Goal: Information Seeking & Learning: Learn about a topic

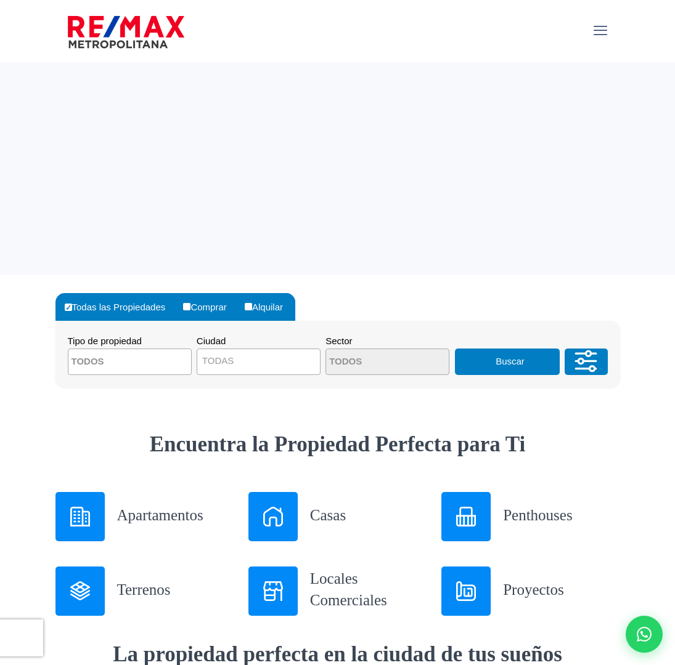
select select
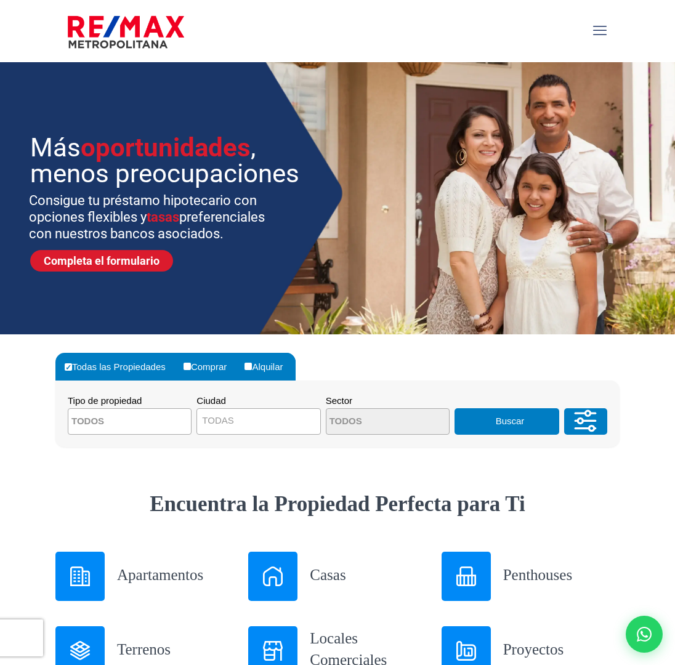
click at [179, 423] on textarea "Search" at bounding box center [128, 422] width 120 height 26
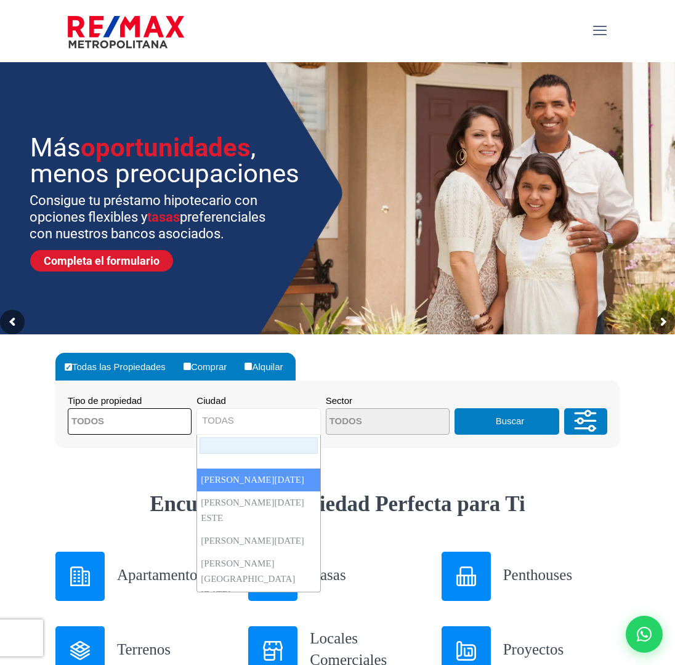
click at [253, 420] on span "TODAS" at bounding box center [258, 420] width 123 height 17
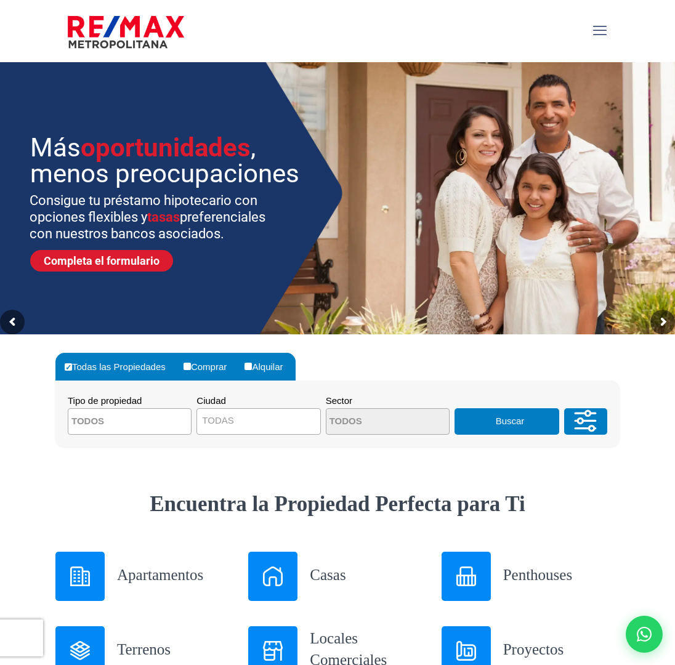
click at [607, 488] on div "Todas las Propiedades Comprar Alquilar Tipo de propiedad APARTAMENTO CASA LOCAL…" at bounding box center [337, 413] width 579 height 156
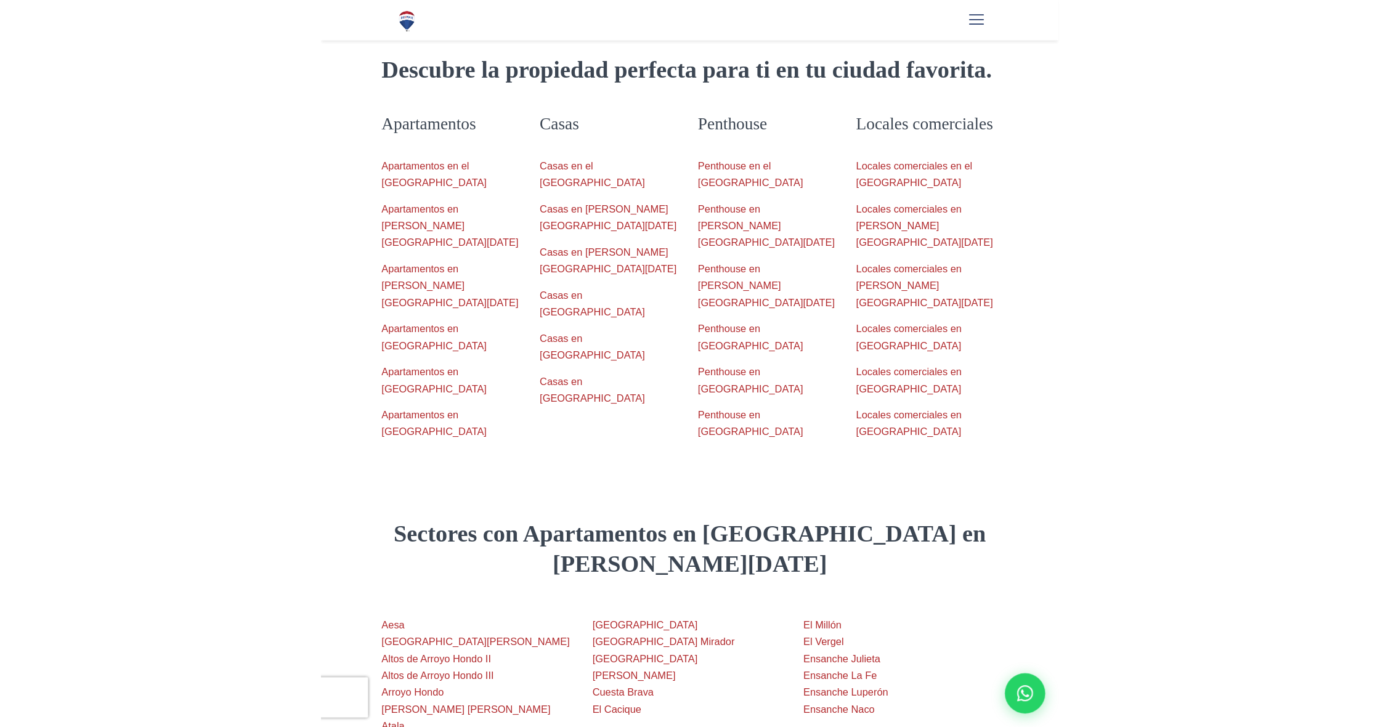
scroll to position [1143, 0]
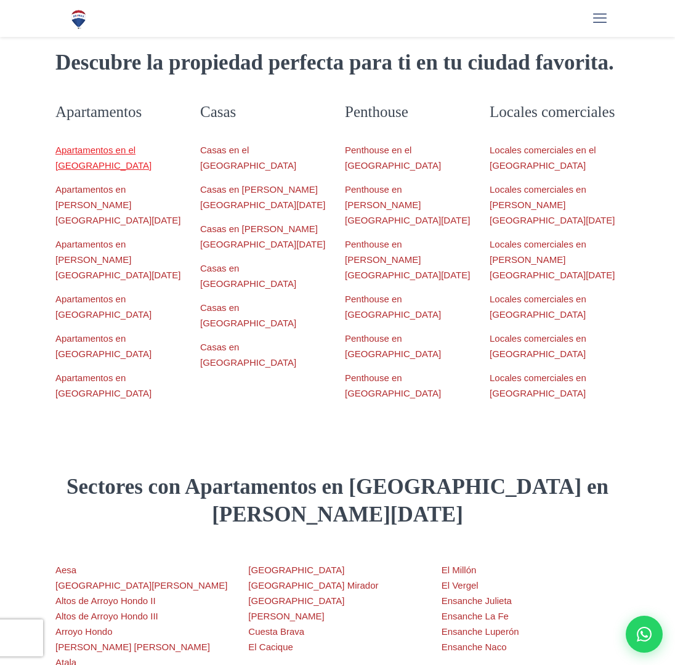
click at [107, 150] on link "Apartamentos en el Distrito Nacional" at bounding box center [103, 158] width 96 height 26
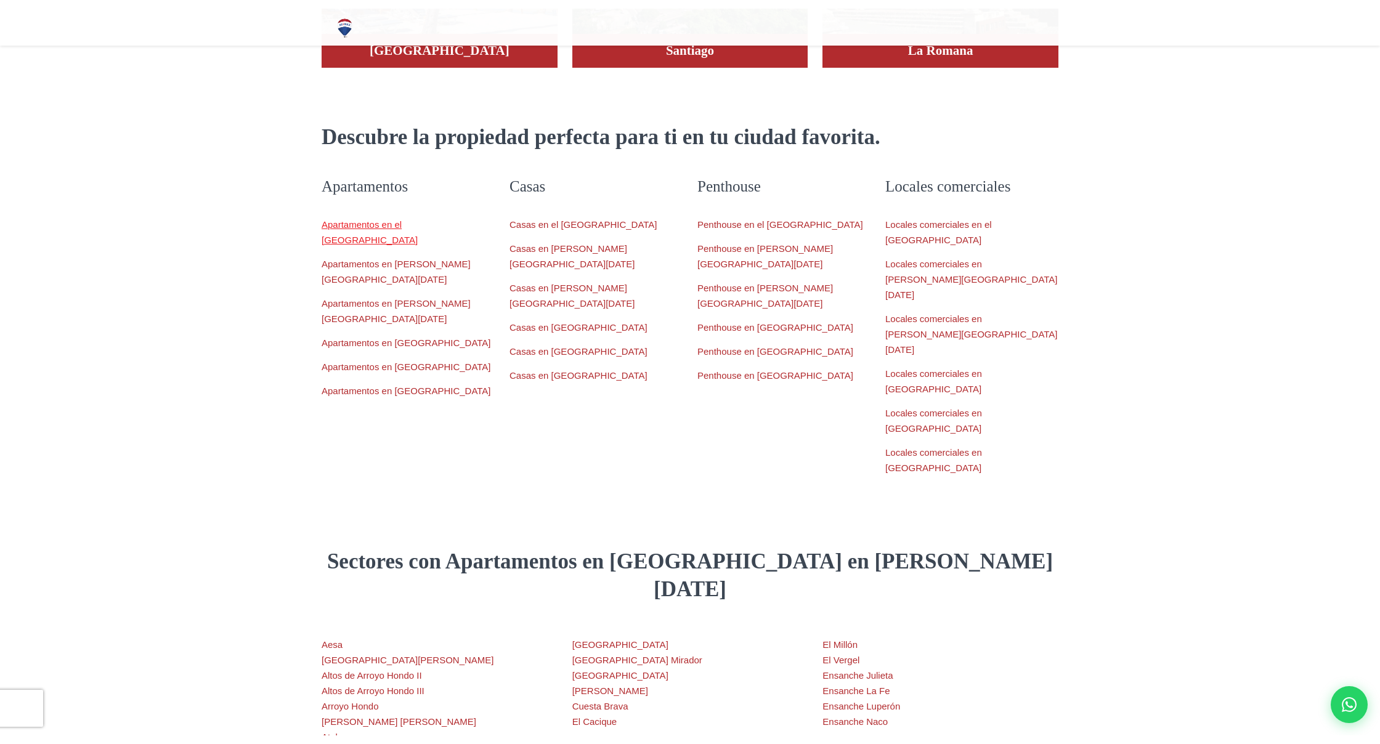
scroll to position [0, 0]
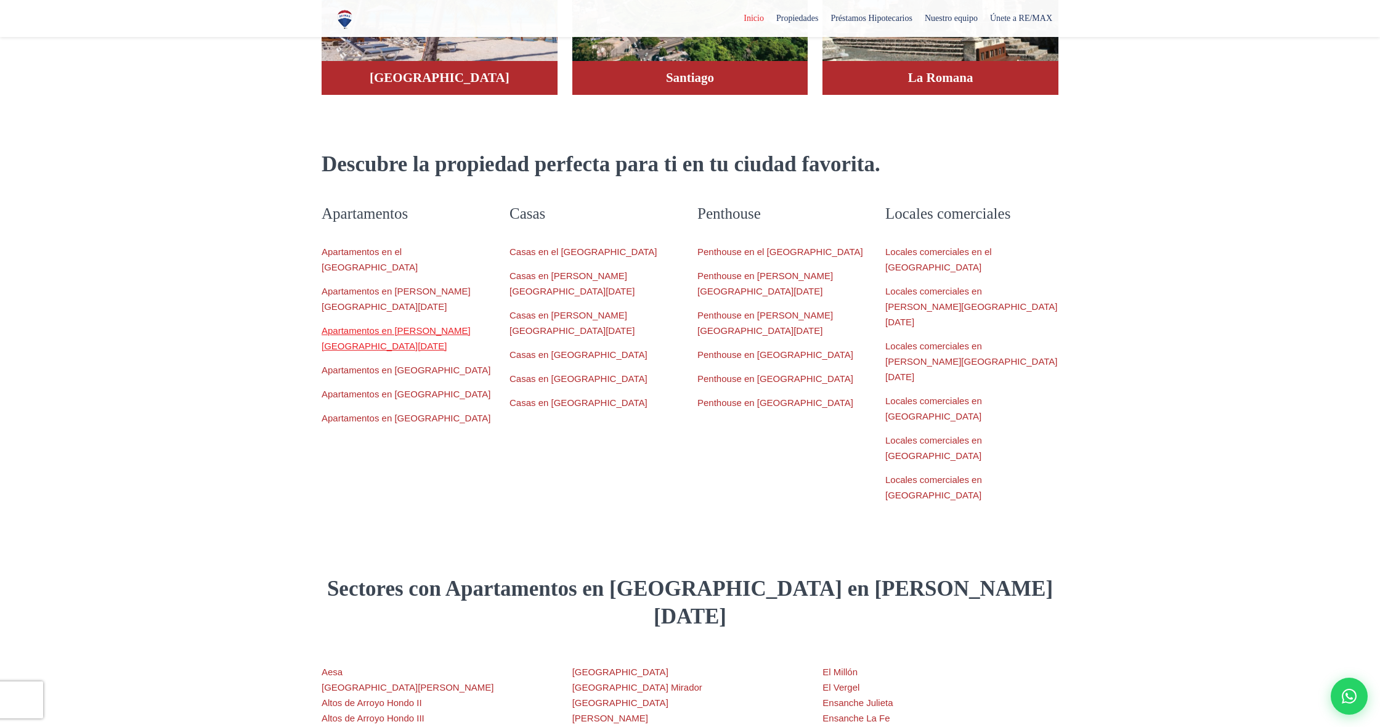
click at [421, 325] on link "Apartamentos en Santo Domingo Norte" at bounding box center [396, 338] width 149 height 26
click at [457, 286] on link "Apartamentos en Santo Domingo Este" at bounding box center [396, 299] width 149 height 26
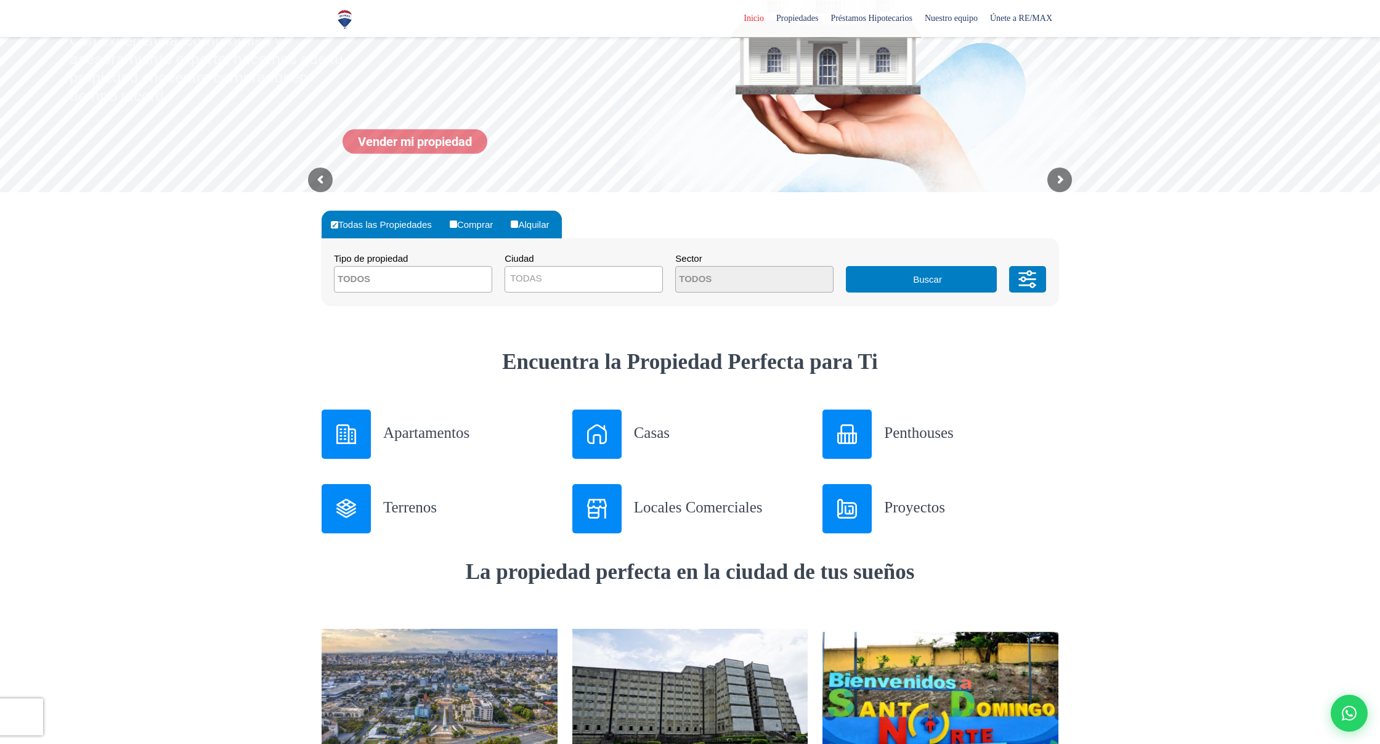
scroll to position [176, 0]
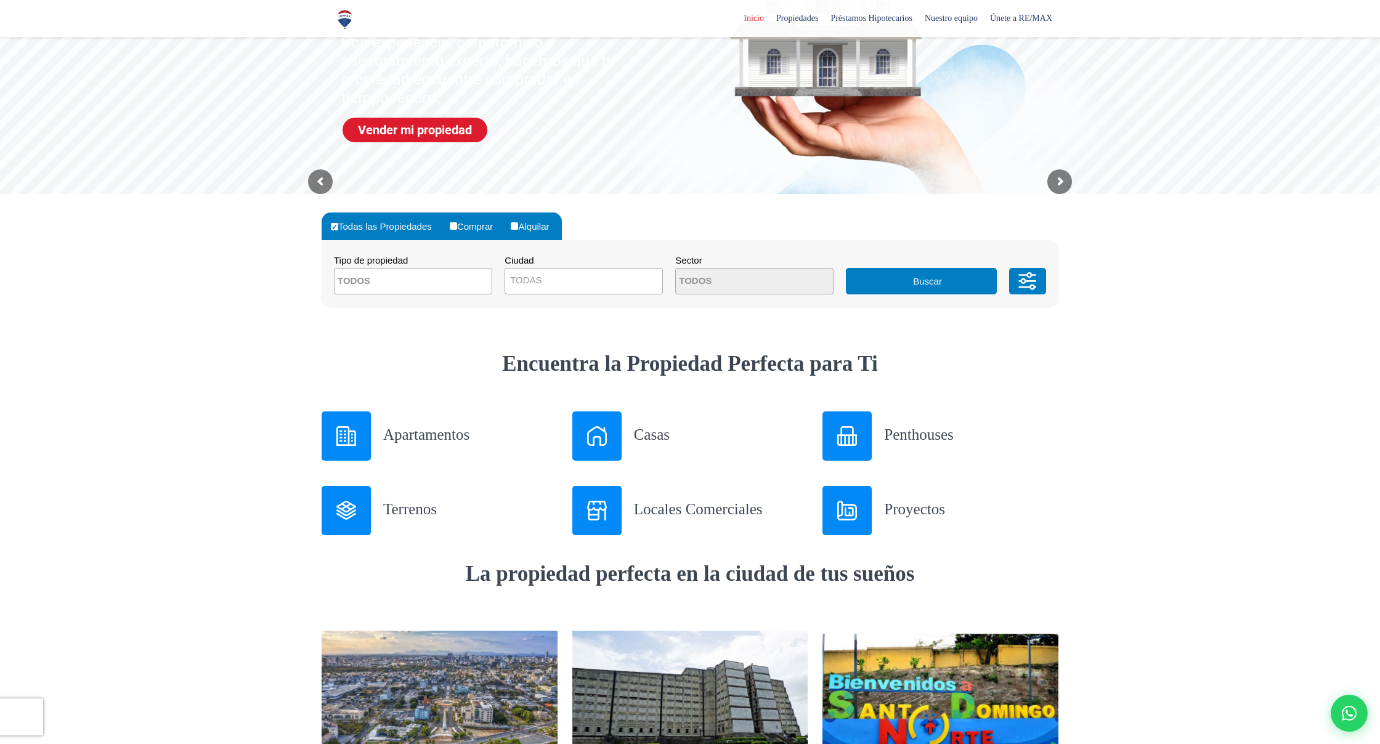
click at [449, 276] on textarea "Search" at bounding box center [395, 282] width 120 height 26
click at [432, 307] on li "APARTAMENTO" at bounding box center [413, 305] width 157 height 23
select select "apartment"
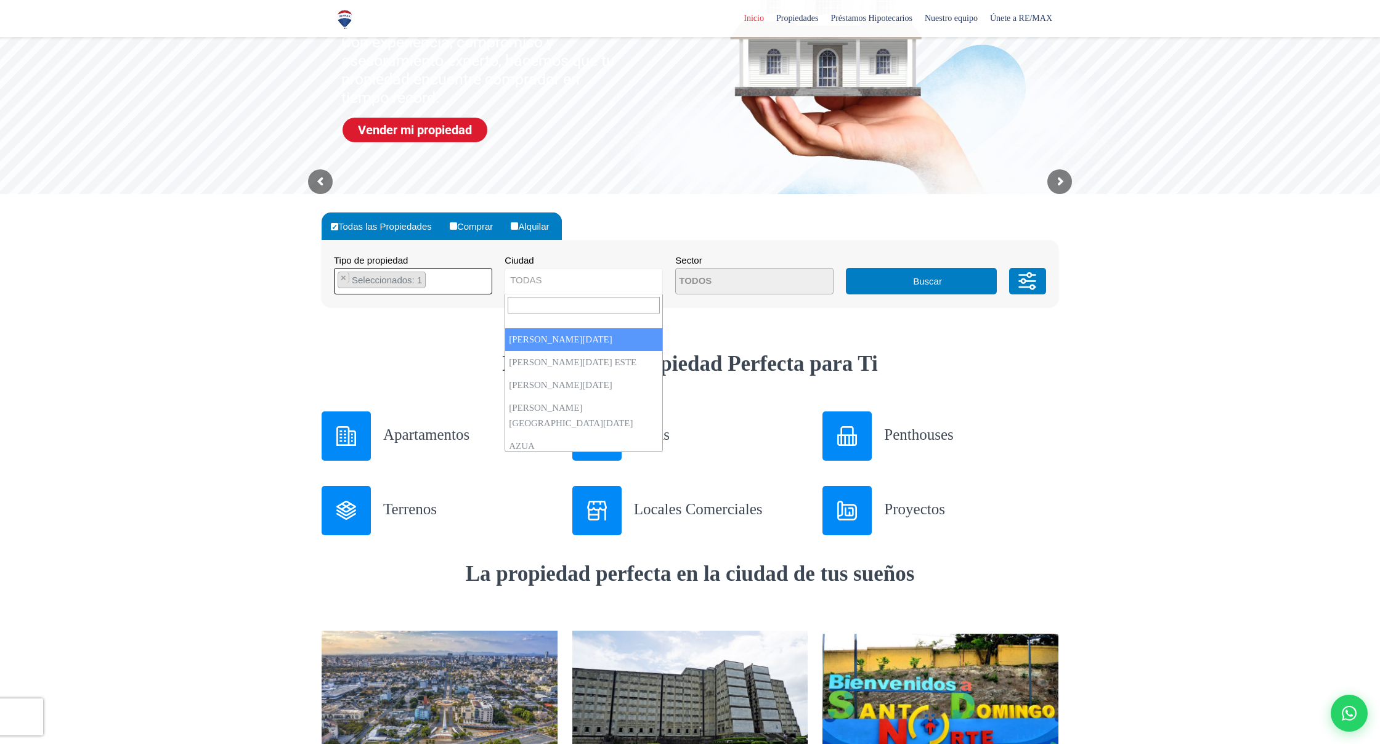
click at [574, 278] on span "TODAS" at bounding box center [583, 280] width 157 height 17
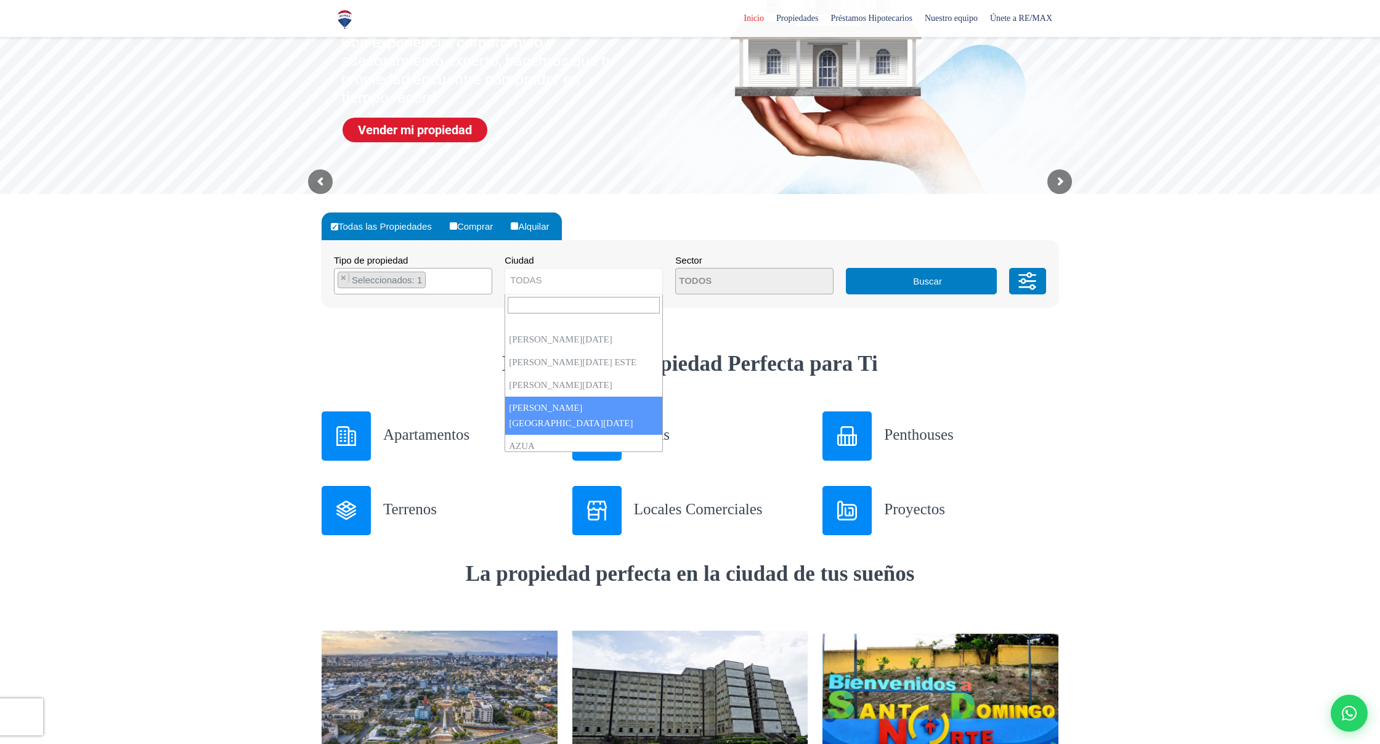
click at [675, 284] on button "Buscar" at bounding box center [921, 281] width 150 height 26
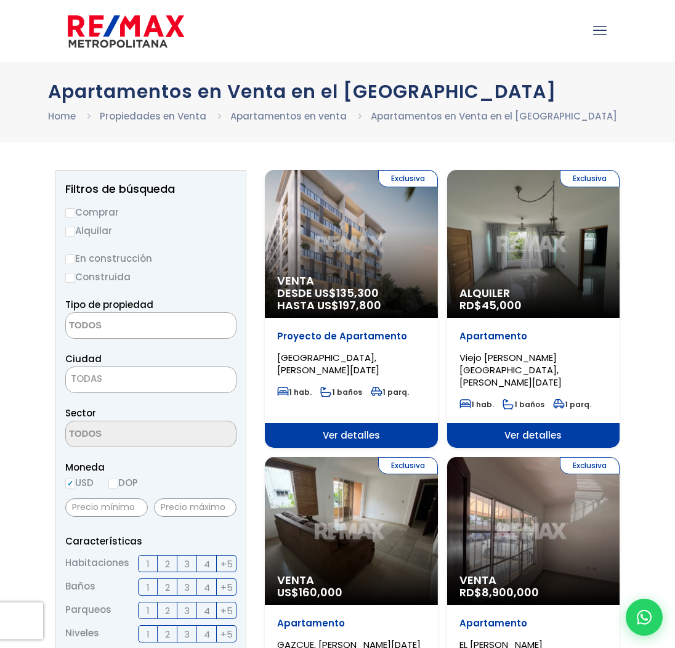
select select
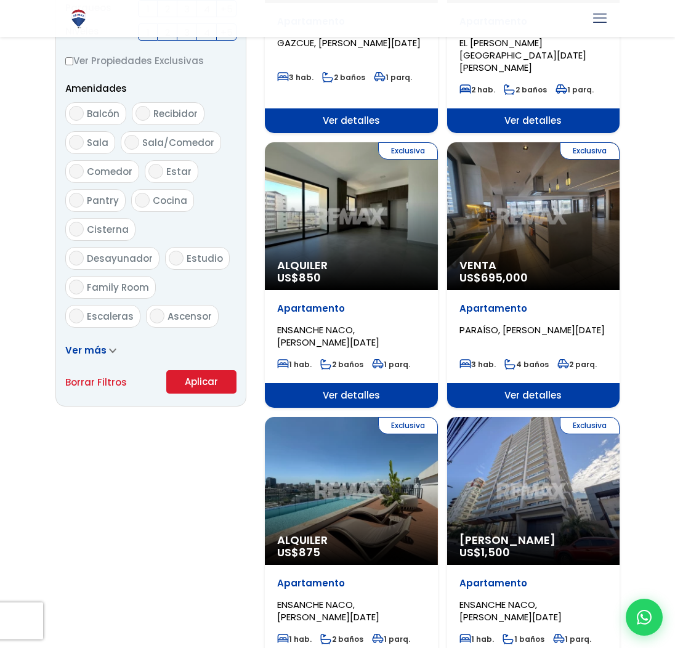
scroll to position [602, 0]
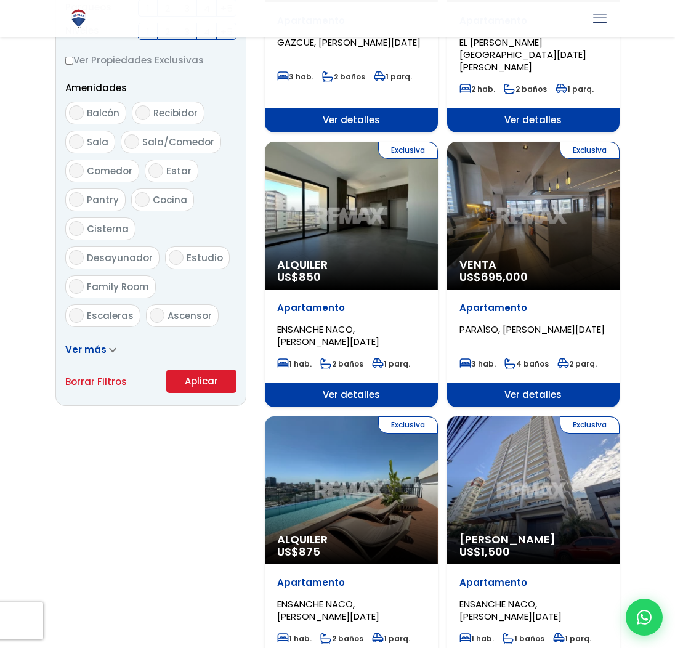
click at [558, 202] on div "Exclusiva Venta US$ 695,000" at bounding box center [533, 216] width 173 height 148
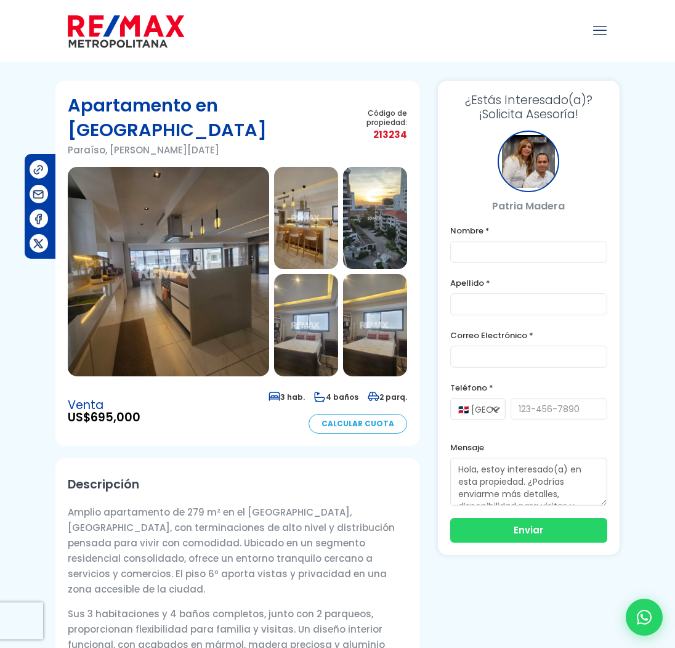
click at [185, 212] on img at bounding box center [168, 271] width 201 height 209
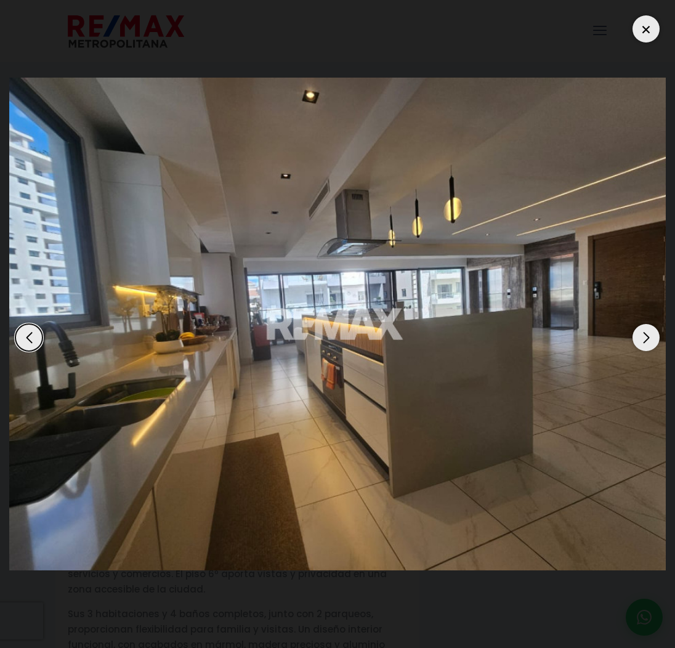
click at [648, 341] on div "Next slide" at bounding box center [646, 337] width 27 height 27
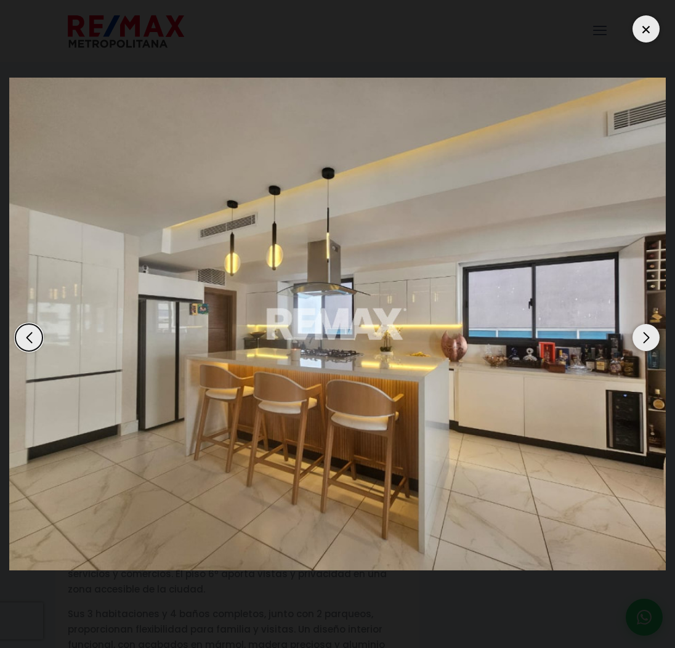
click at [648, 341] on div "Next slide" at bounding box center [646, 337] width 27 height 27
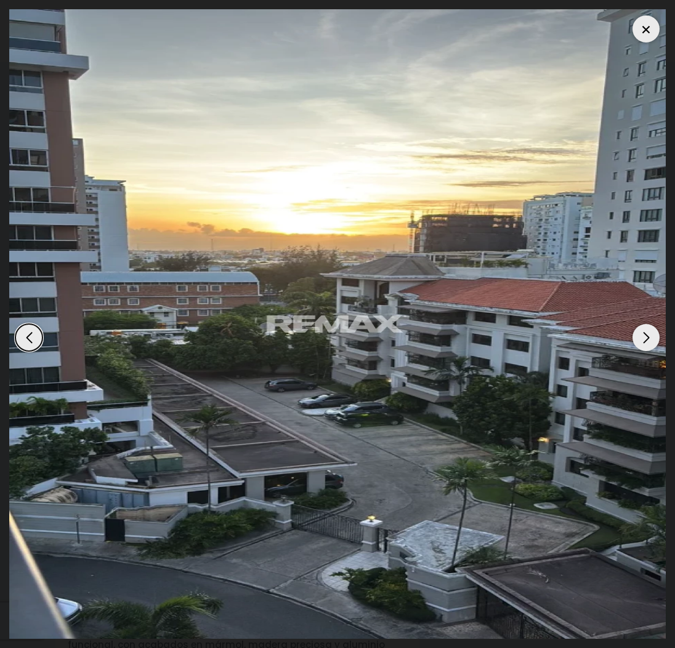
click at [648, 341] on div "Next slide" at bounding box center [646, 337] width 27 height 27
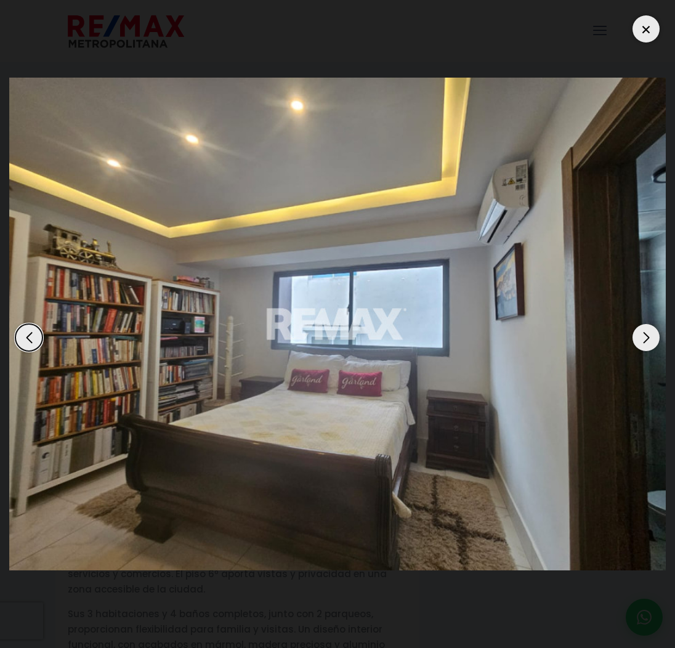
click at [648, 341] on div "Next slide" at bounding box center [646, 337] width 27 height 27
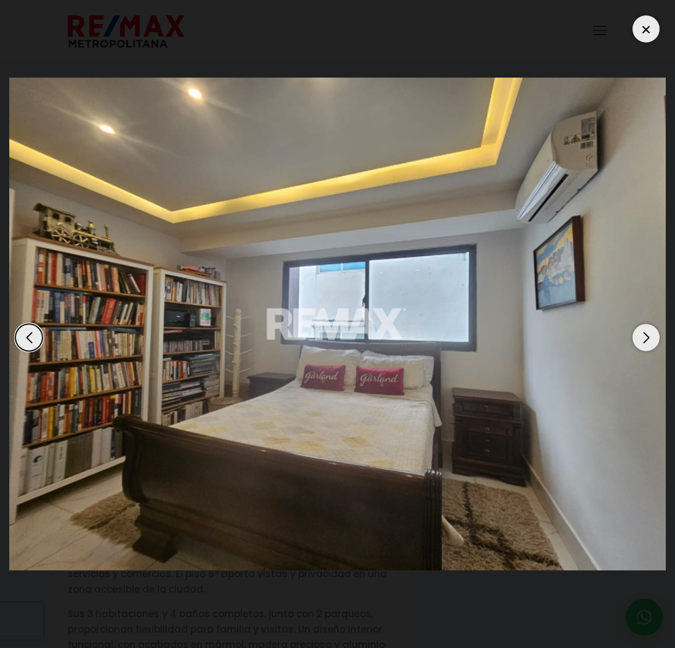
click at [648, 341] on div "Next slide" at bounding box center [646, 337] width 27 height 27
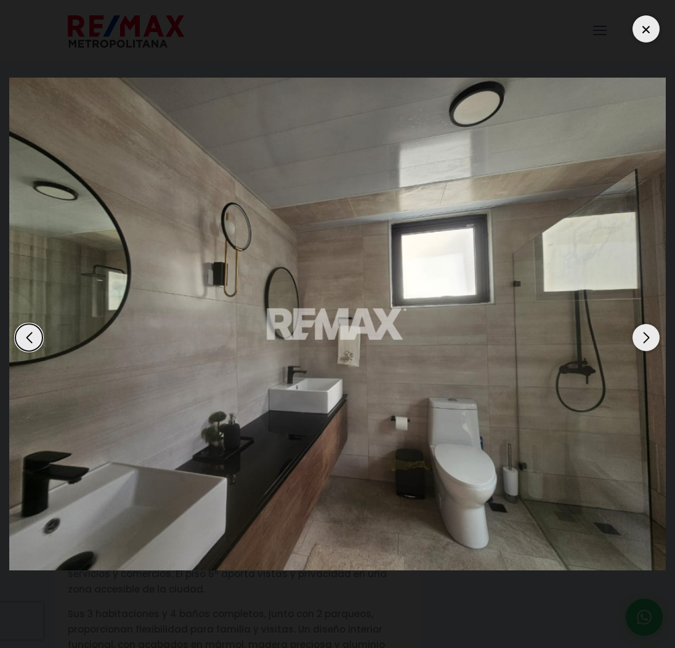
click at [648, 341] on div "Next slide" at bounding box center [646, 337] width 27 height 27
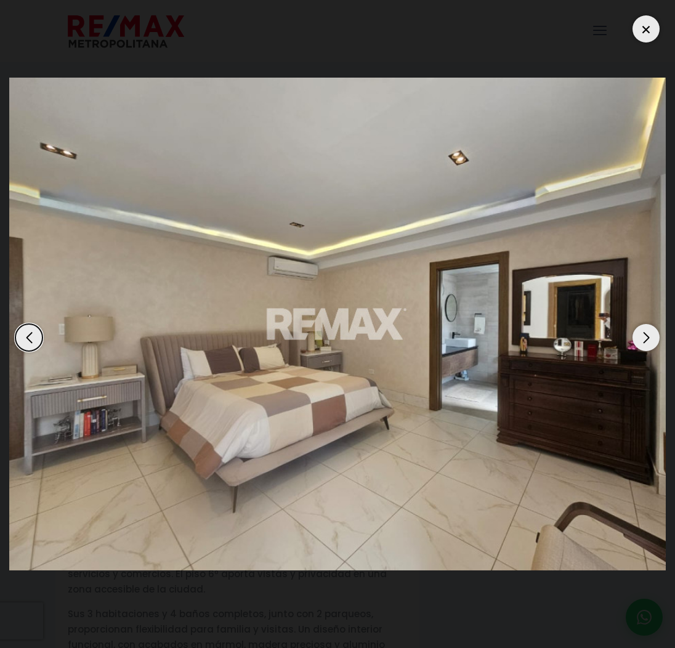
click at [648, 341] on div "Next slide" at bounding box center [646, 337] width 27 height 27
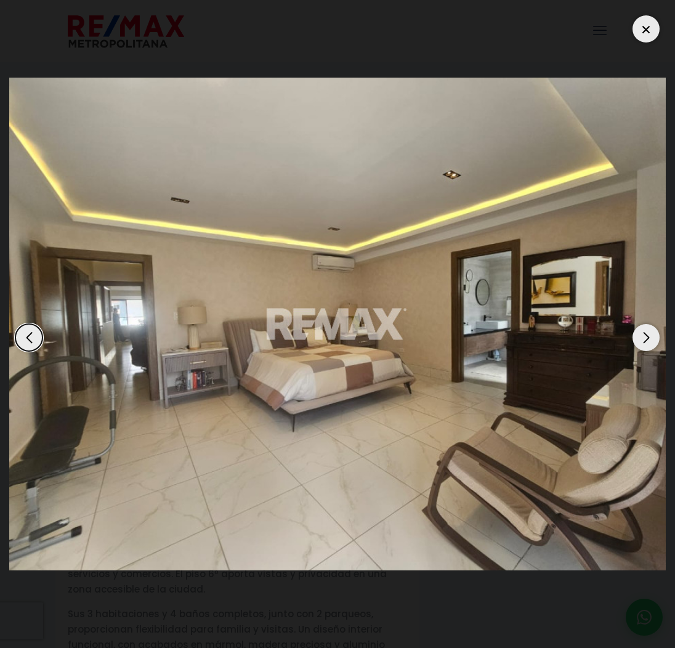
click at [648, 341] on div "Next slide" at bounding box center [646, 337] width 27 height 27
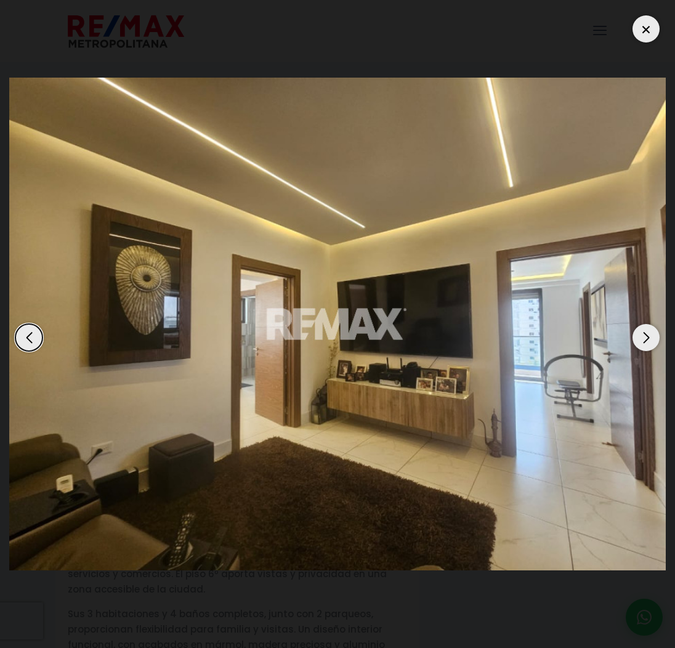
click at [648, 341] on div "Next slide" at bounding box center [646, 337] width 27 height 27
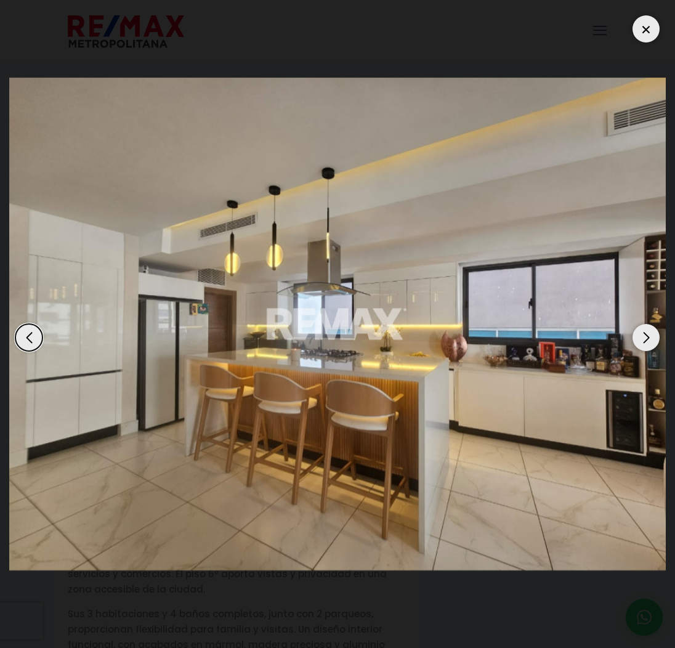
click at [648, 341] on div "Next slide" at bounding box center [646, 337] width 27 height 27
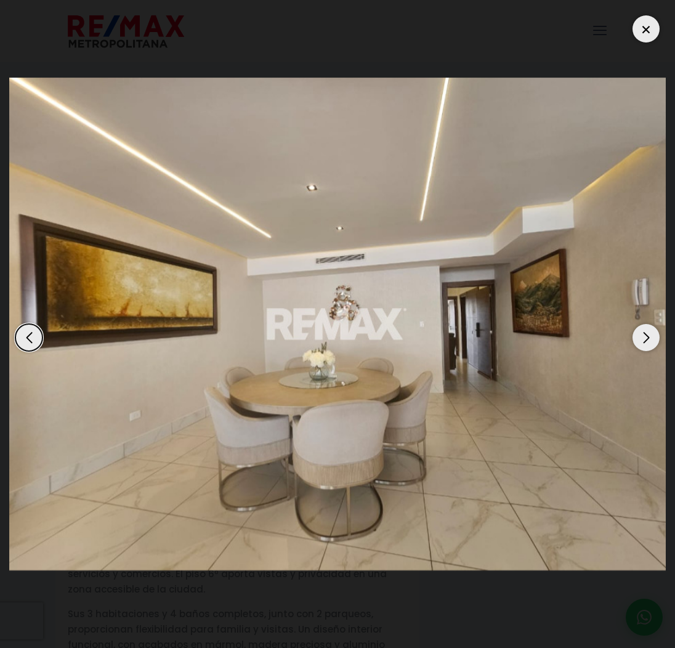
click at [648, 341] on div "Next slide" at bounding box center [646, 337] width 27 height 27
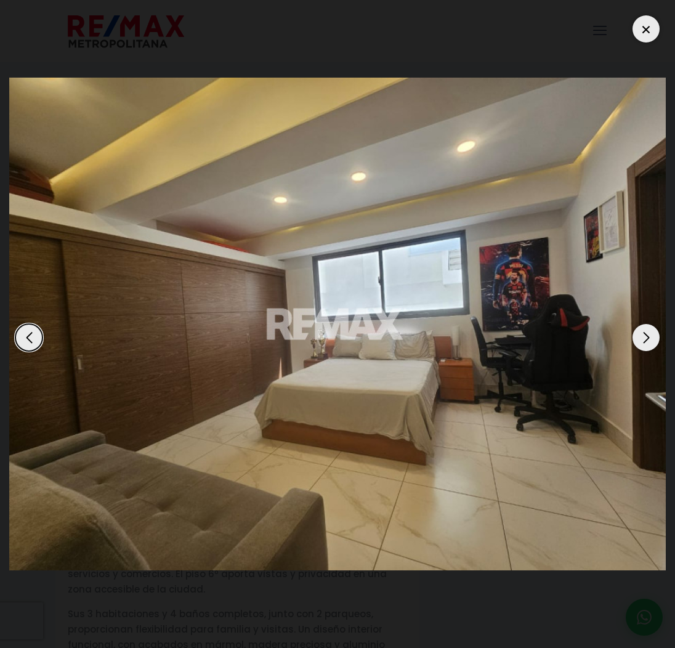
click at [648, 341] on div "Next slide" at bounding box center [646, 337] width 27 height 27
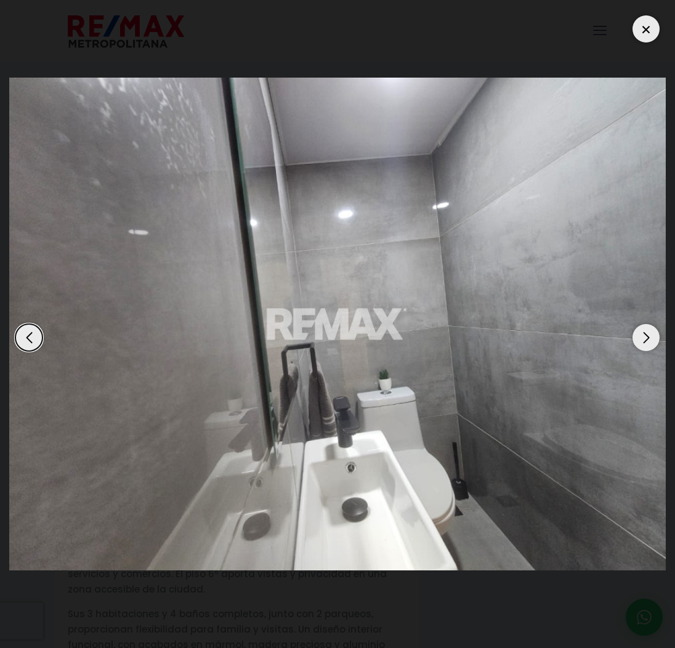
click at [22, 335] on div "Previous slide" at bounding box center [28, 337] width 27 height 27
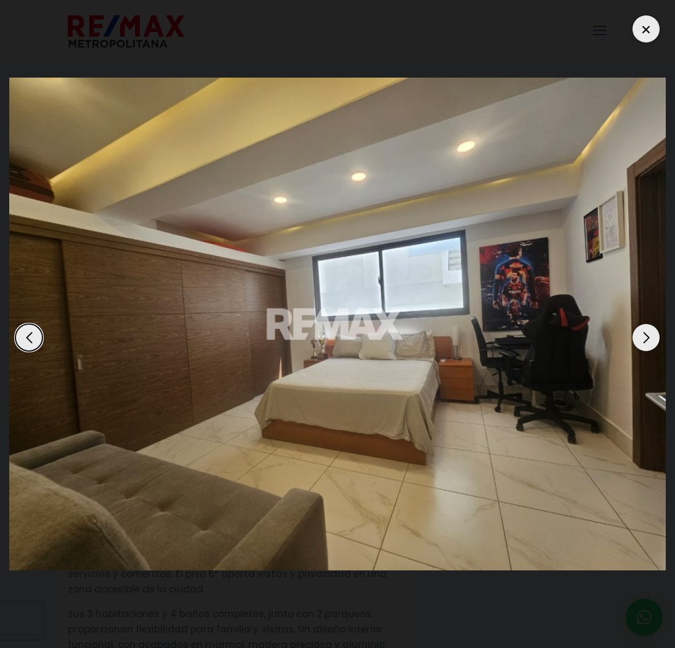
click at [22, 335] on div "Previous slide" at bounding box center [28, 337] width 27 height 27
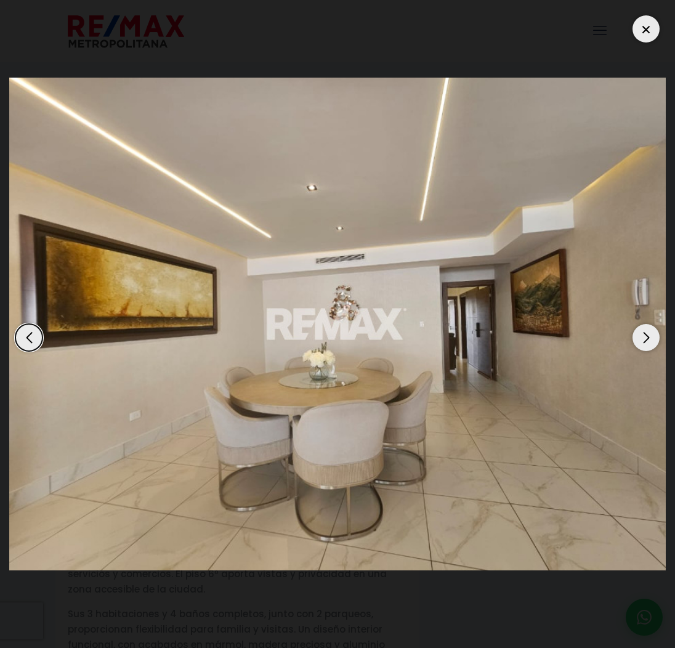
click at [22, 335] on div "Previous slide" at bounding box center [28, 337] width 27 height 27
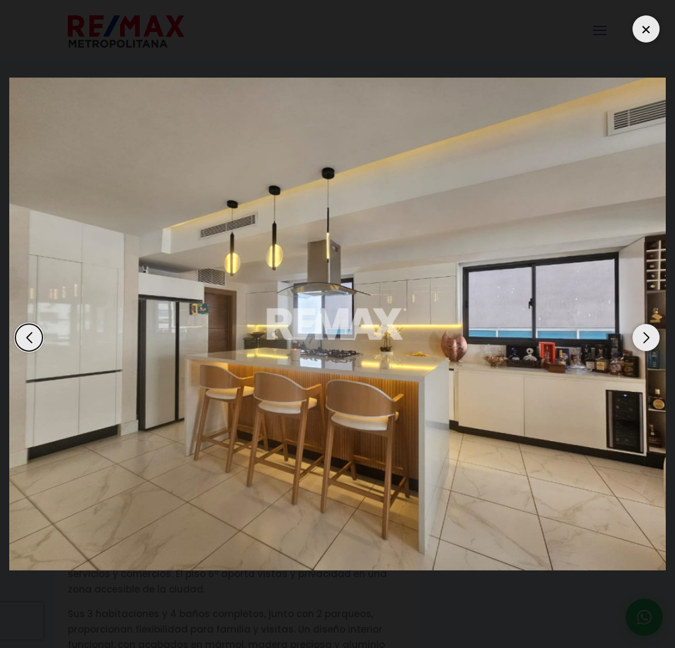
click at [644, 335] on div "Next slide" at bounding box center [646, 337] width 27 height 27
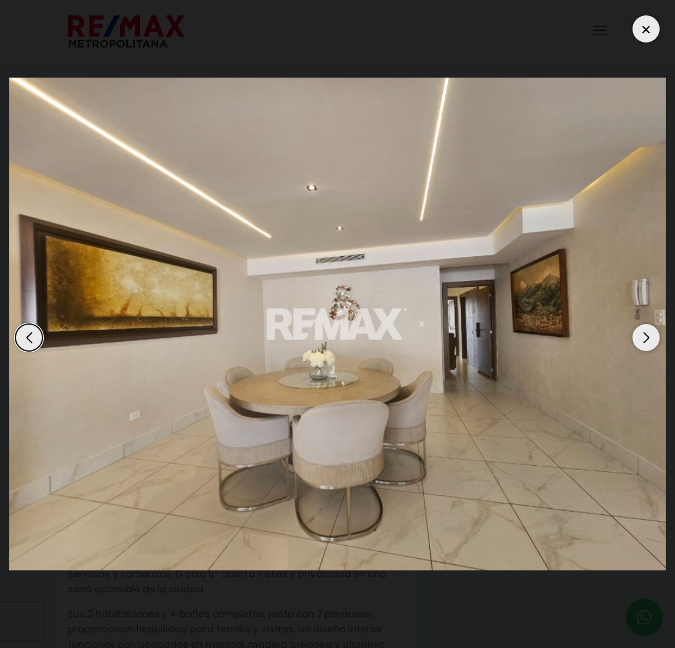
click at [644, 335] on div "Next slide" at bounding box center [646, 337] width 27 height 27
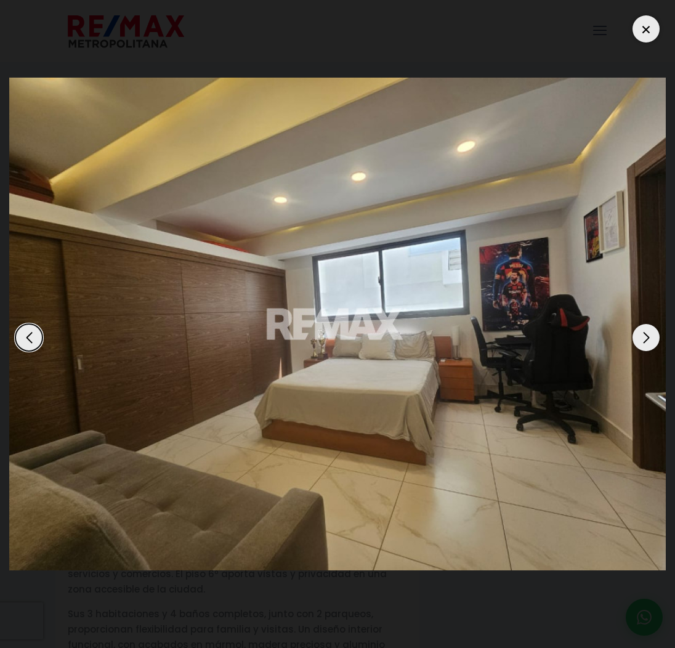
click at [644, 335] on div "Next slide" at bounding box center [646, 337] width 27 height 27
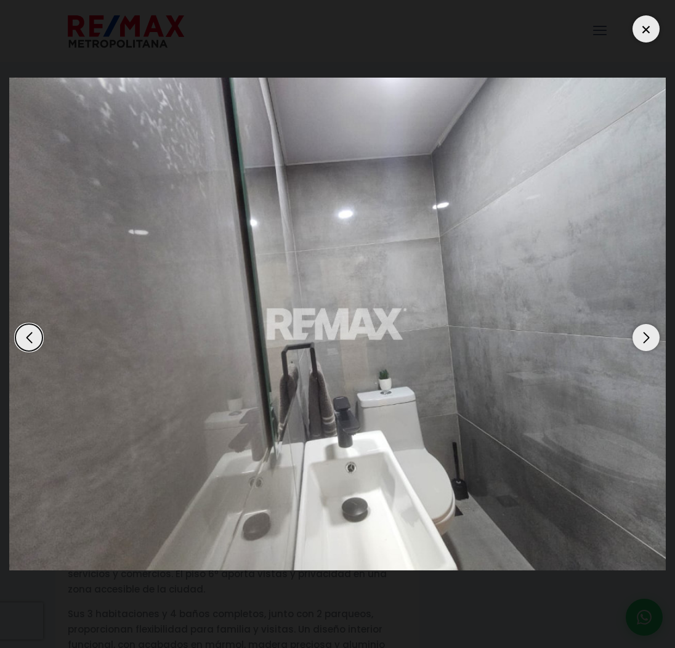
click at [644, 335] on div "Next slide" at bounding box center [646, 337] width 27 height 27
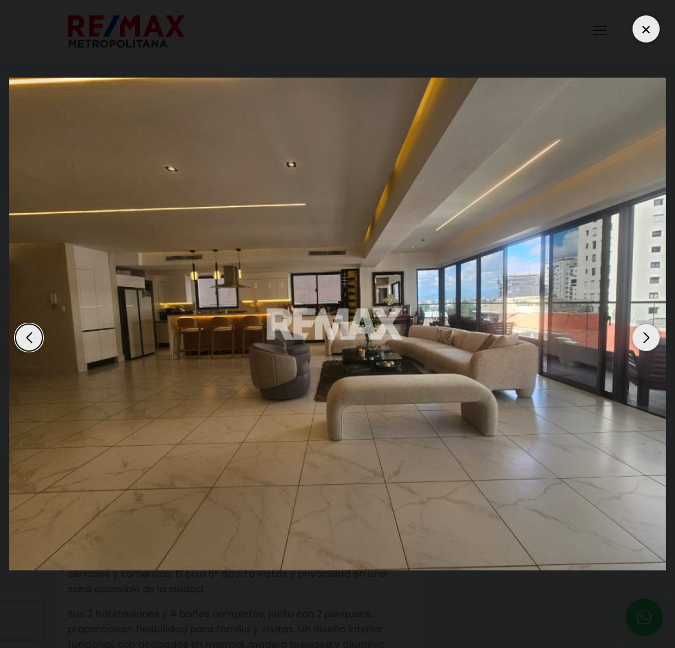
click at [644, 335] on div "Next slide" at bounding box center [646, 337] width 27 height 27
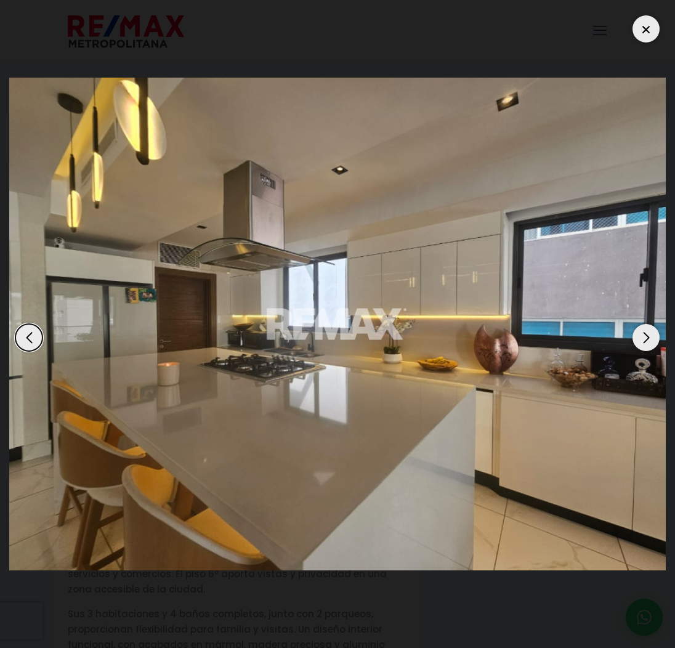
click at [644, 335] on div "Next slide" at bounding box center [646, 337] width 27 height 27
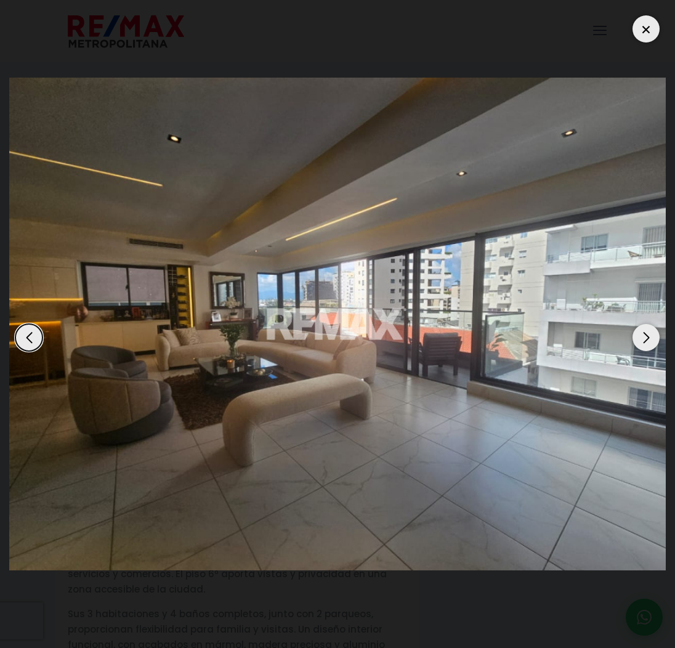
click at [644, 335] on div "Next slide" at bounding box center [646, 337] width 27 height 27
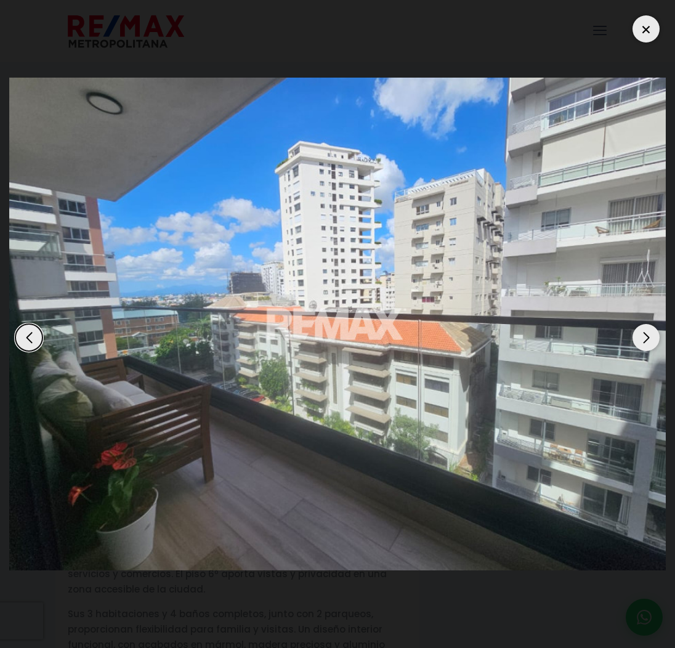
click at [644, 335] on div "Next slide" at bounding box center [646, 337] width 27 height 27
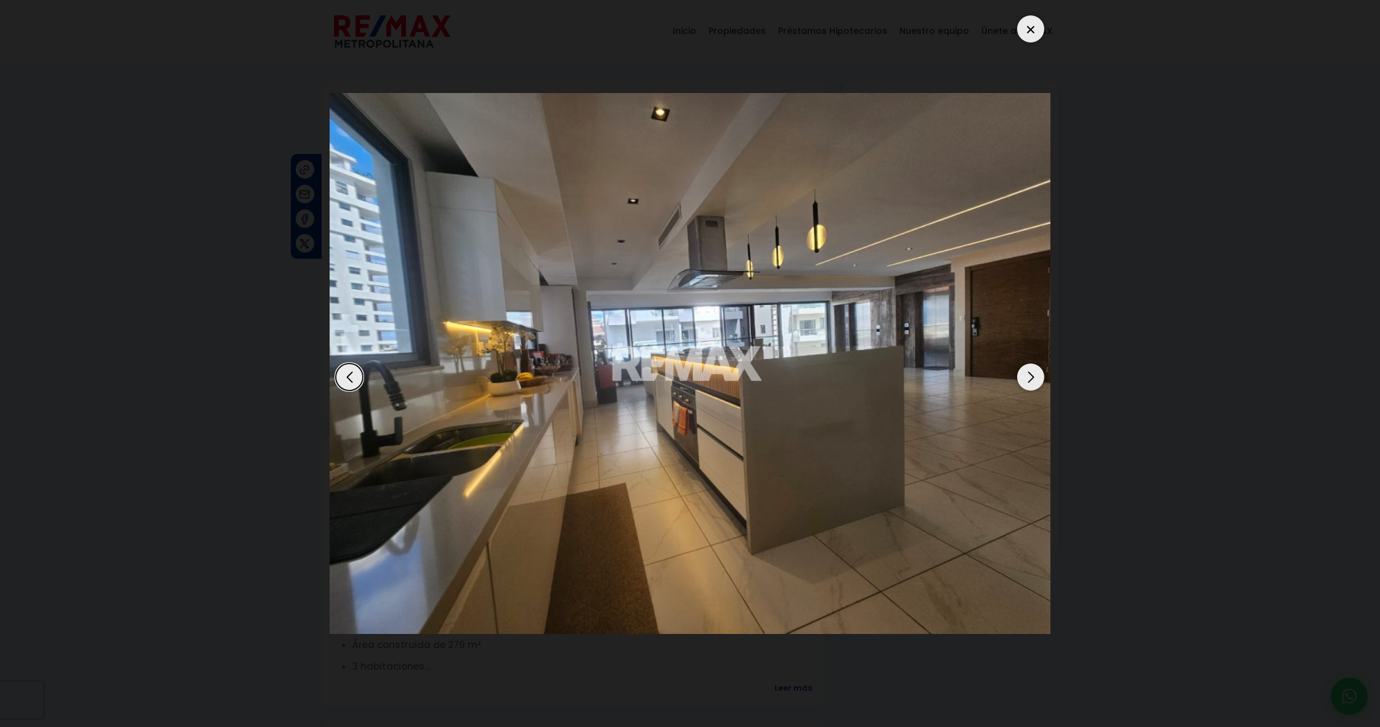
click at [675, 383] on div "Next slide" at bounding box center [1030, 376] width 27 height 27
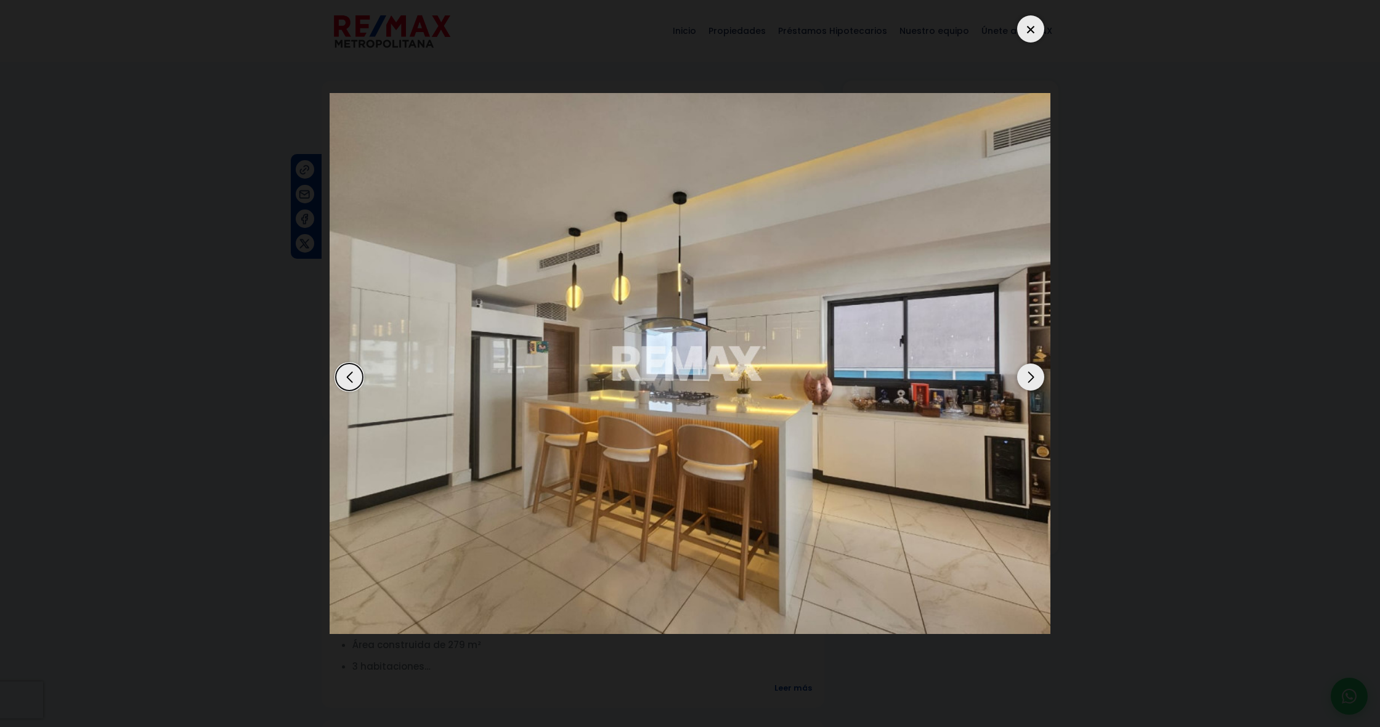
click at [675, 383] on div "Next slide" at bounding box center [1030, 376] width 27 height 27
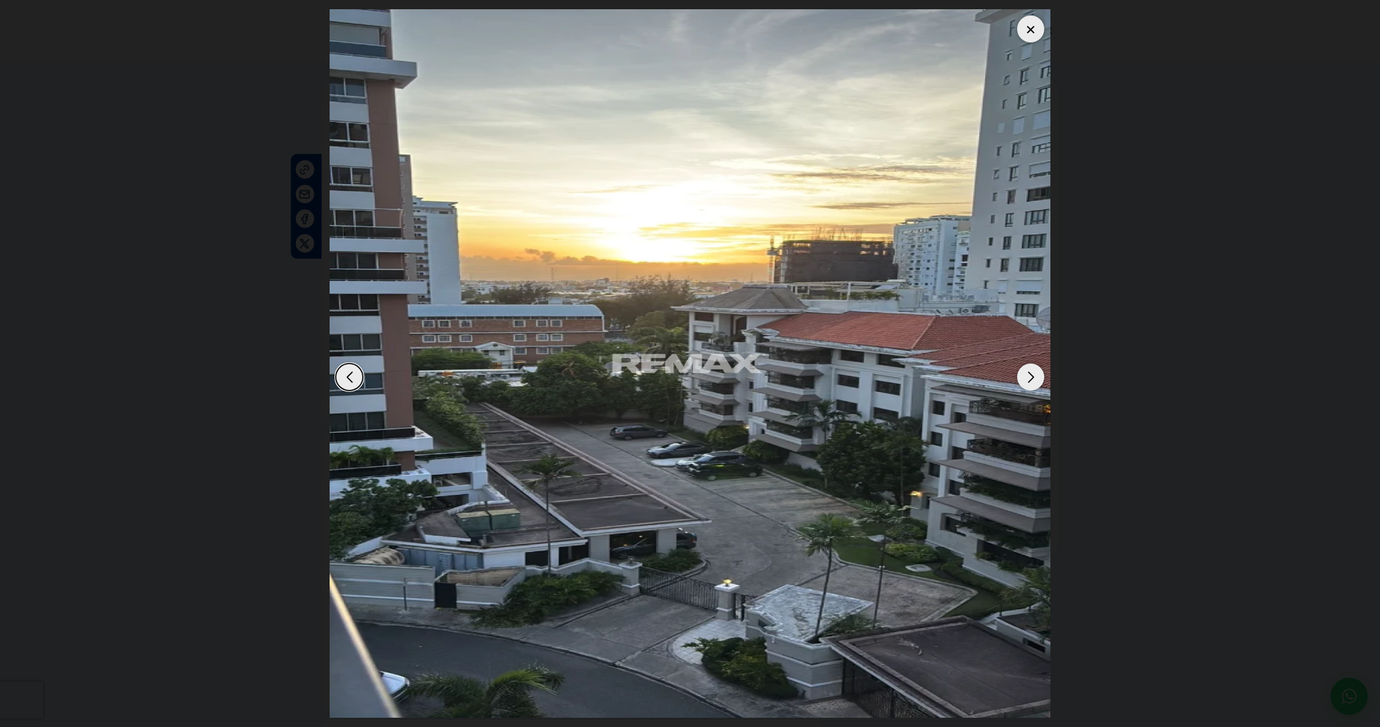
click at [675, 383] on div "Next slide" at bounding box center [1030, 376] width 27 height 27
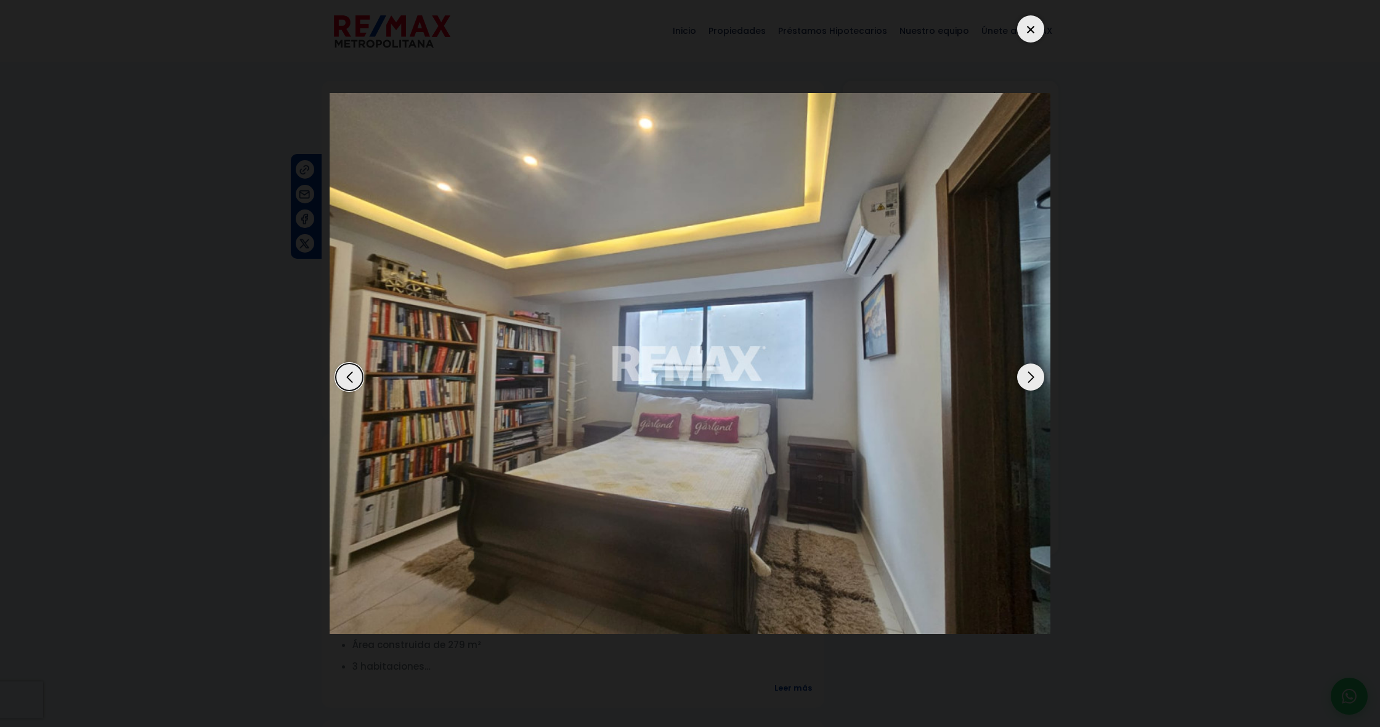
click at [675, 383] on div "Next slide" at bounding box center [1030, 376] width 27 height 27
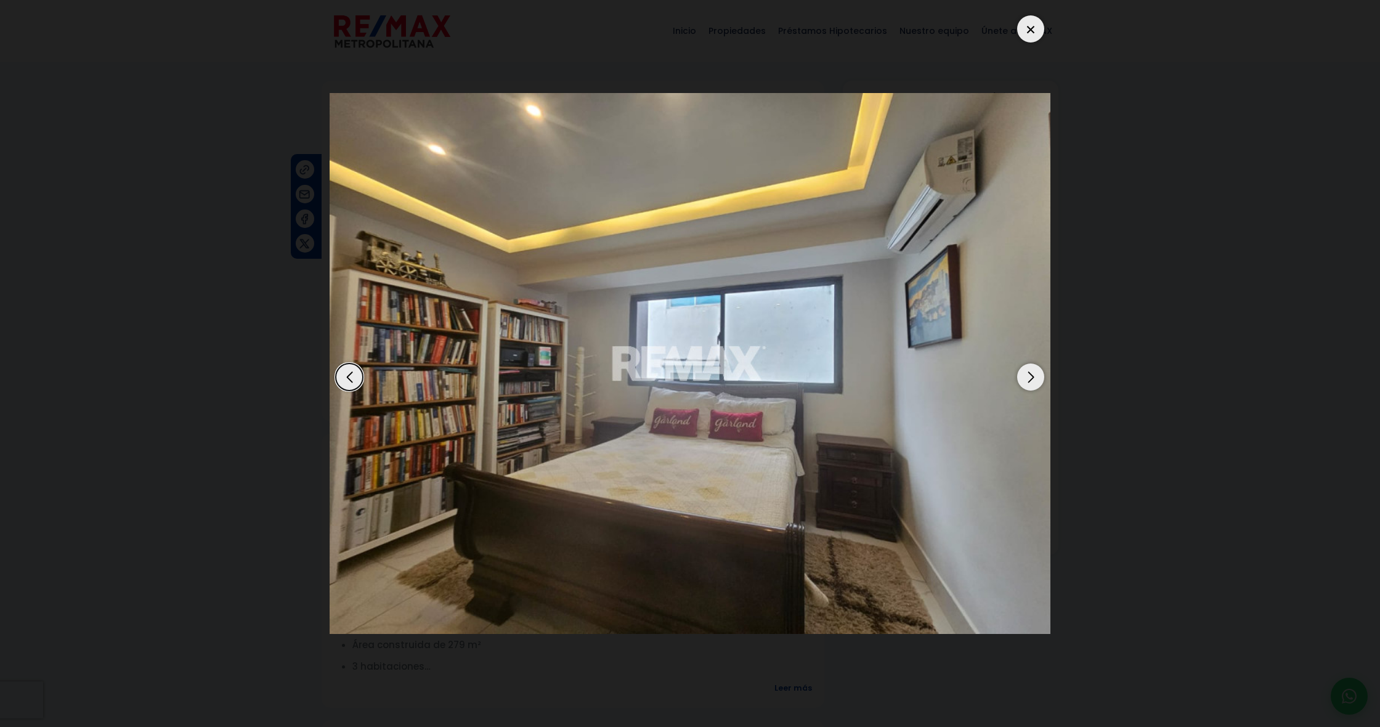
click at [675, 30] on div at bounding box center [1030, 28] width 27 height 27
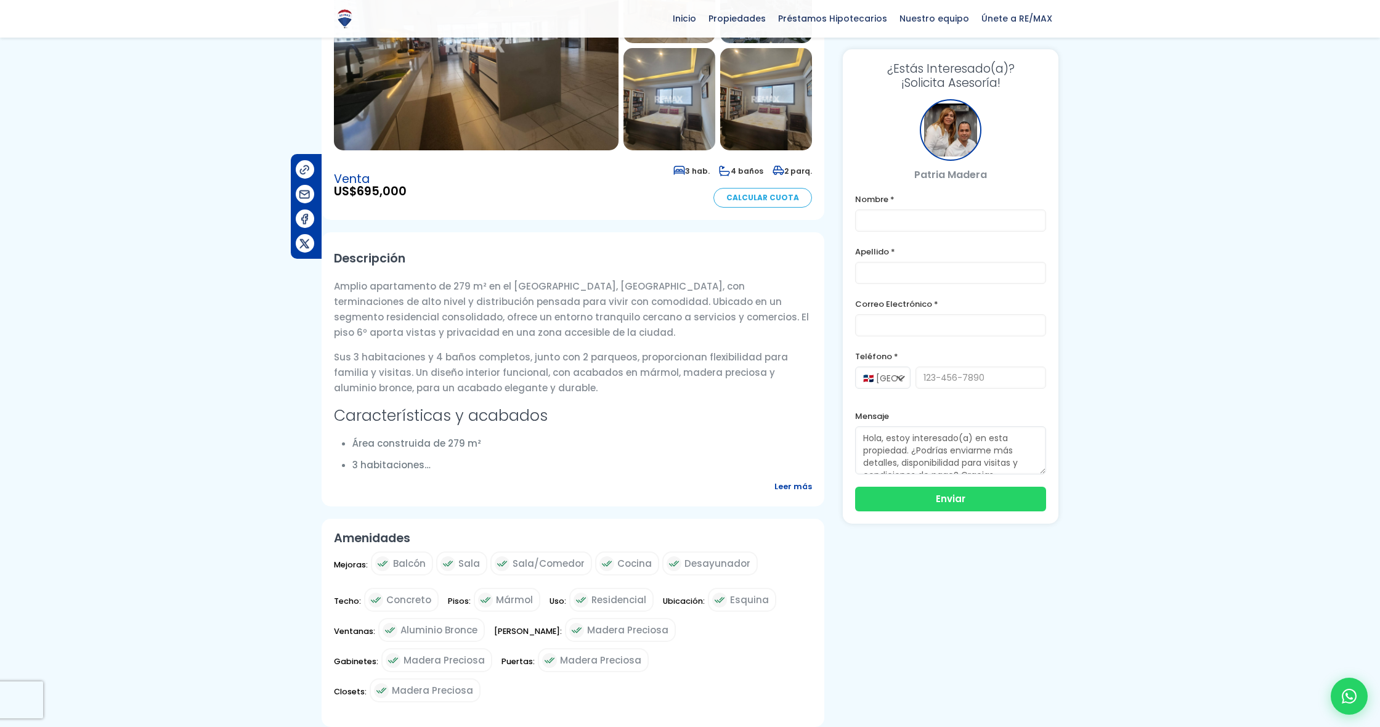
scroll to position [200, 0]
drag, startPoint x: 335, startPoint y: 188, endPoint x: 416, endPoint y: 191, distance: 80.8
click at [420, 191] on div "Venta US$ 695,000 3 hab. 4 baños 2 parq. Calcular Cuota" at bounding box center [573, 185] width 478 height 45
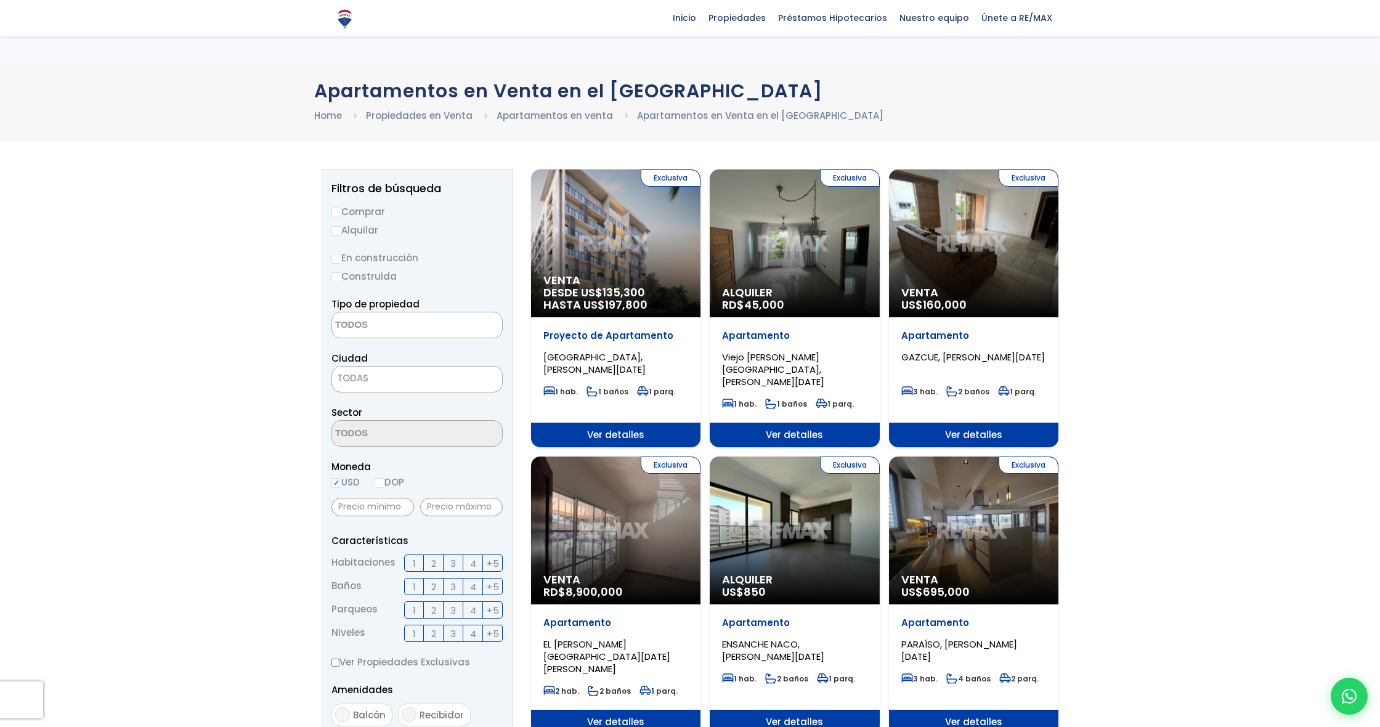
select select
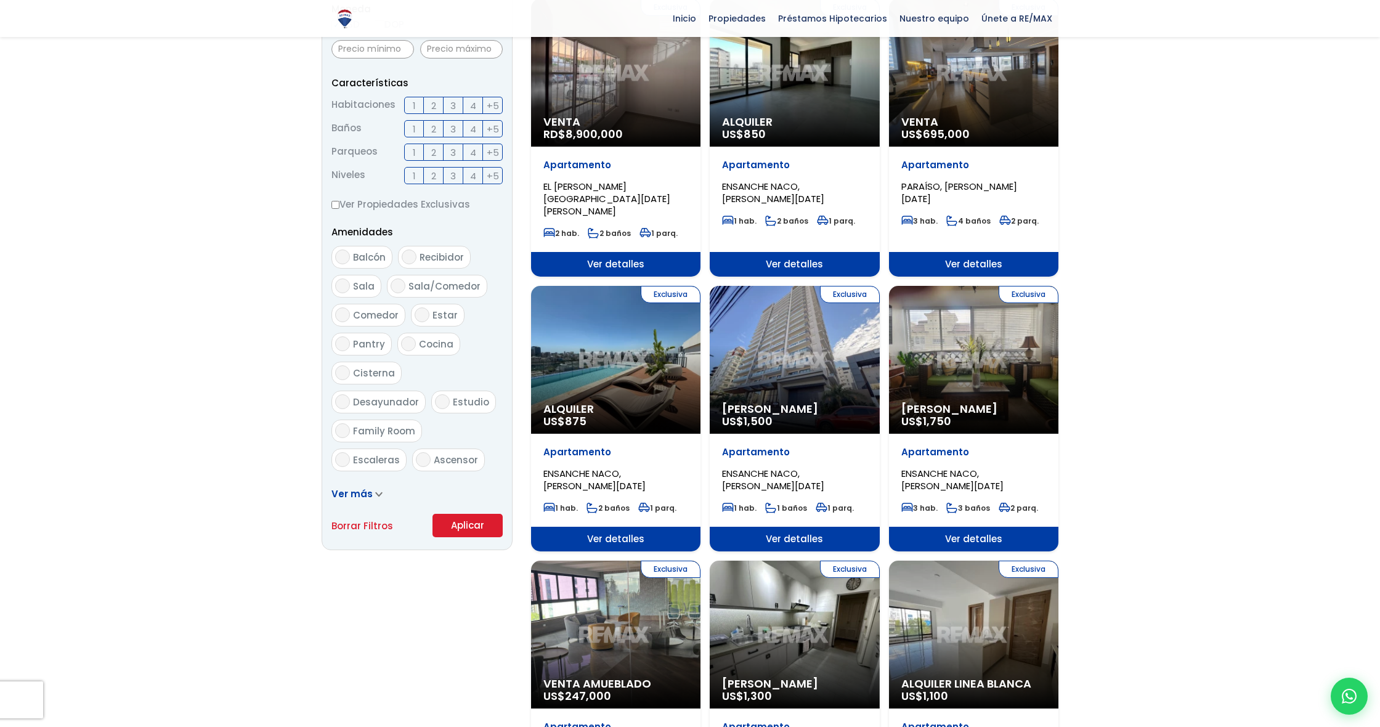
scroll to position [458, 0]
click at [363, 493] on span "Ver más" at bounding box center [351, 493] width 41 height 13
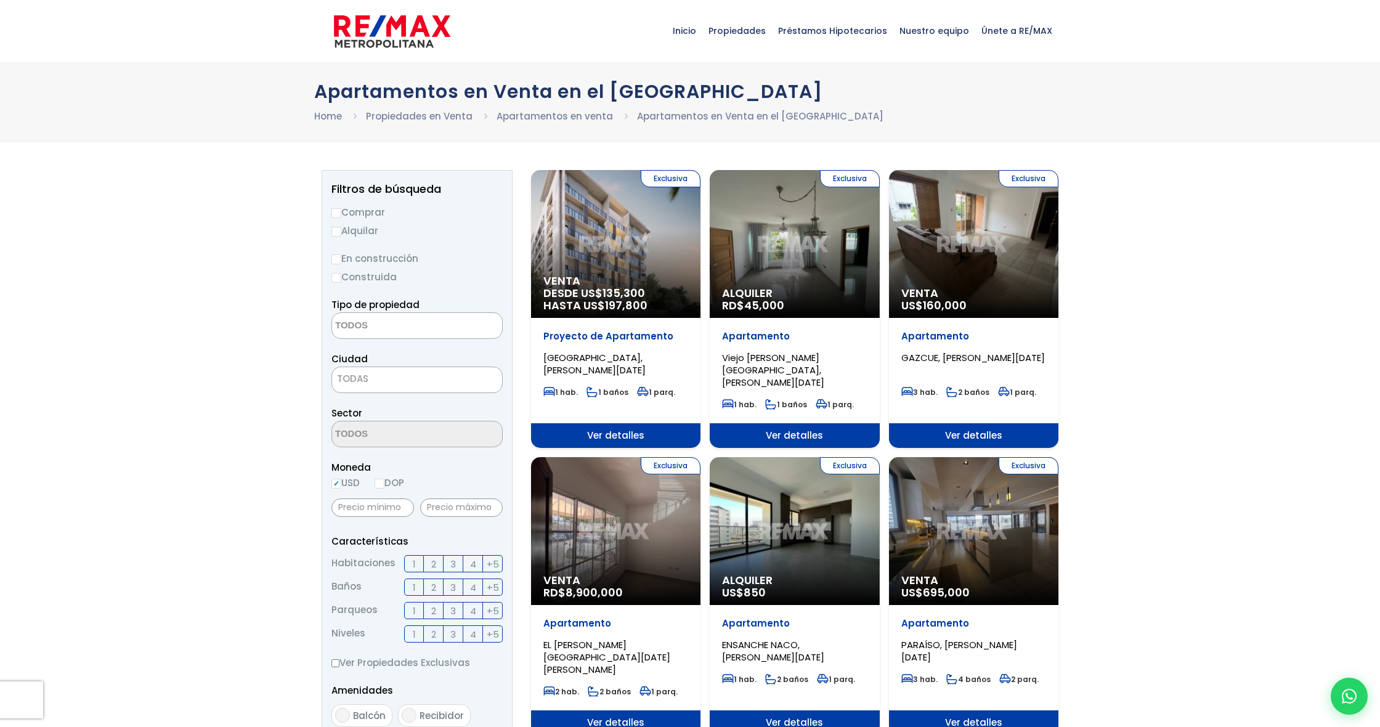
scroll to position [0, 0]
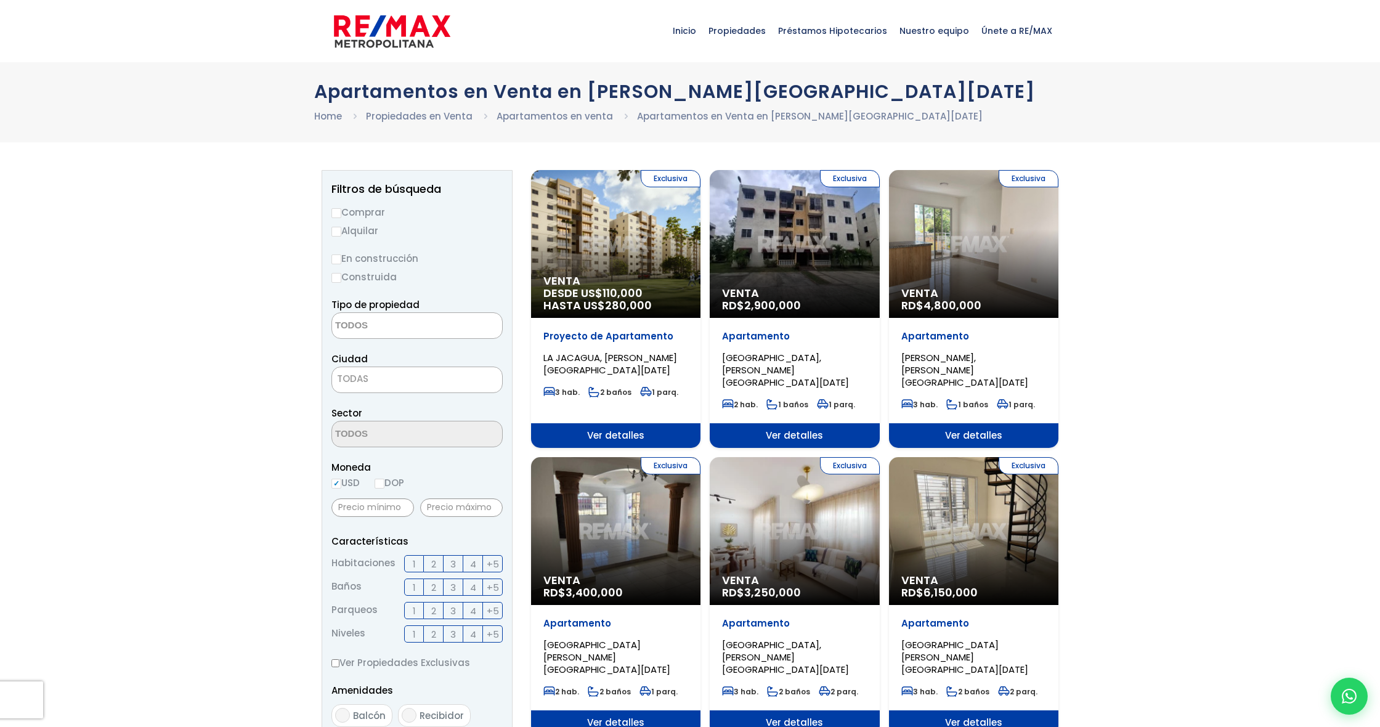
select select
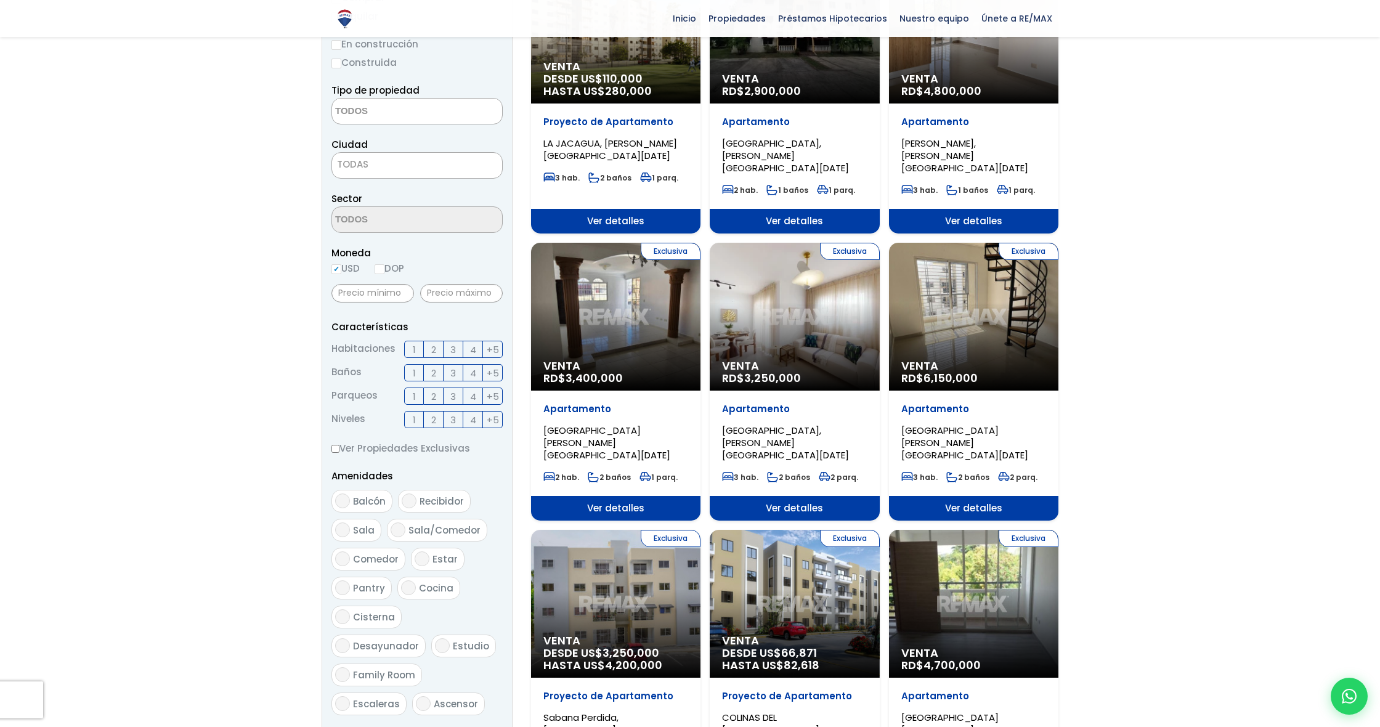
scroll to position [213, 0]
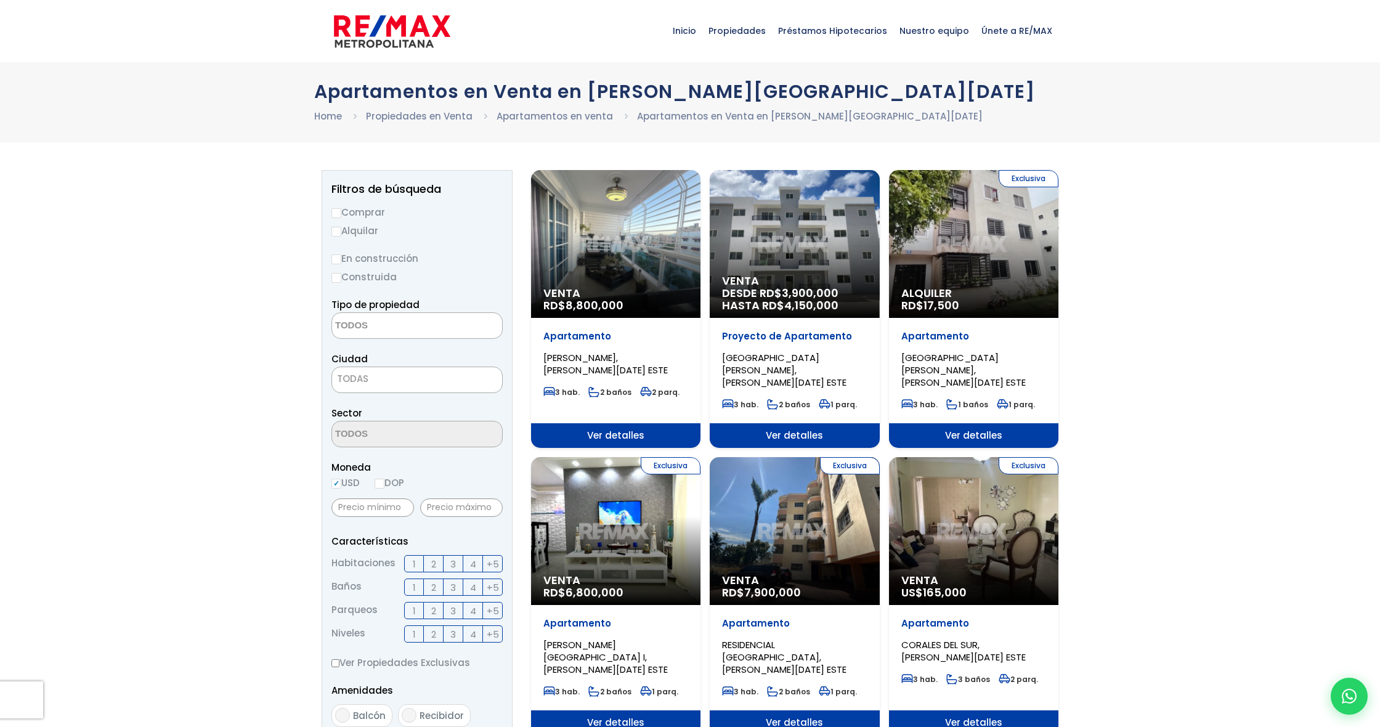
select select
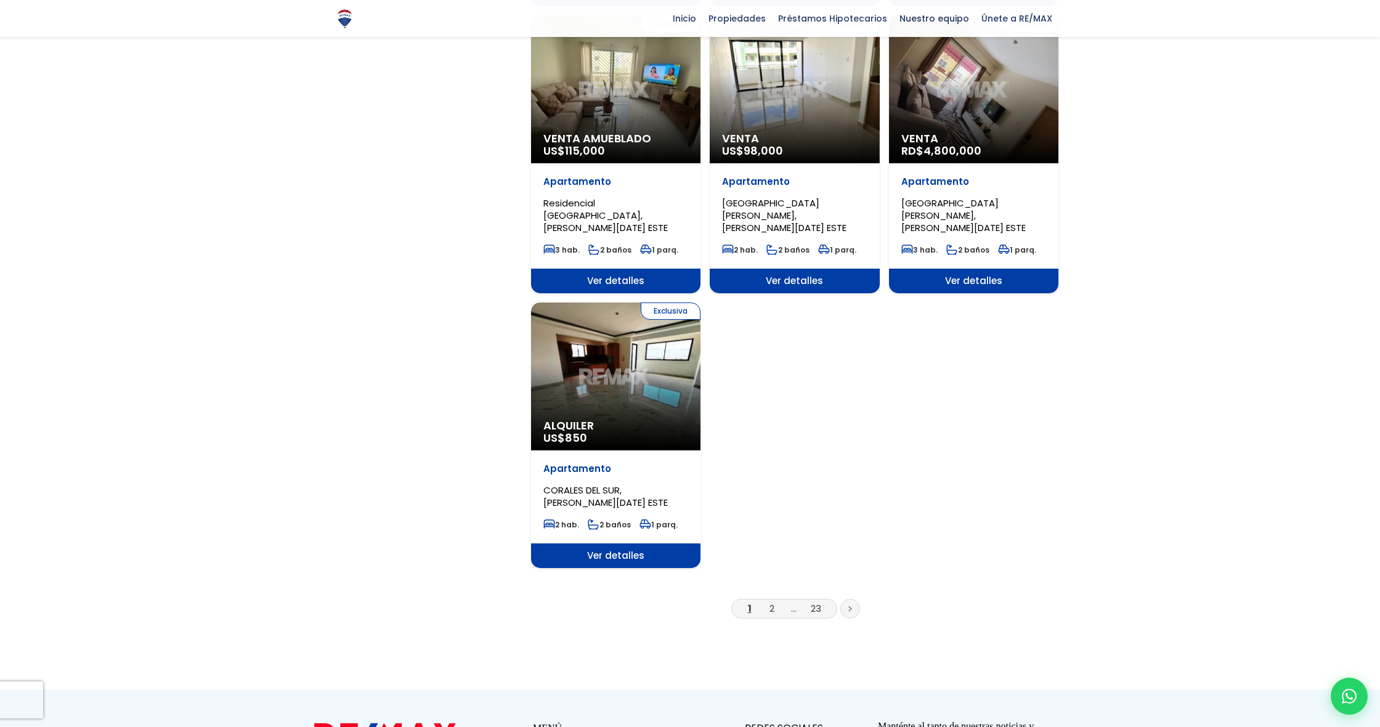
scroll to position [1291, 0]
click at [772, 601] on link "2" at bounding box center [771, 607] width 5 height 13
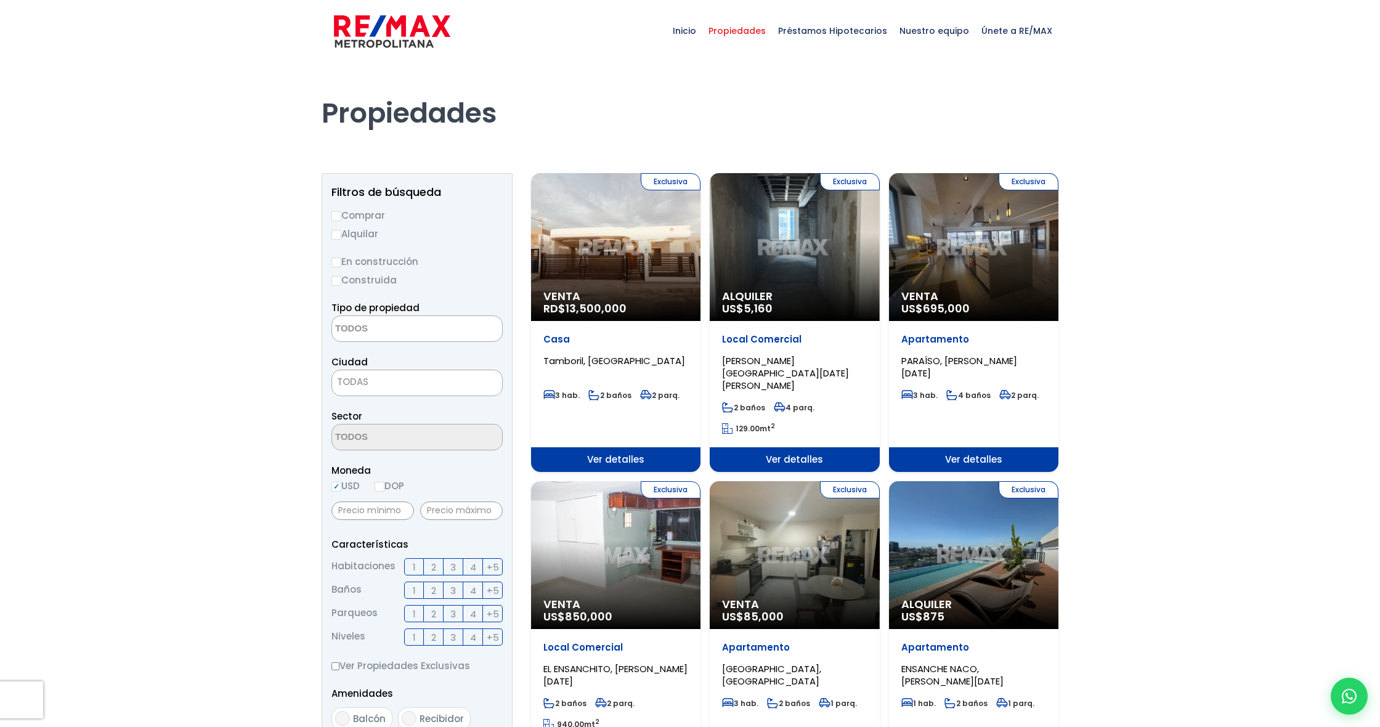
select select
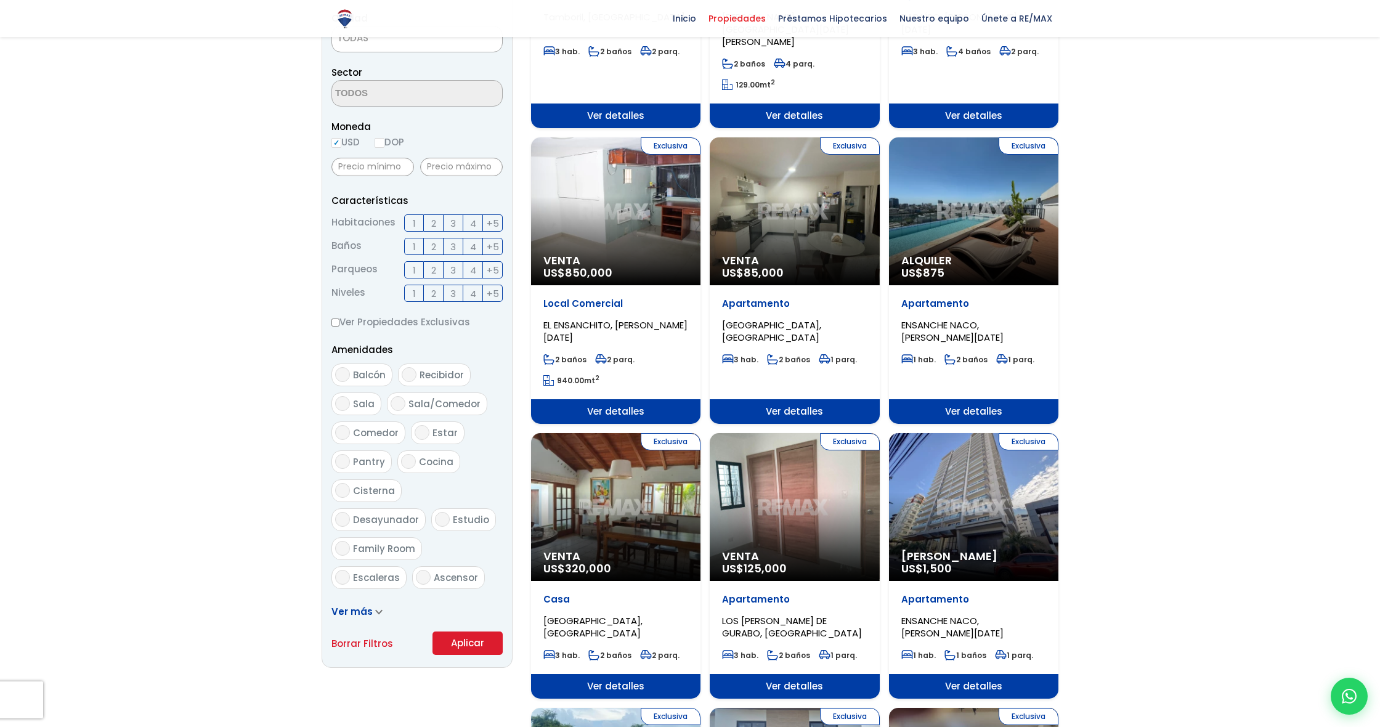
scroll to position [345, 0]
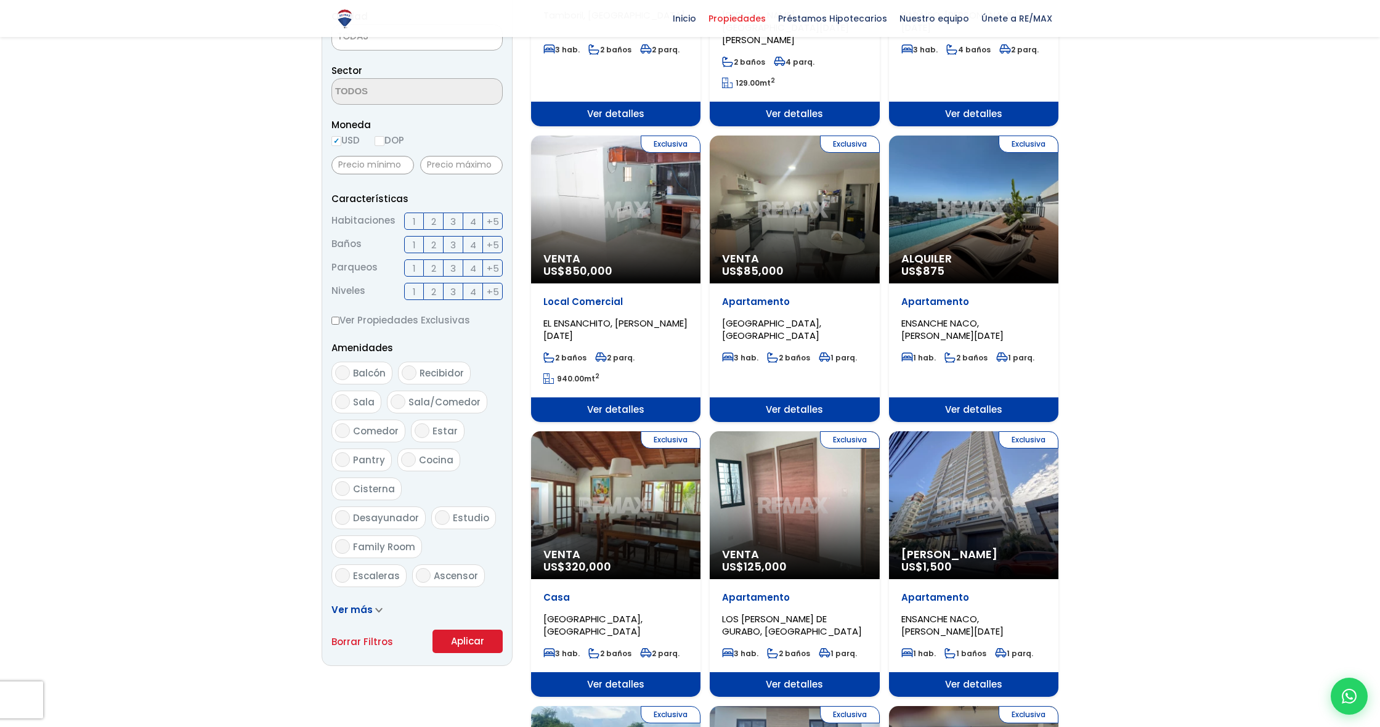
click at [986, 220] on div "Exclusiva Alquiler US$ 875" at bounding box center [973, 210] width 169 height 148
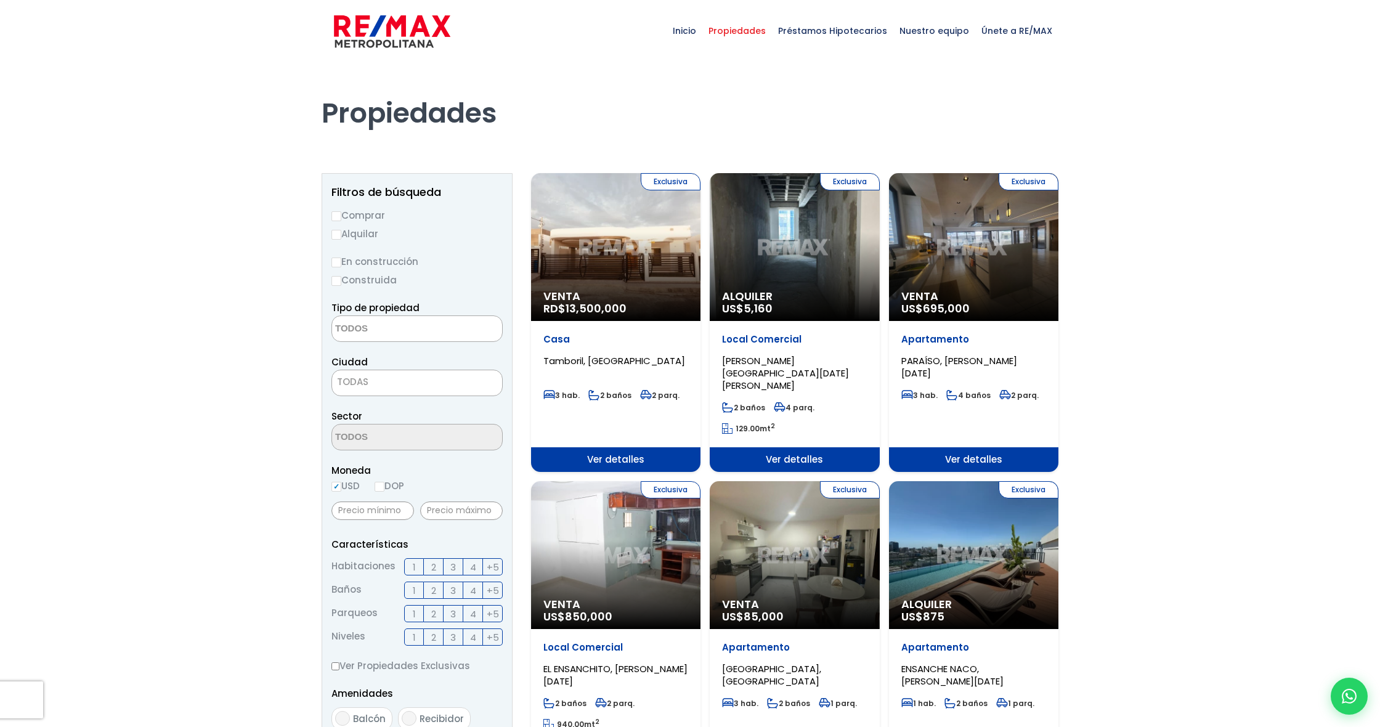
select select
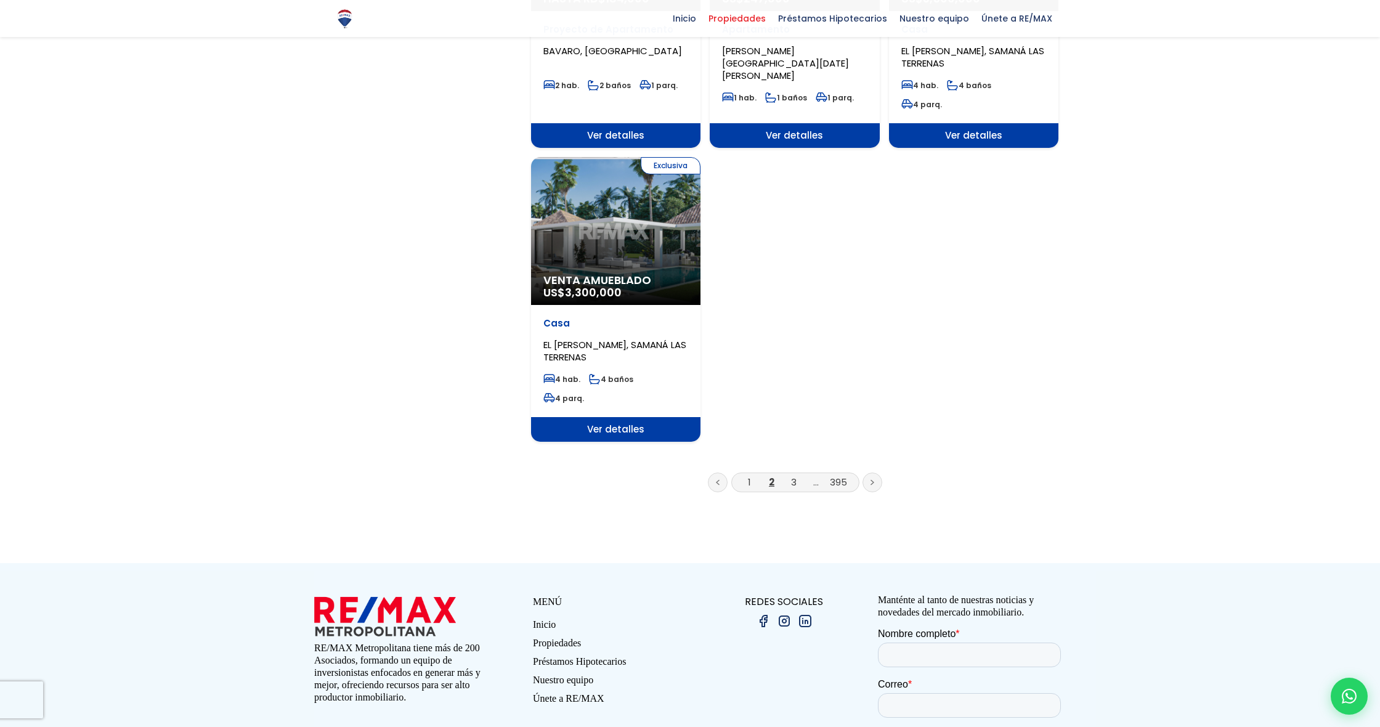
scroll to position [1466, 0]
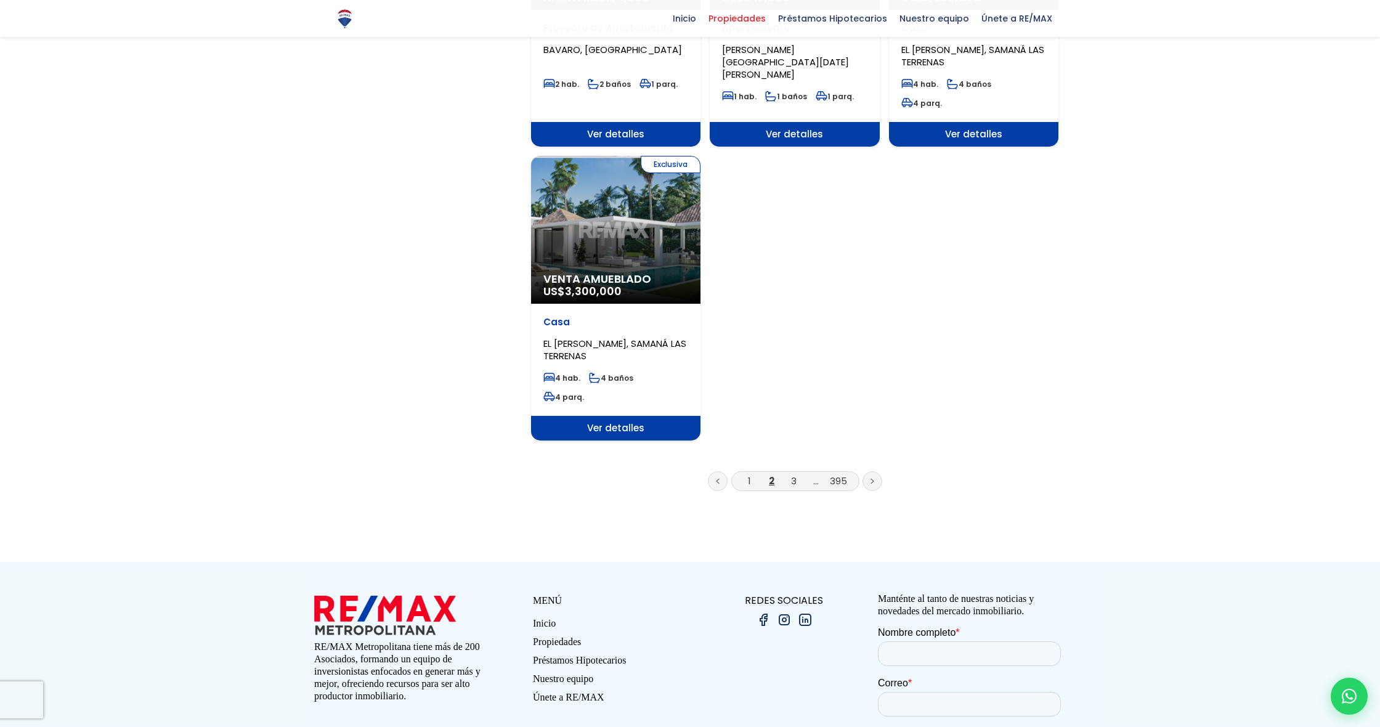
click at [627, 224] on div "Exclusiva Venta Amueblado US$ 3,300,000" at bounding box center [615, 230] width 169 height 148
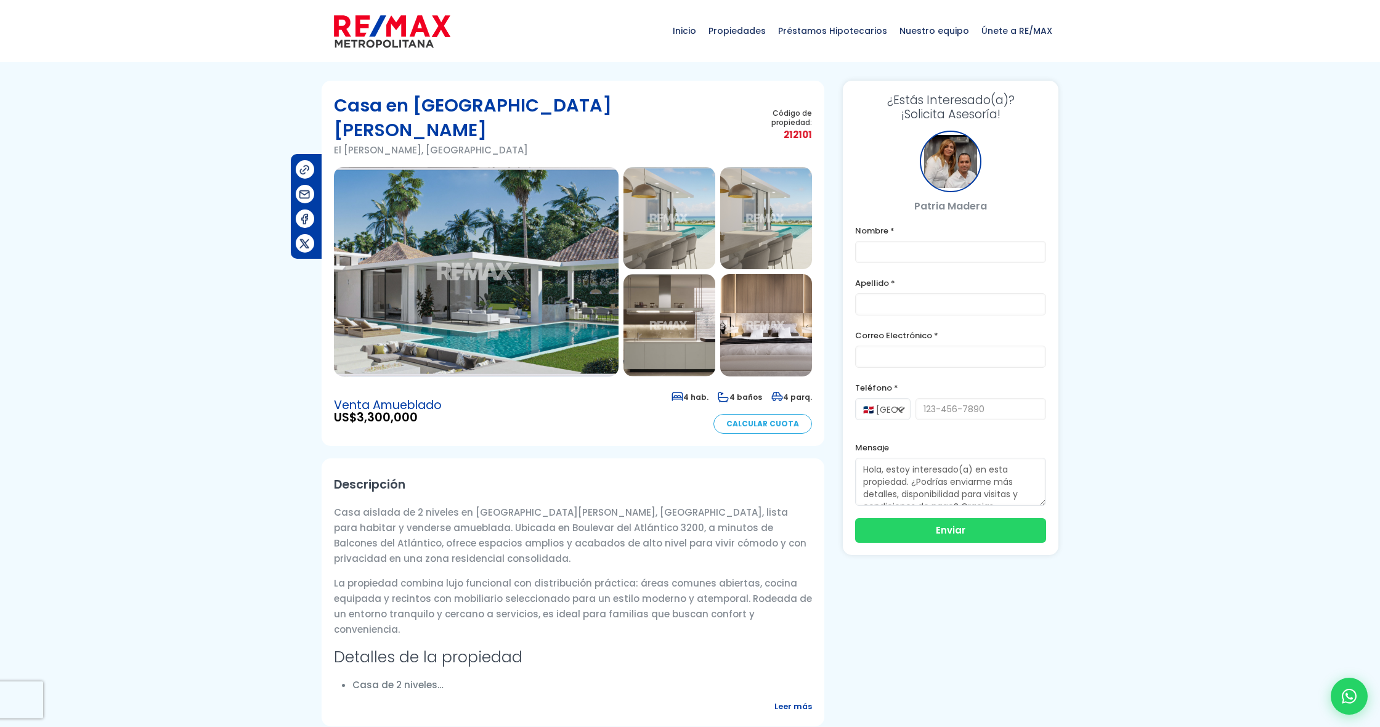
click at [530, 240] on img at bounding box center [476, 271] width 285 height 209
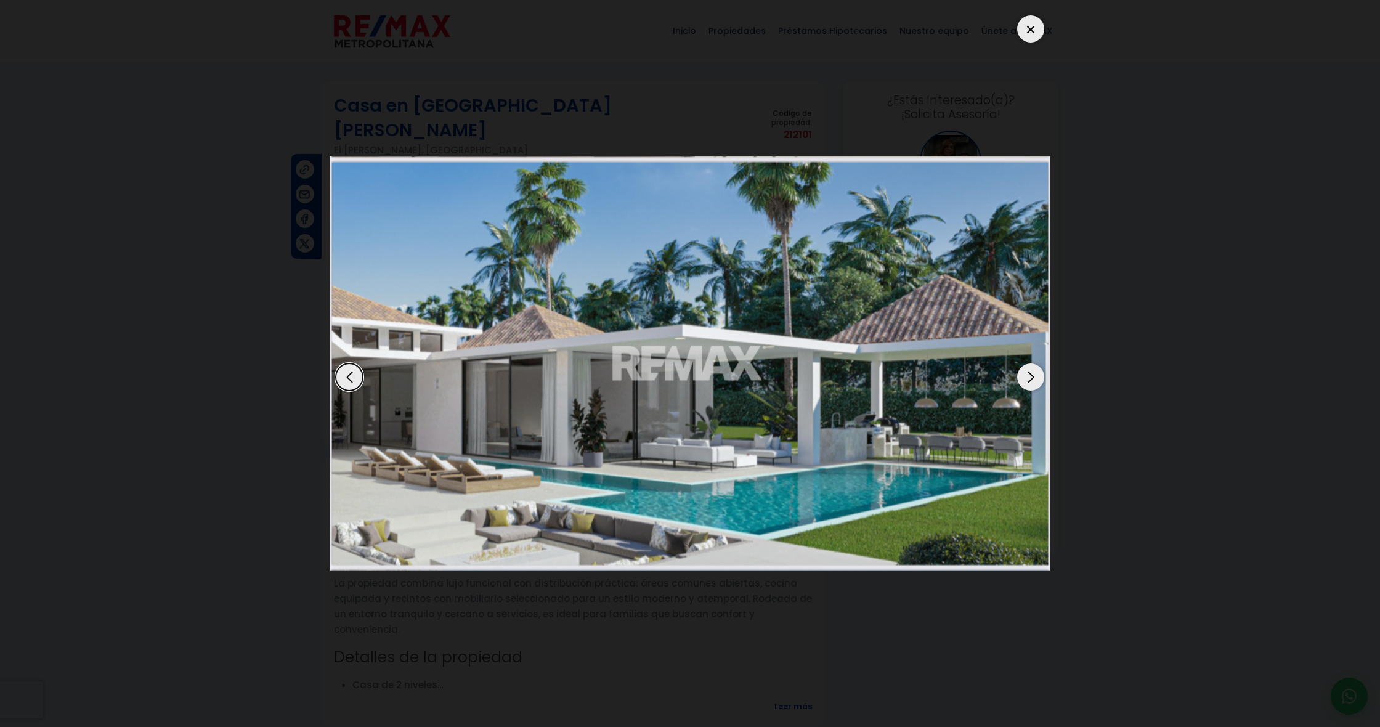
click at [1034, 379] on div "Next slide" at bounding box center [1030, 376] width 27 height 27
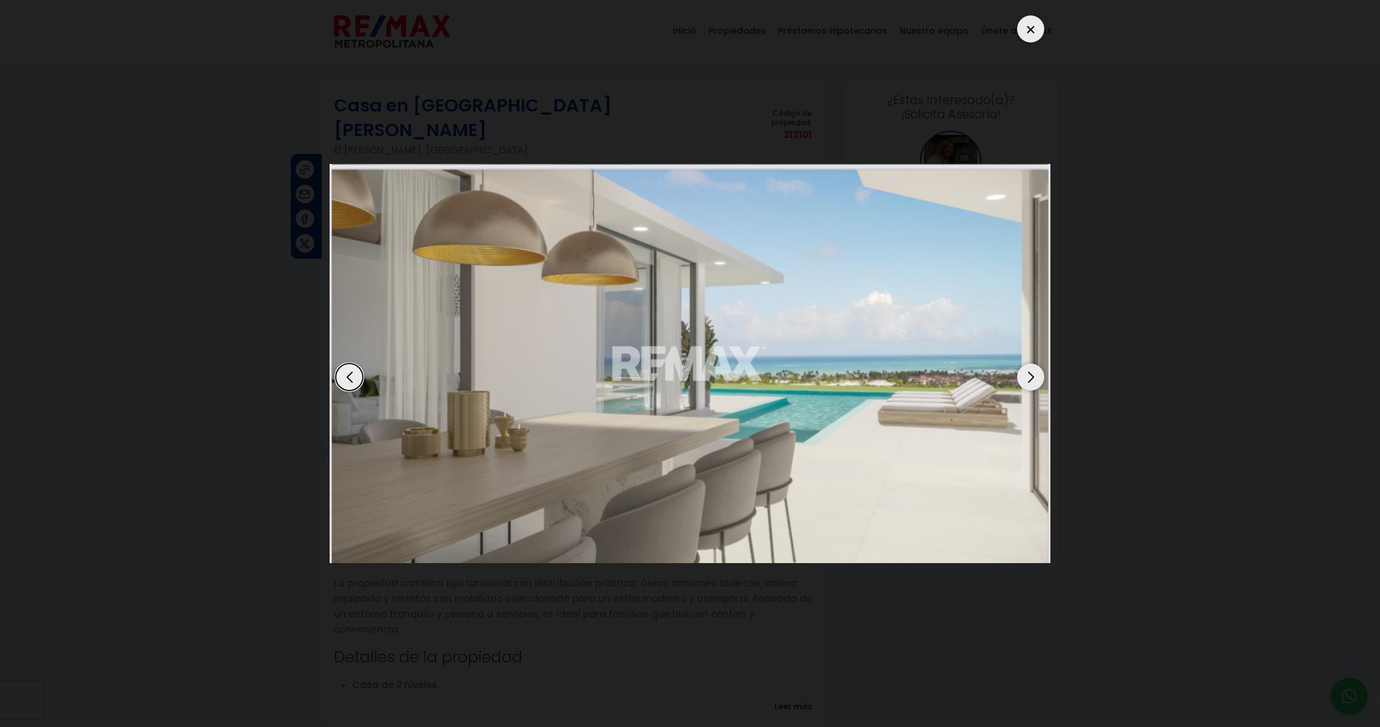
click at [1034, 379] on div "Next slide" at bounding box center [1030, 376] width 27 height 27
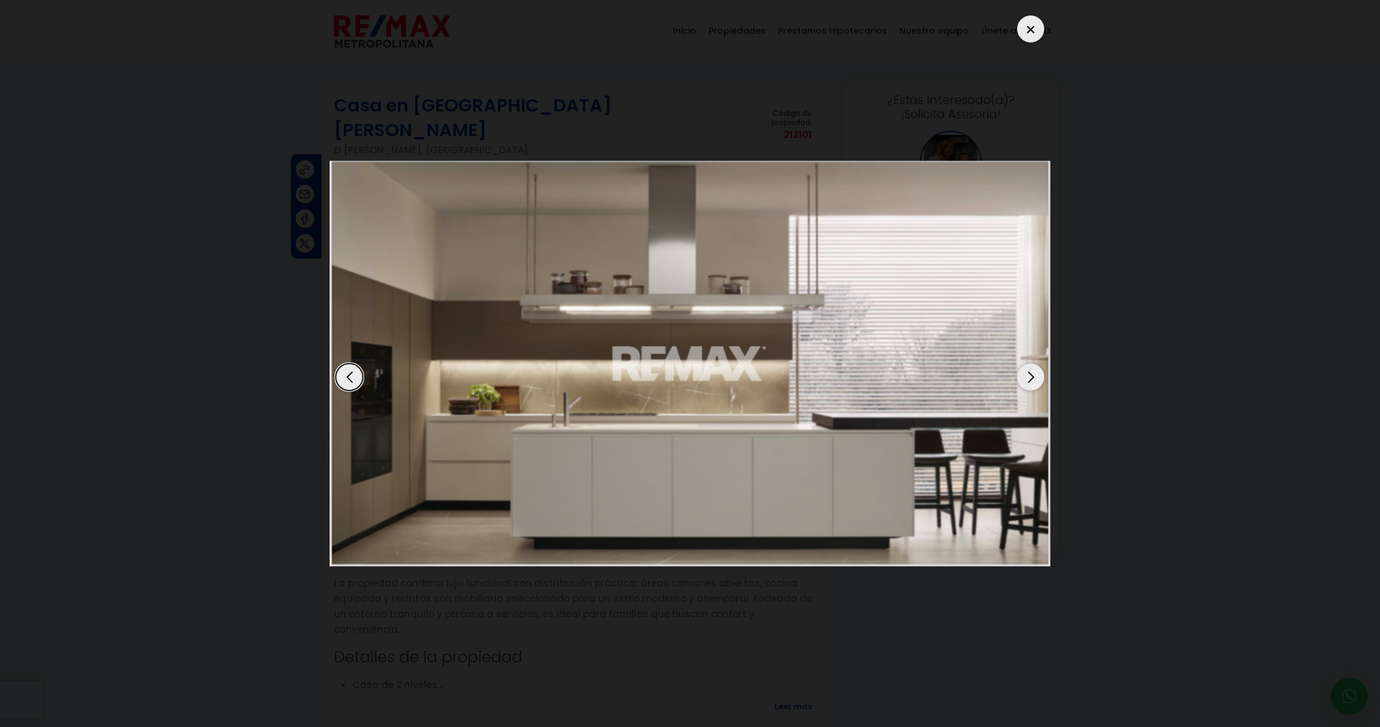
click at [1034, 379] on div "Next slide" at bounding box center [1030, 376] width 27 height 27
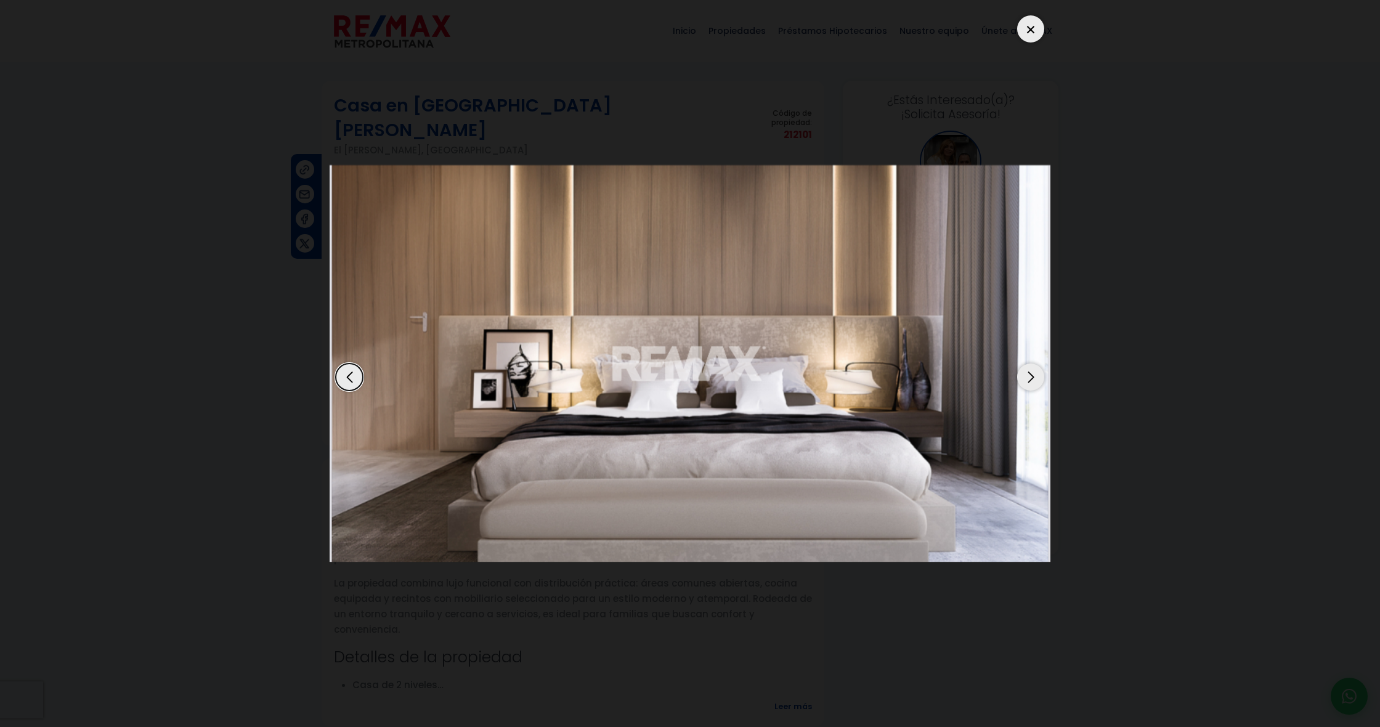
click at [1034, 379] on div "Next slide" at bounding box center [1030, 376] width 27 height 27
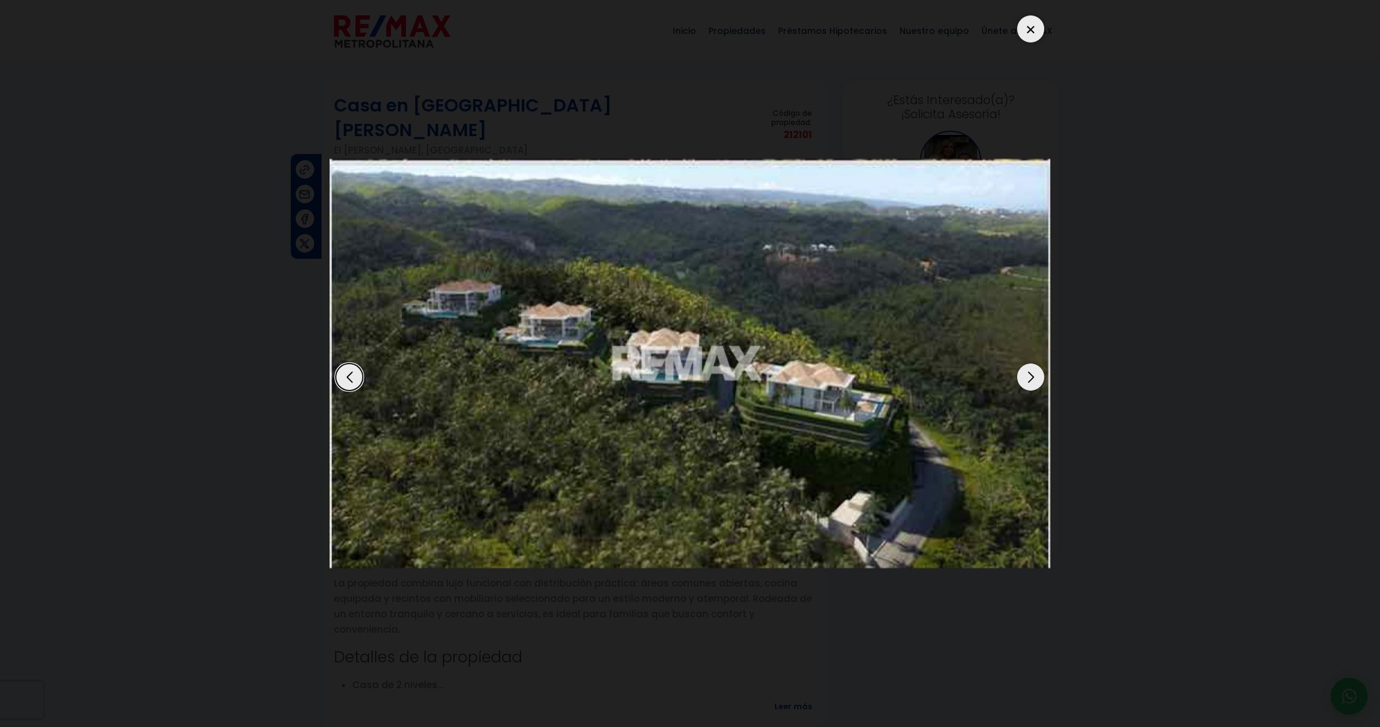
click at [1034, 379] on div "Next slide" at bounding box center [1030, 376] width 27 height 27
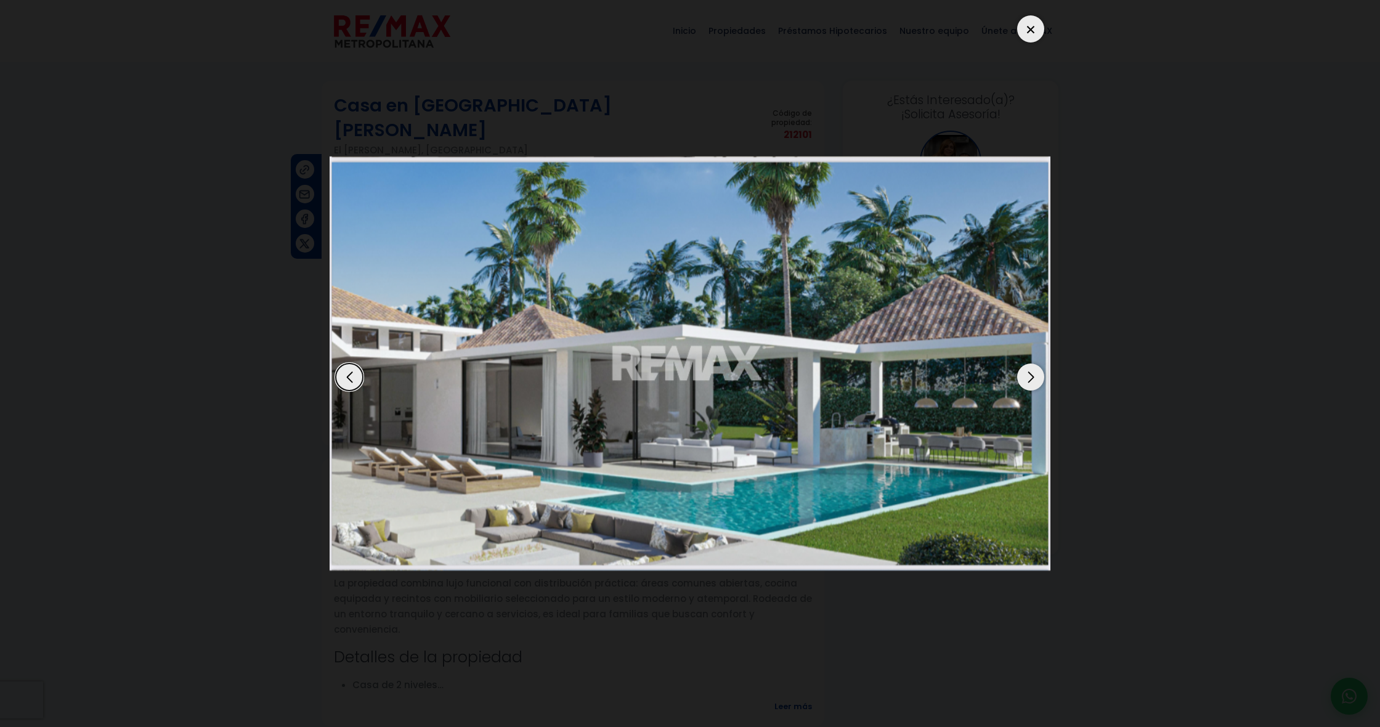
click at [1034, 379] on div "Next slide" at bounding box center [1030, 376] width 27 height 27
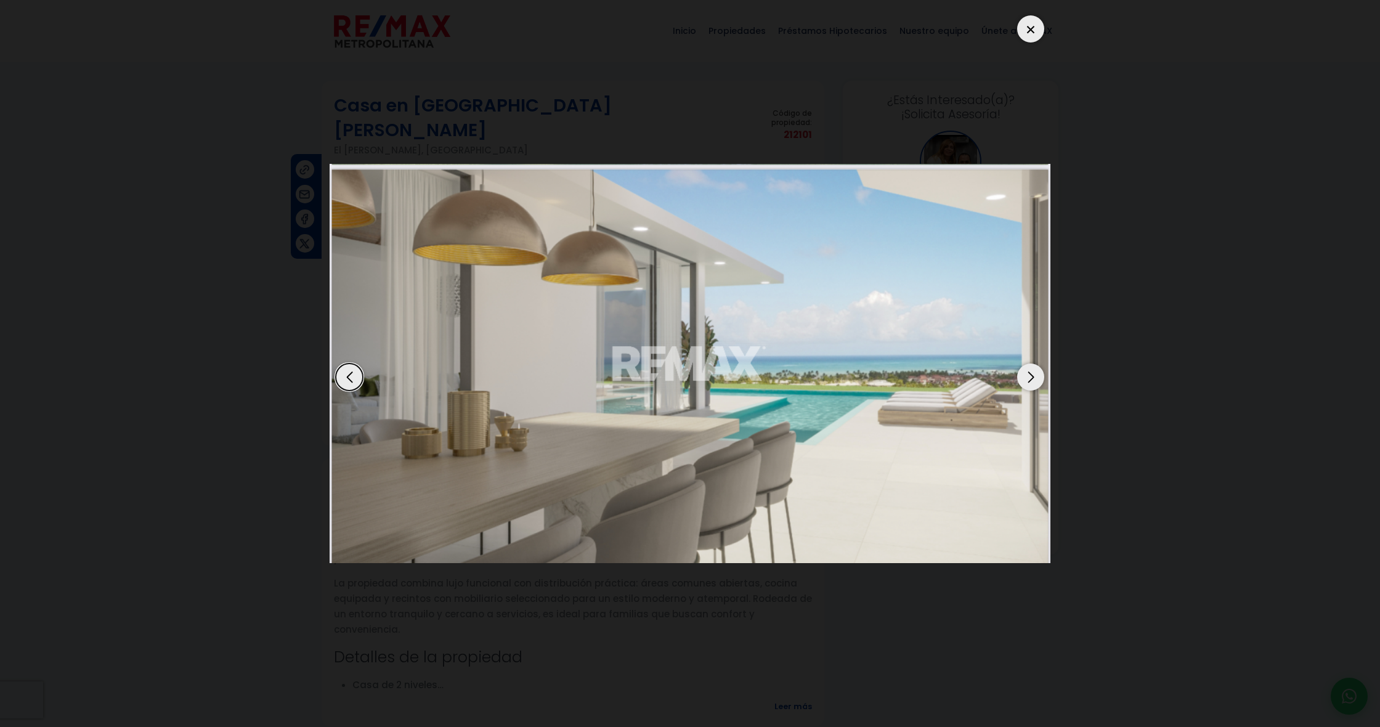
click at [1034, 379] on div "Next slide" at bounding box center [1030, 376] width 27 height 27
click at [1036, 31] on div at bounding box center [1030, 28] width 27 height 27
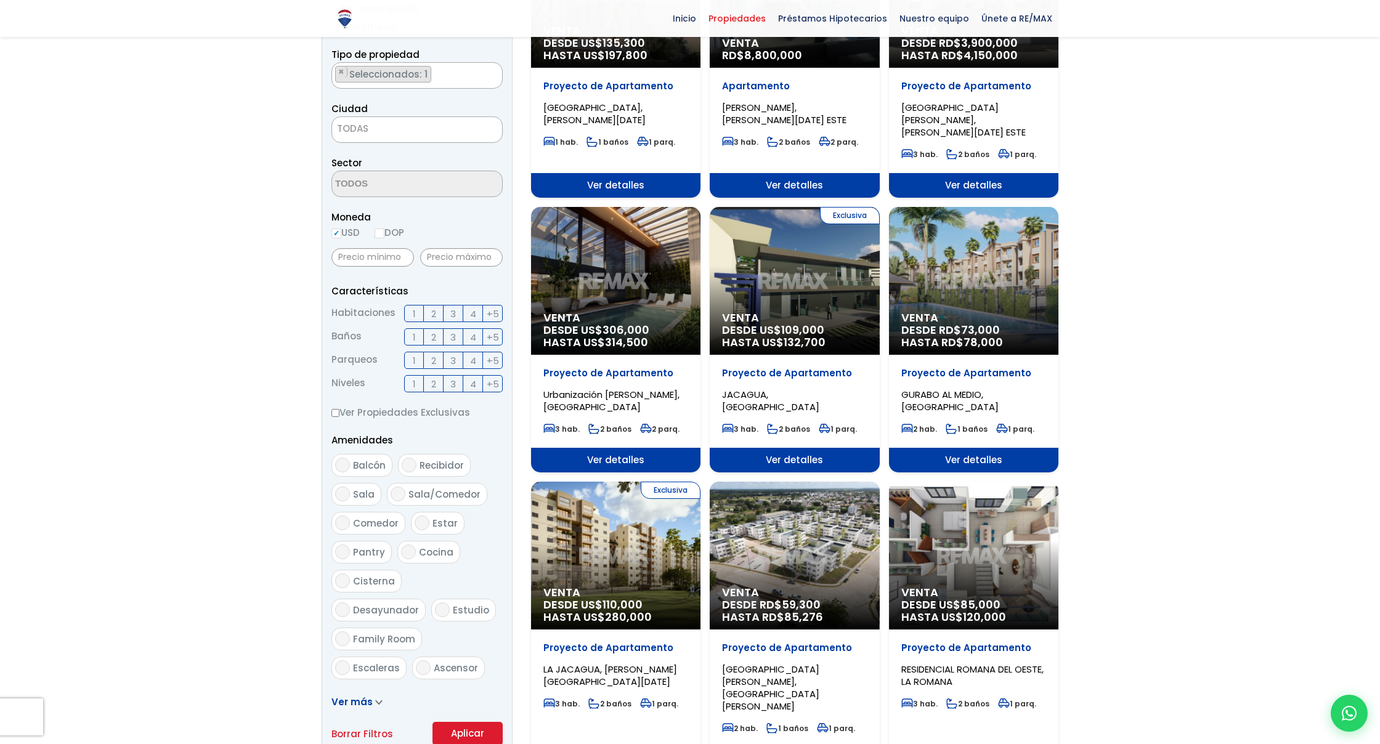
scroll to position [254, 0]
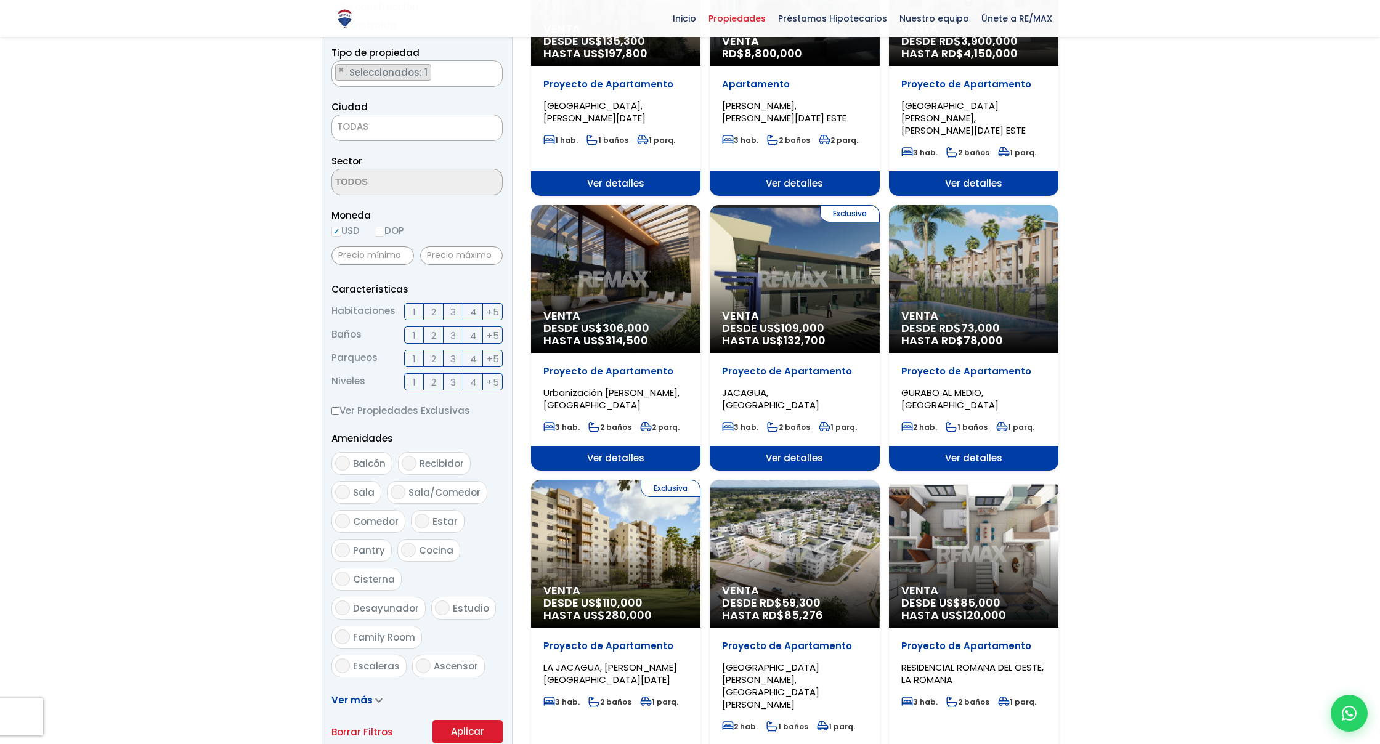
click at [619, 288] on div "Venta DESDE [GEOGRAPHIC_DATA]$ 306,000 HASTA US$ 314,500" at bounding box center [615, 279] width 169 height 148
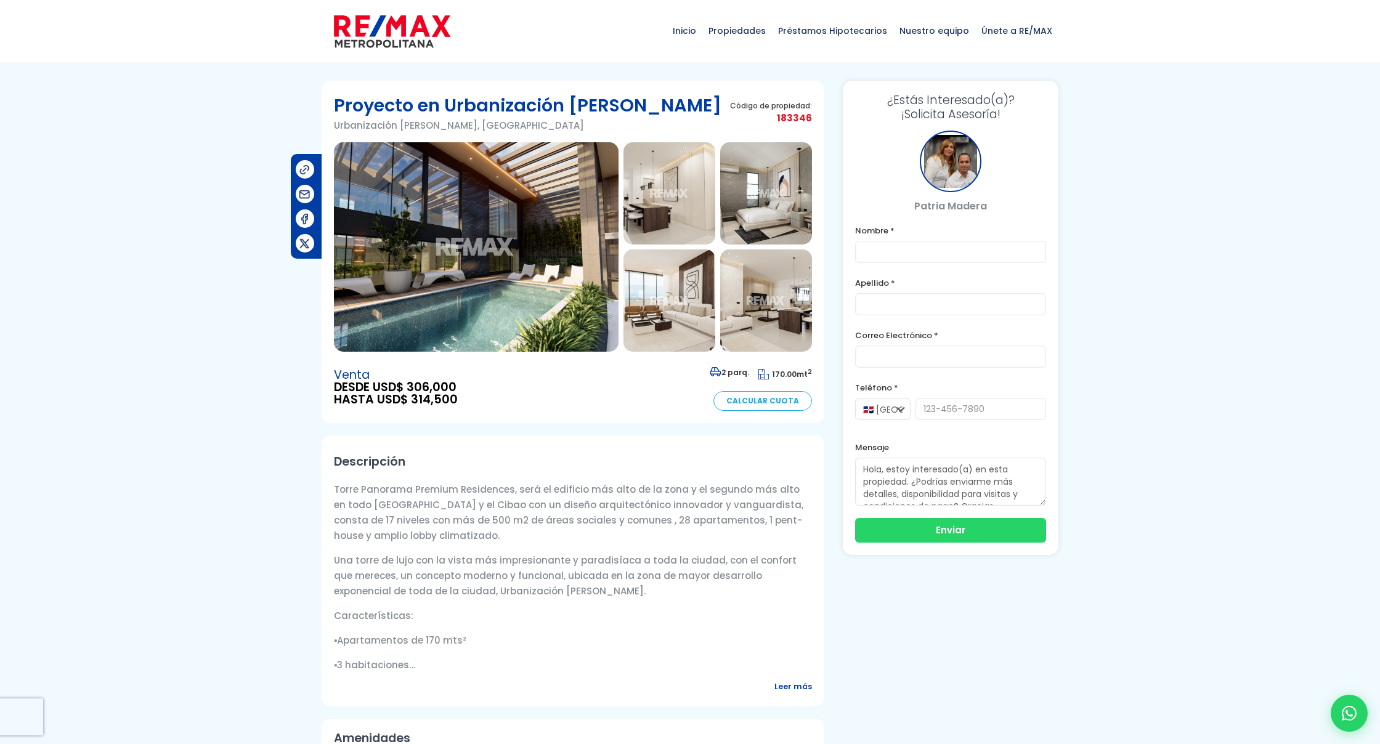
click at [562, 221] on img at bounding box center [476, 246] width 285 height 209
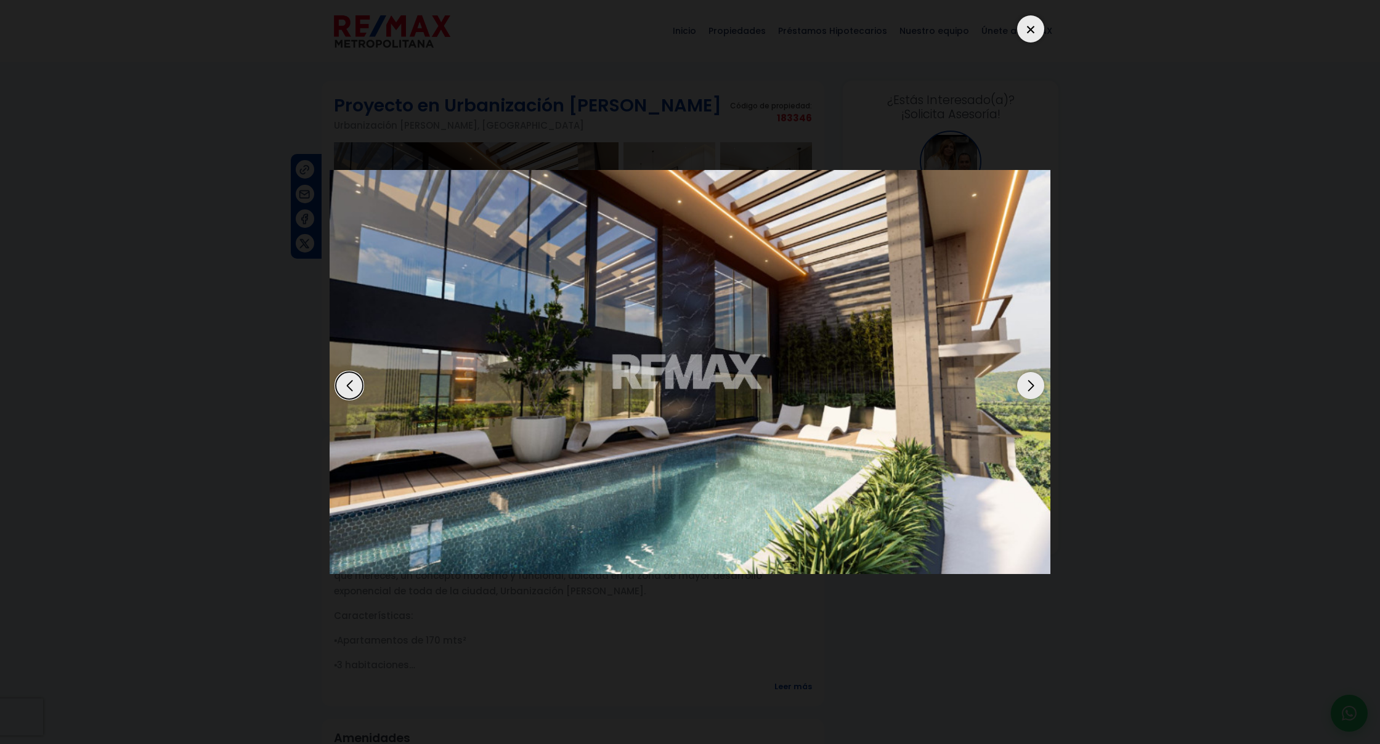
click at [1033, 389] on div "Next slide" at bounding box center [1030, 385] width 27 height 27
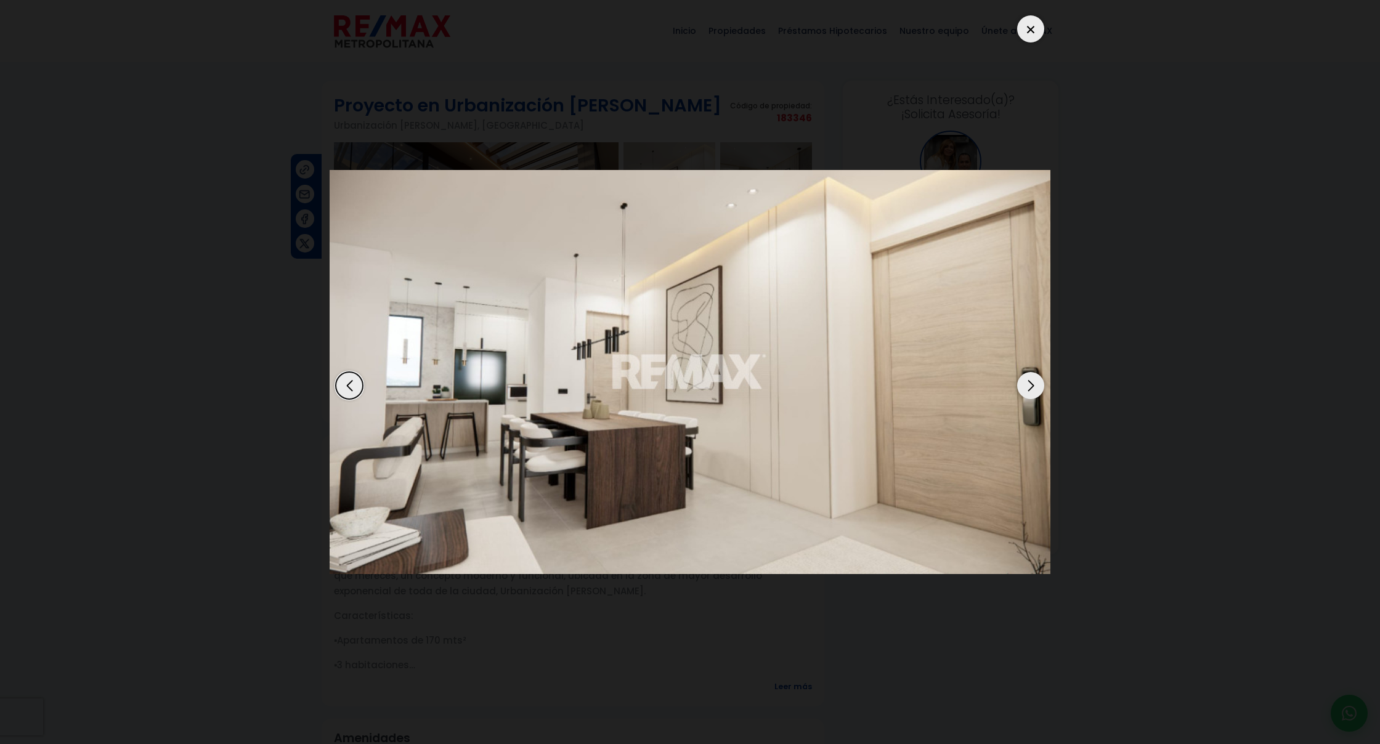
click at [1033, 389] on div "Next slide" at bounding box center [1030, 385] width 27 height 27
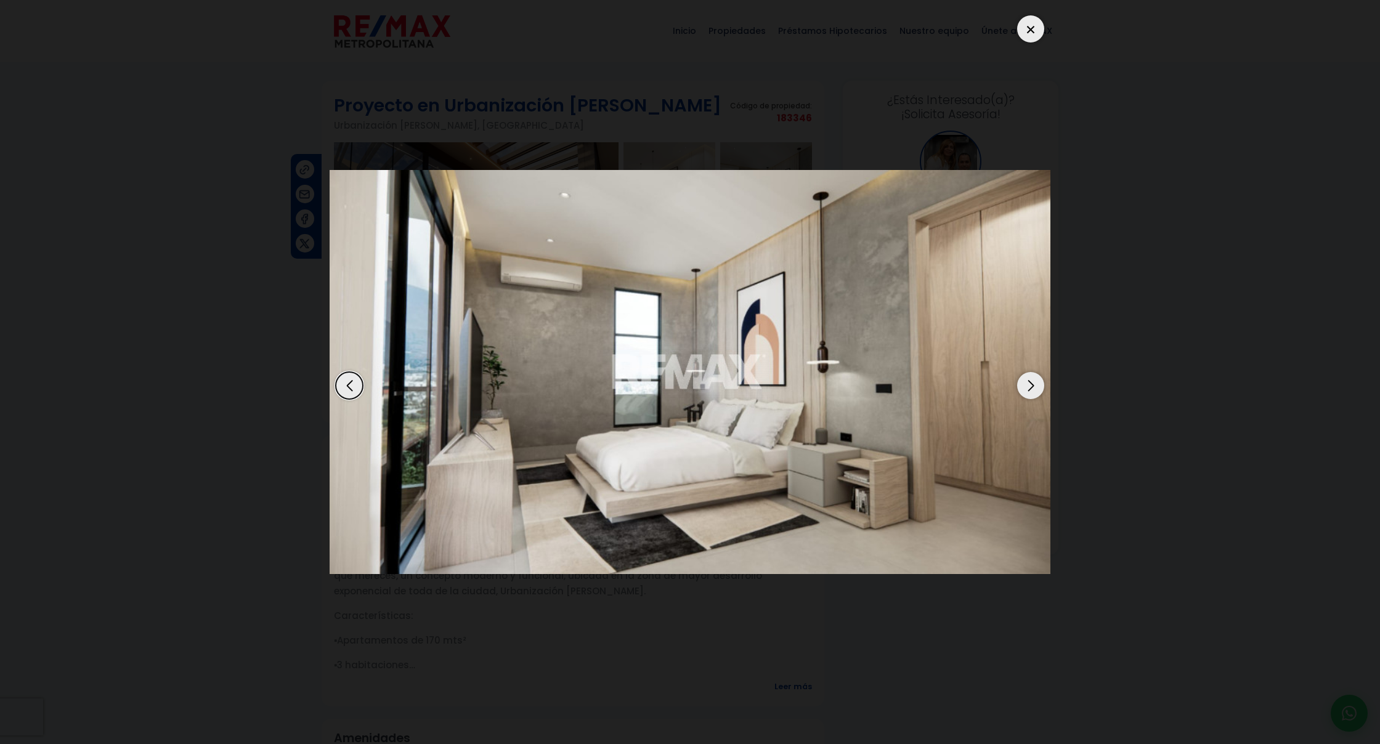
click at [1033, 389] on div "Next slide" at bounding box center [1030, 385] width 27 height 27
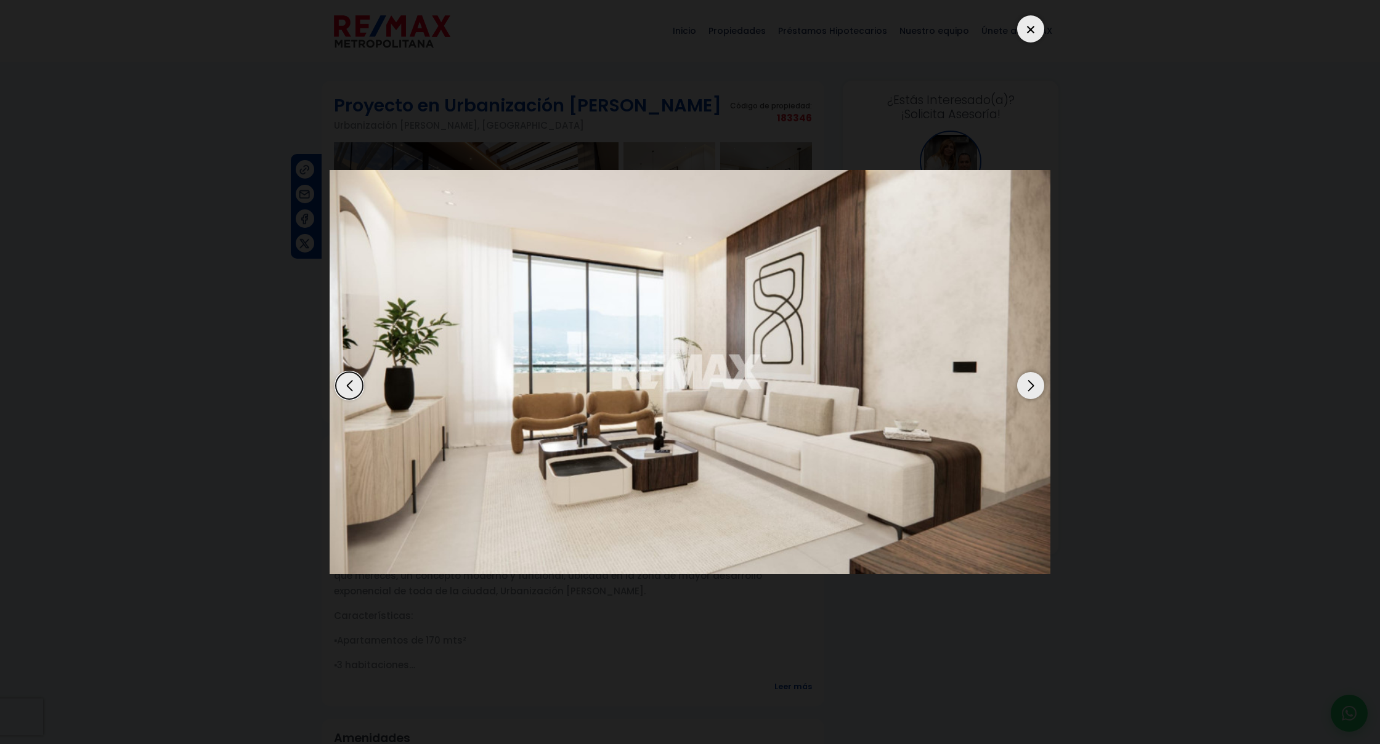
click at [1033, 389] on div "Next slide" at bounding box center [1030, 385] width 27 height 27
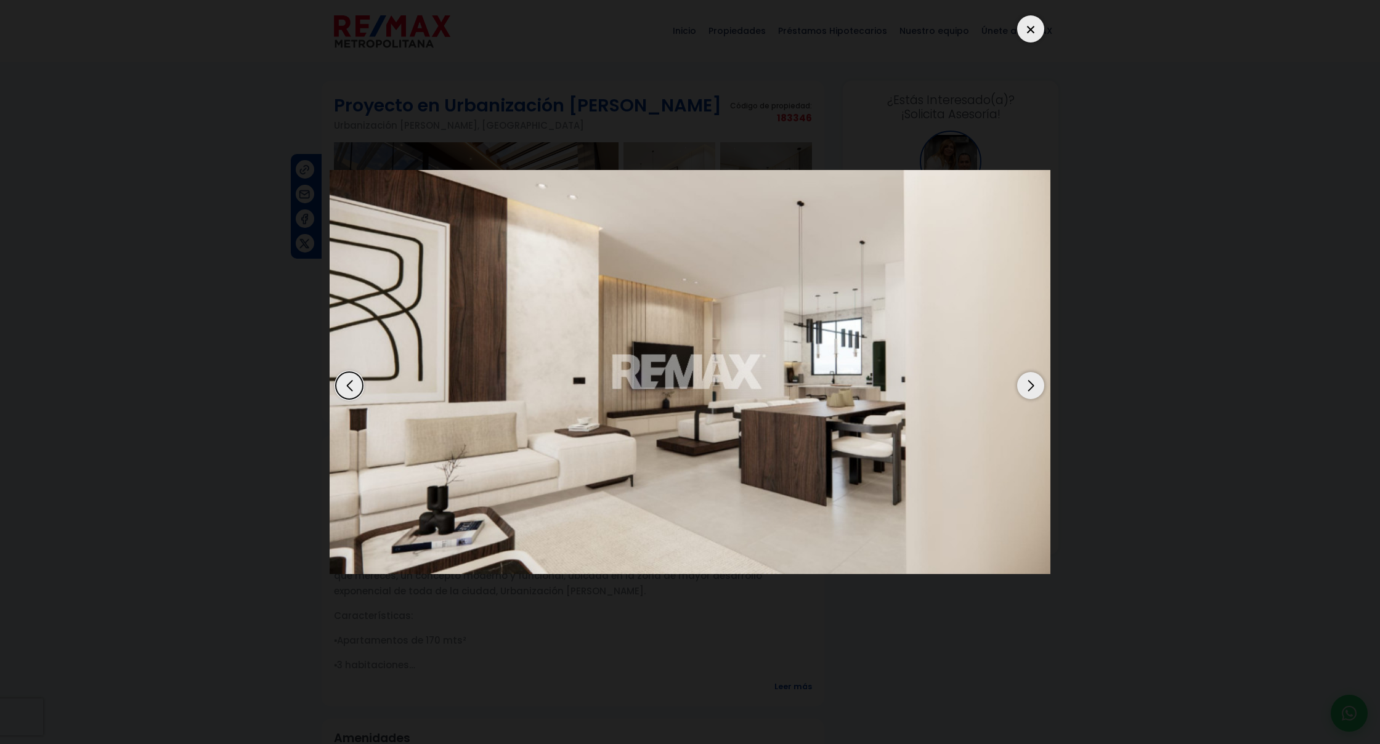
click at [1033, 389] on div "Next slide" at bounding box center [1030, 385] width 27 height 27
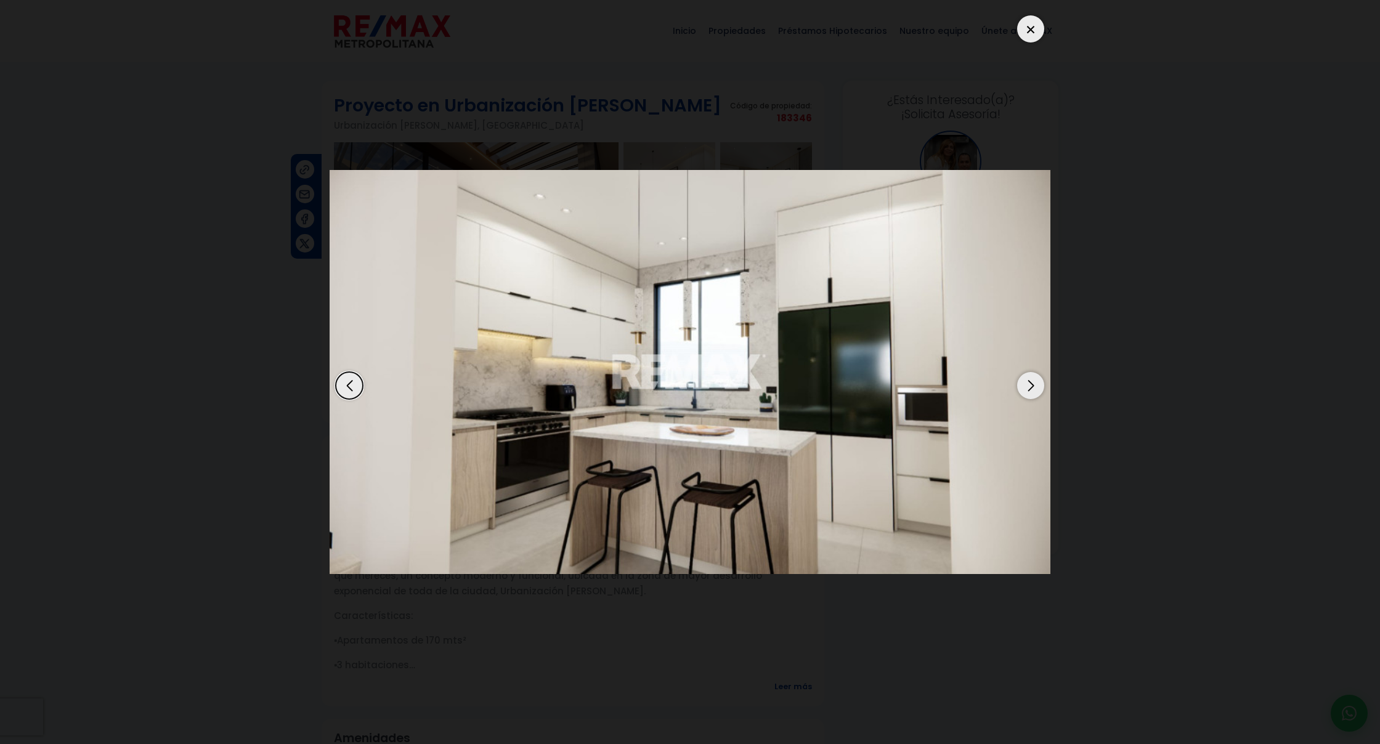
click at [1033, 389] on div "Next slide" at bounding box center [1030, 385] width 27 height 27
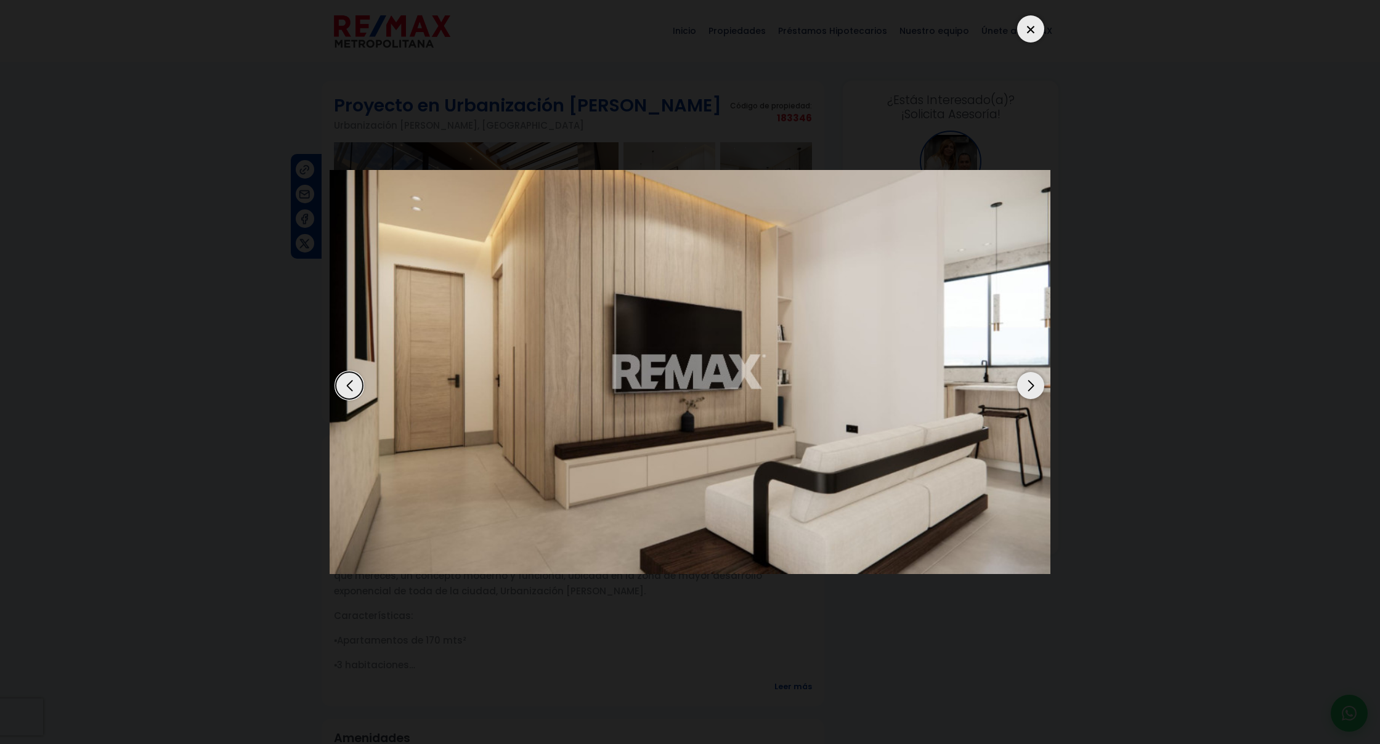
click at [1033, 389] on div "Next slide" at bounding box center [1030, 385] width 27 height 27
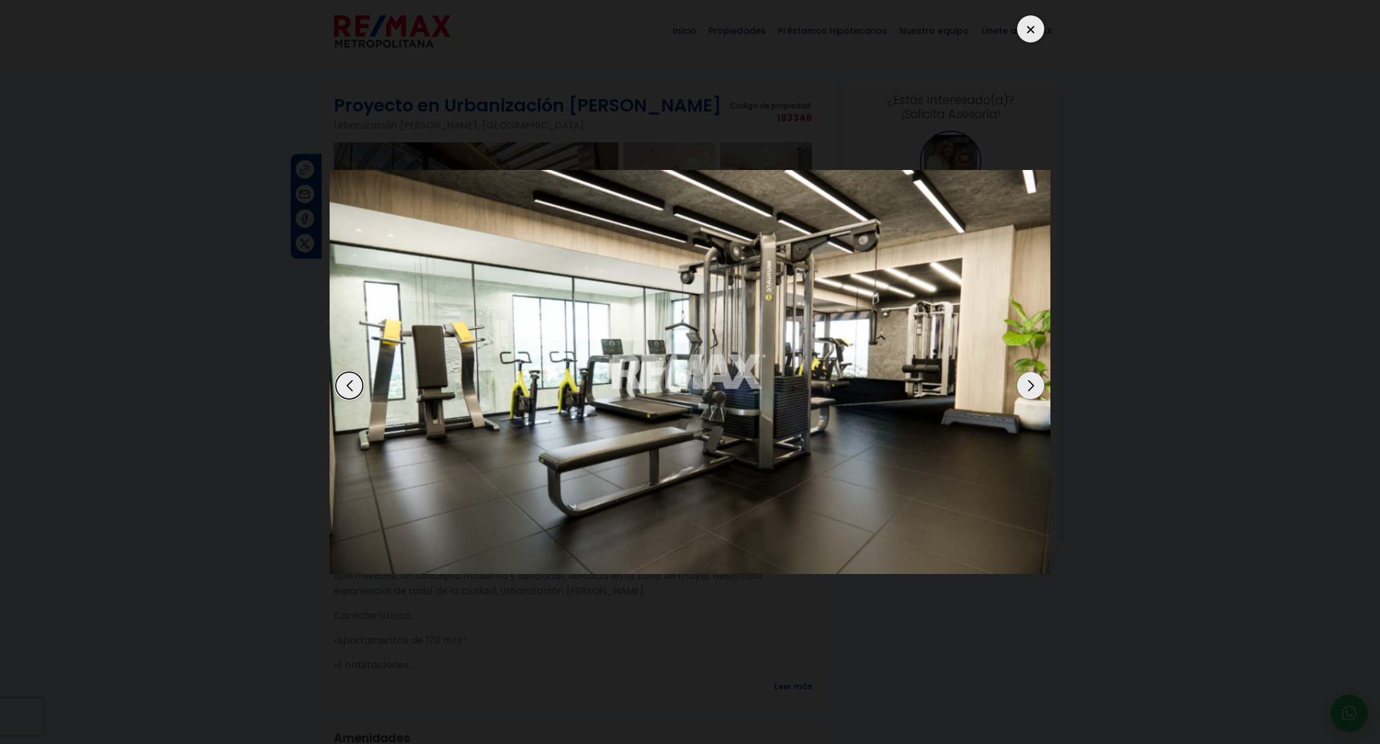
click at [1033, 389] on div "Next slide" at bounding box center [1030, 385] width 27 height 27
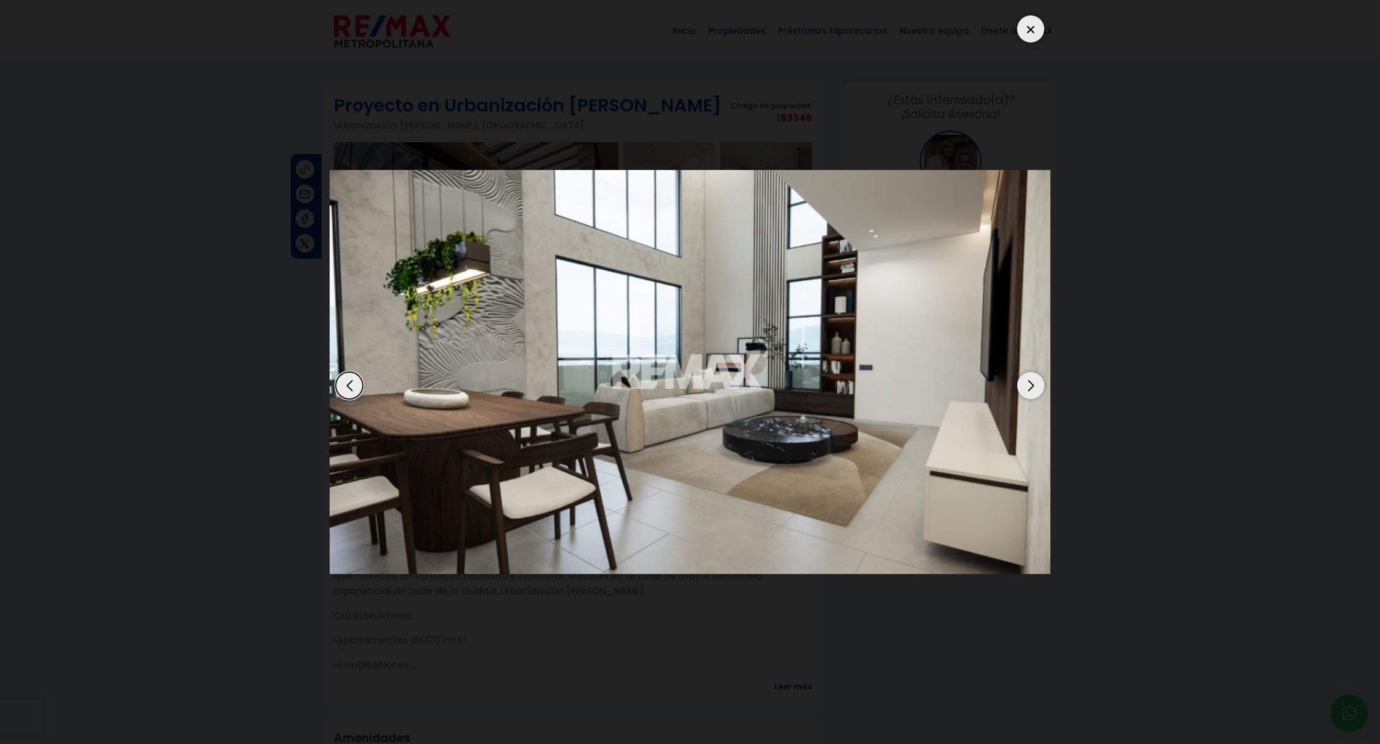
click at [1033, 389] on div "Next slide" at bounding box center [1030, 385] width 27 height 27
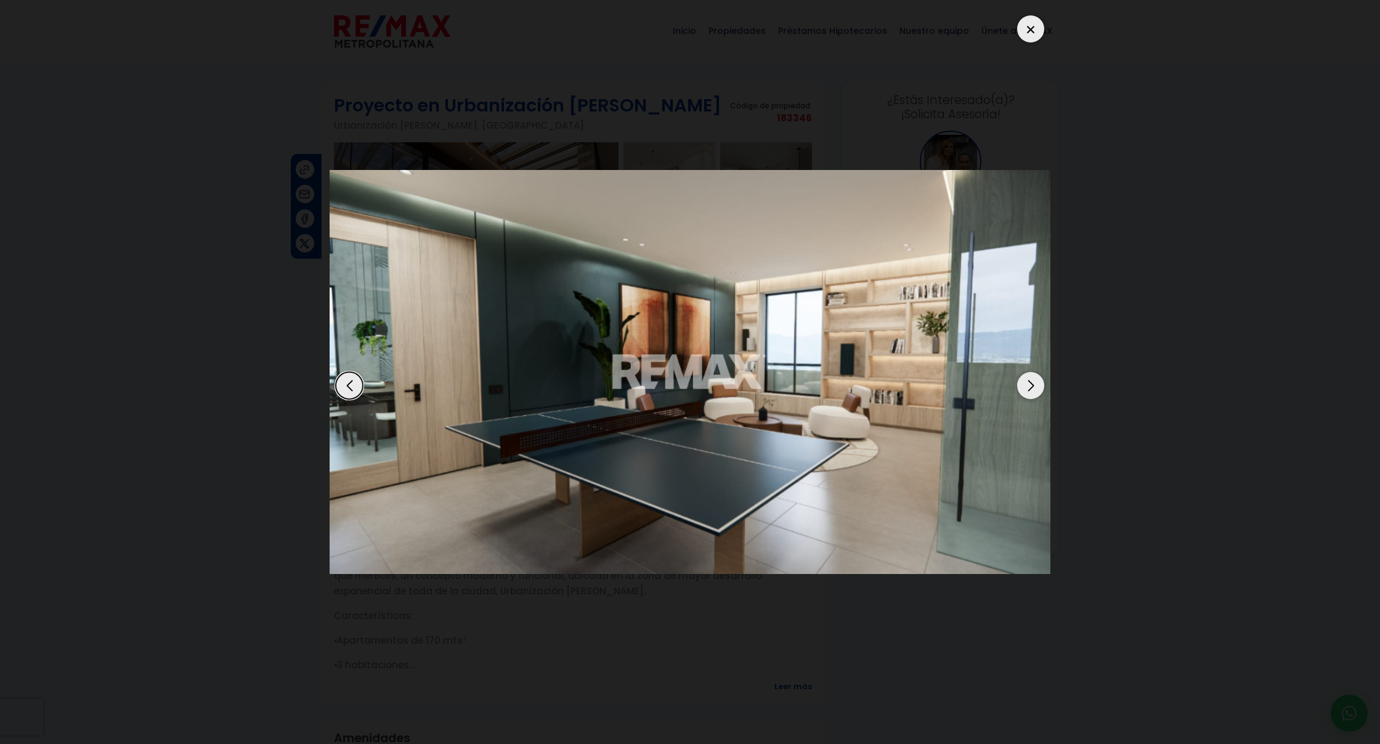
click at [1033, 389] on div "Next slide" at bounding box center [1030, 385] width 27 height 27
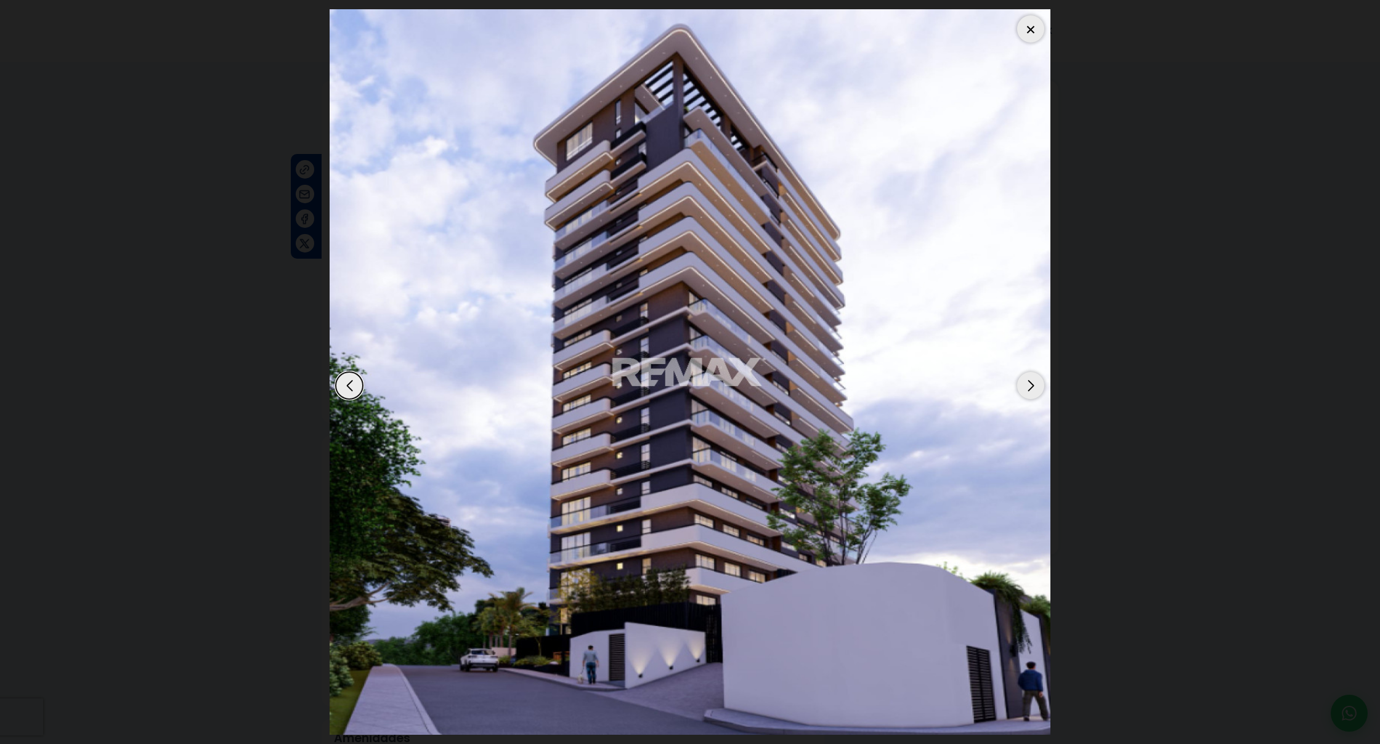
click at [1033, 389] on div "Next slide" at bounding box center [1030, 385] width 27 height 27
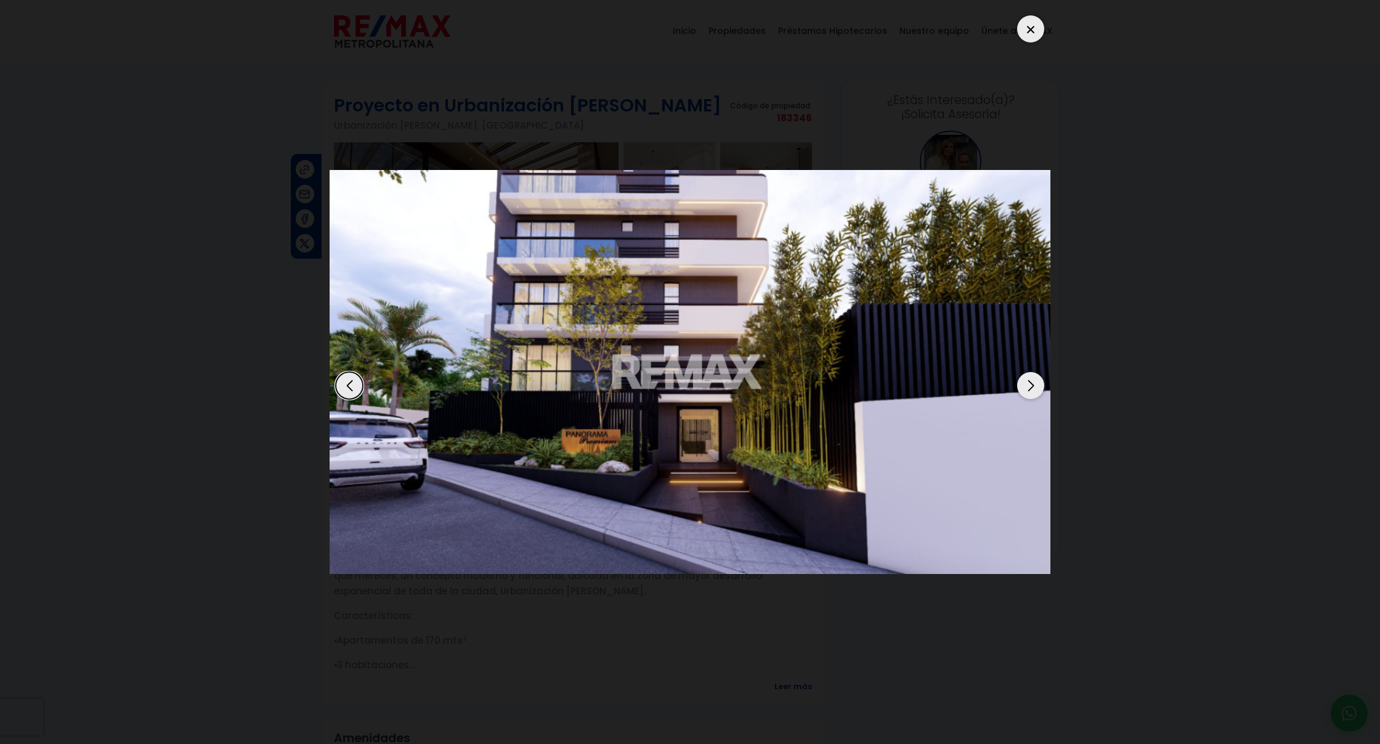
click at [1033, 389] on div "Next slide" at bounding box center [1030, 385] width 27 height 27
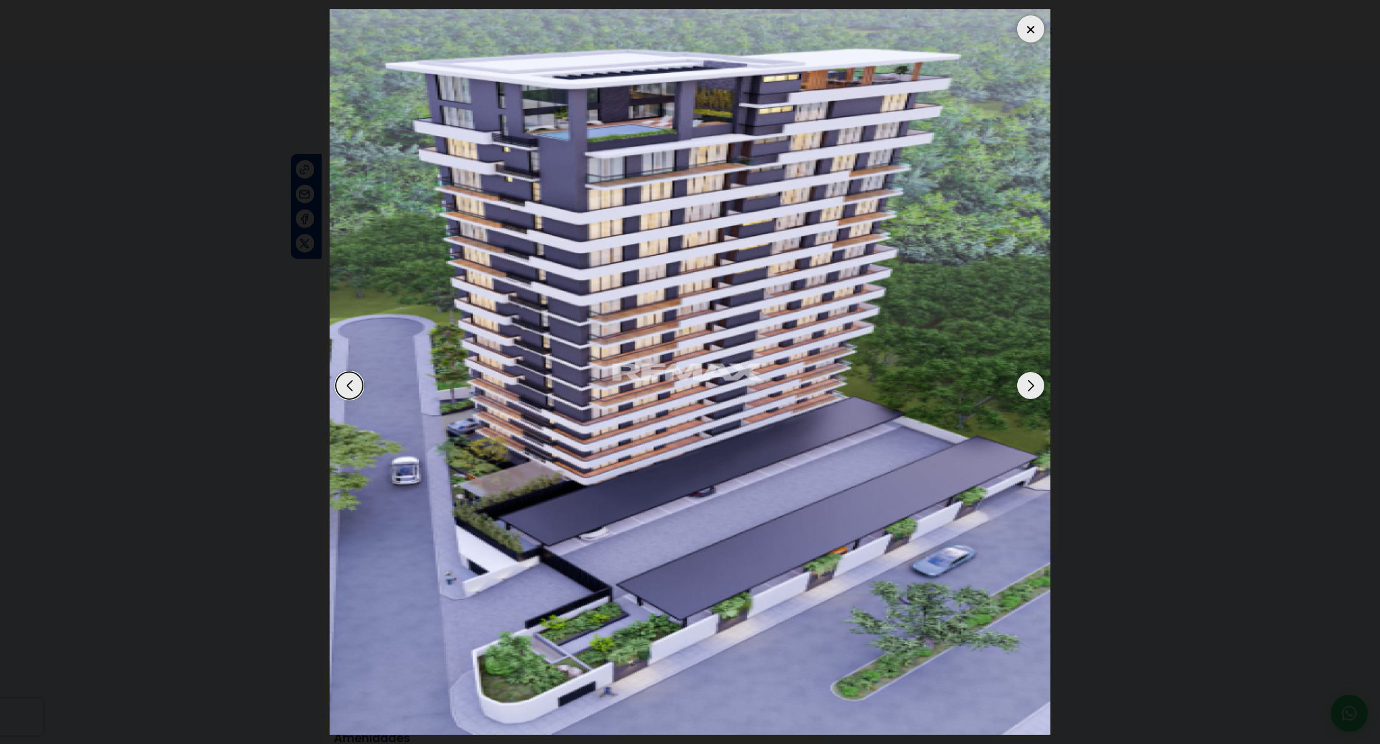
click at [1033, 389] on div "Next slide" at bounding box center [1030, 385] width 27 height 27
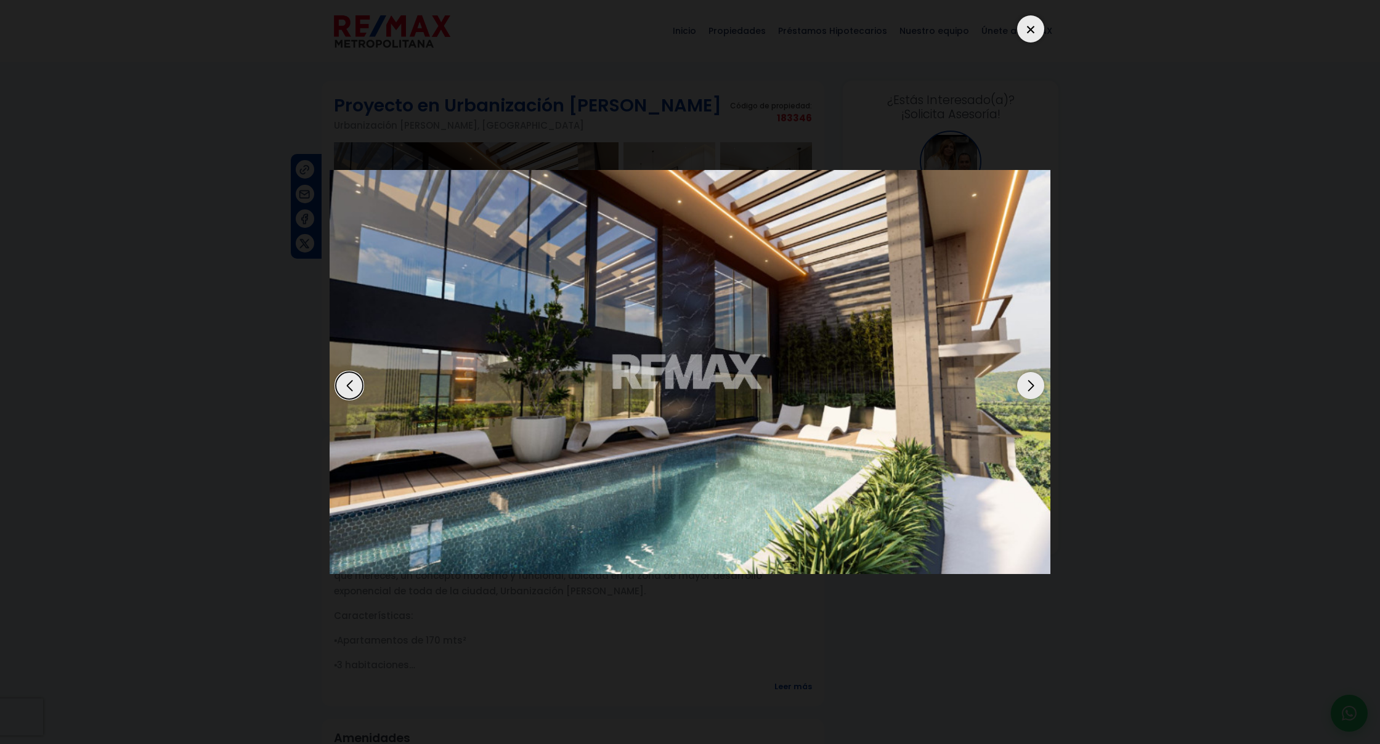
click at [1033, 389] on div "Next slide" at bounding box center [1030, 385] width 27 height 27
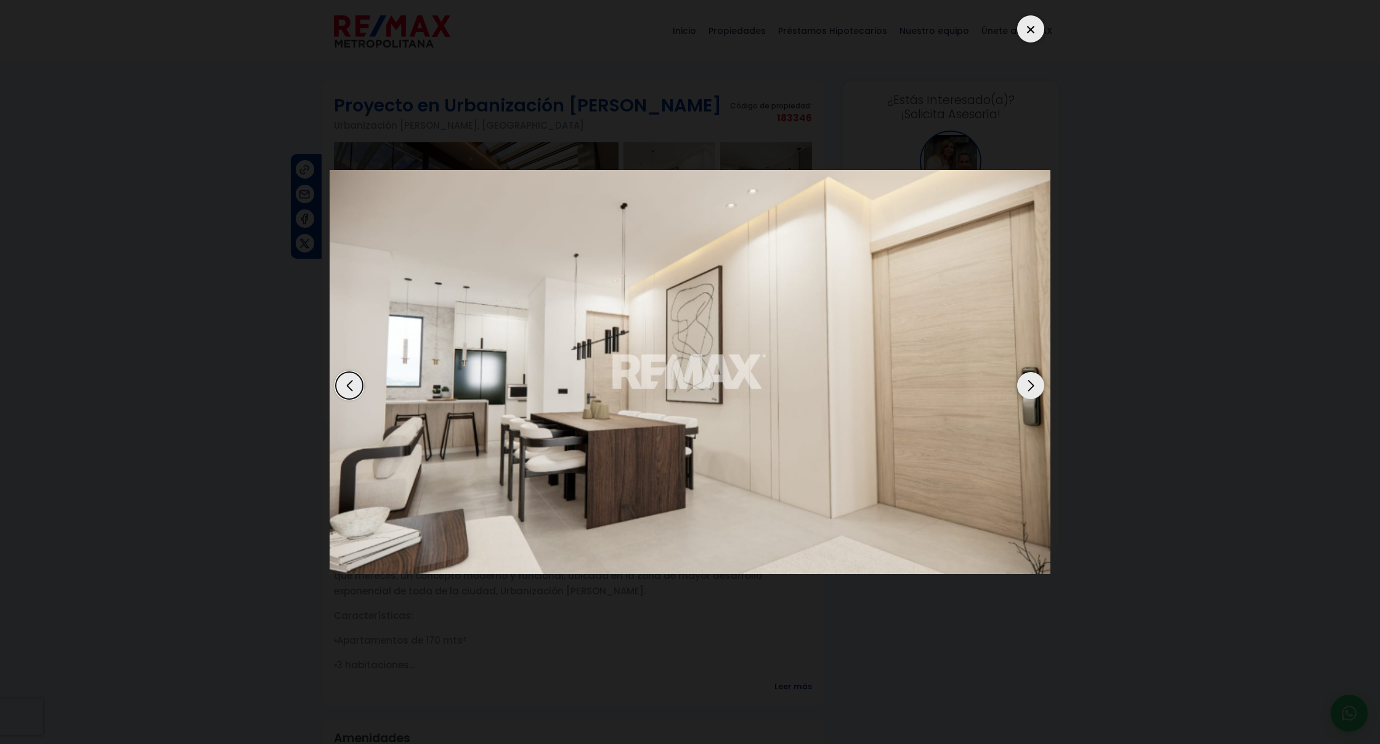
click at [1033, 389] on div "Next slide" at bounding box center [1030, 385] width 27 height 27
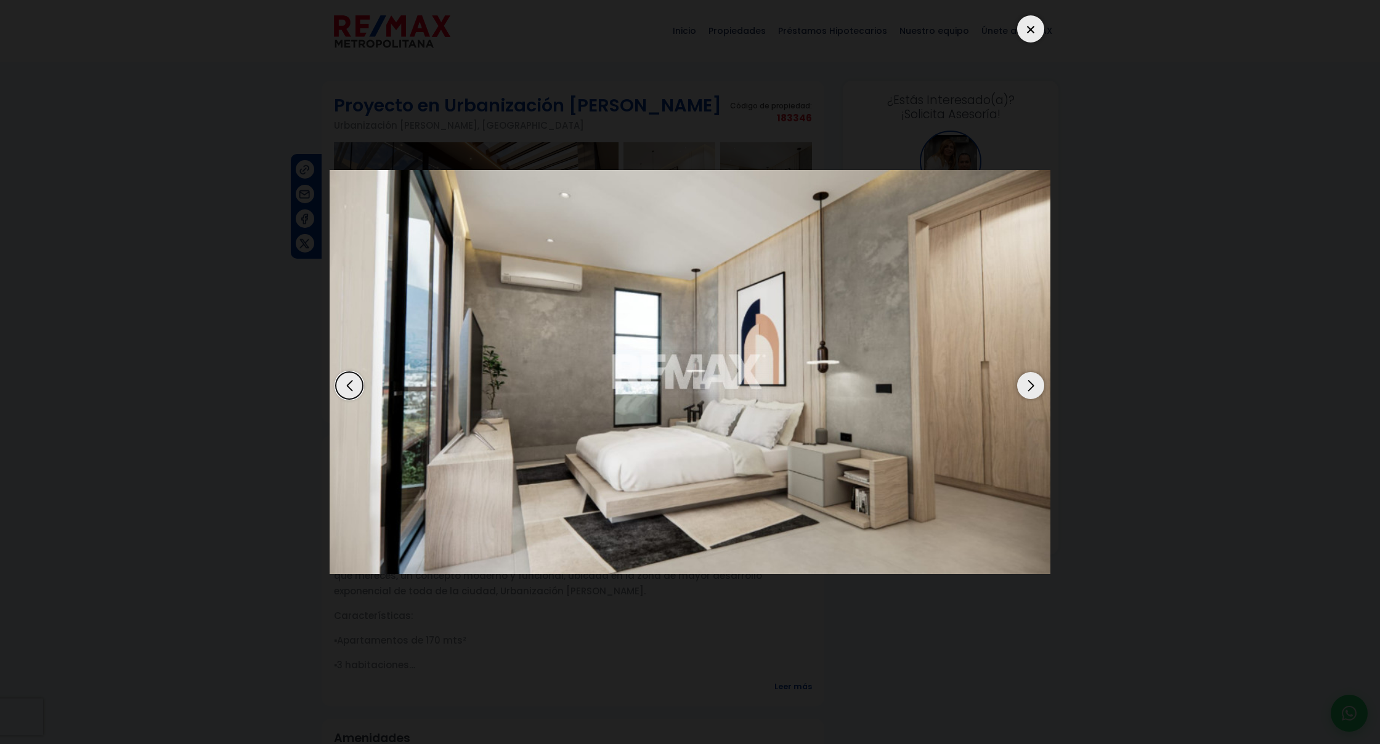
click at [1033, 389] on div "Next slide" at bounding box center [1030, 385] width 27 height 27
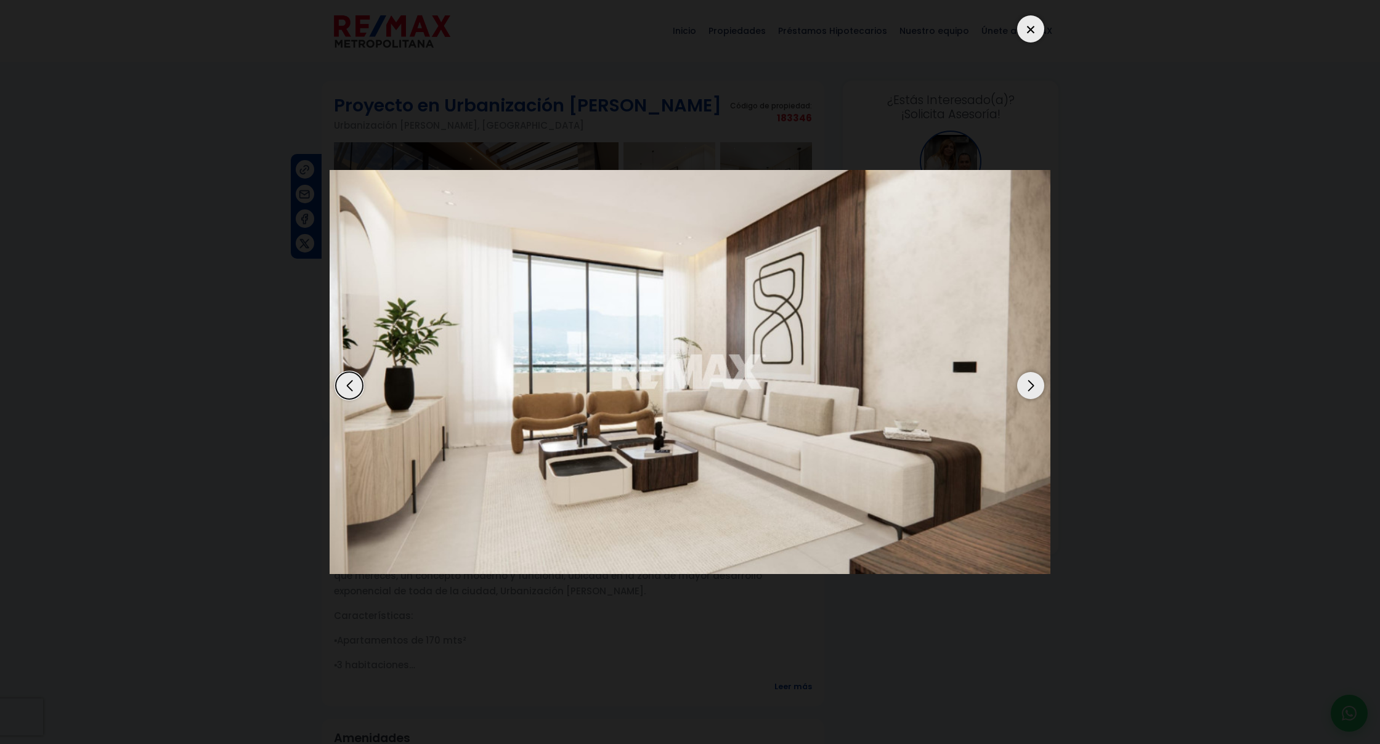
click at [1029, 22] on div at bounding box center [1030, 28] width 27 height 27
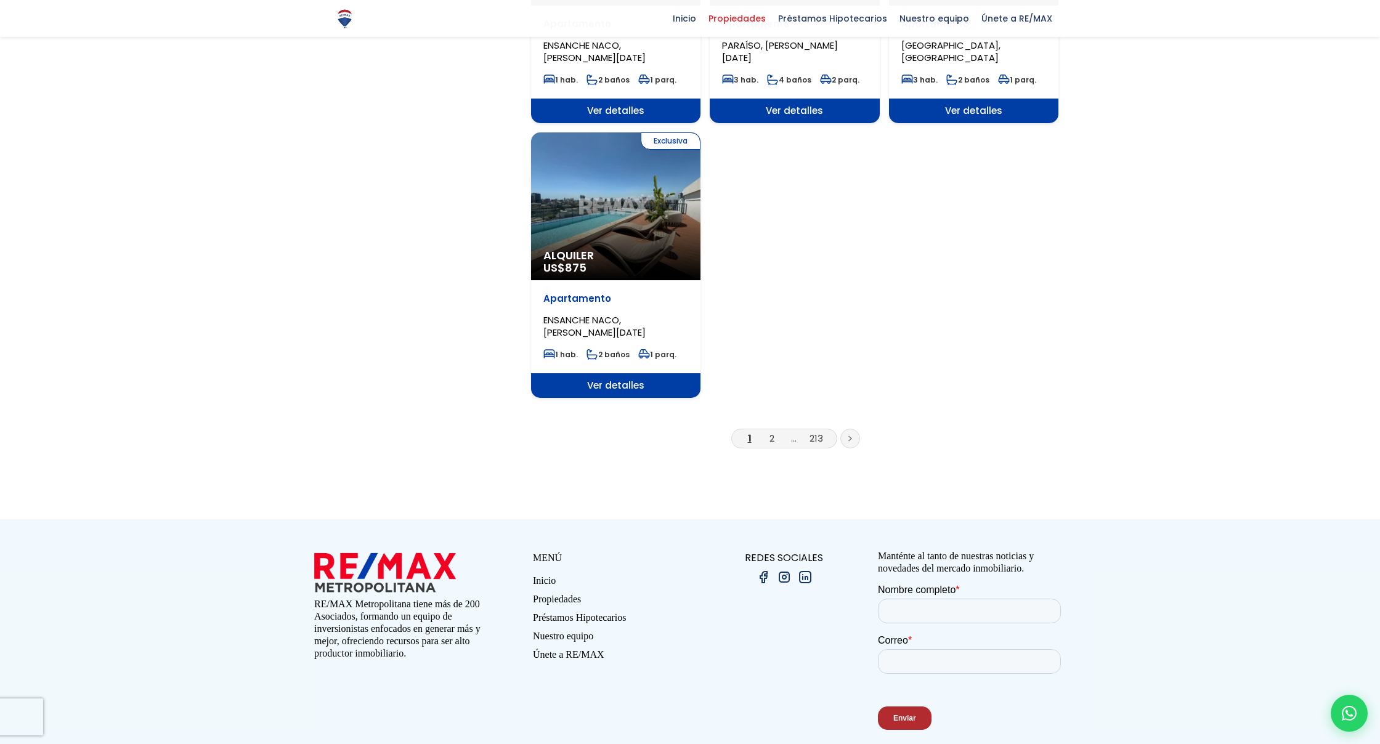
scroll to position [1463, 0]
click at [772, 432] on link "2" at bounding box center [771, 438] width 5 height 13
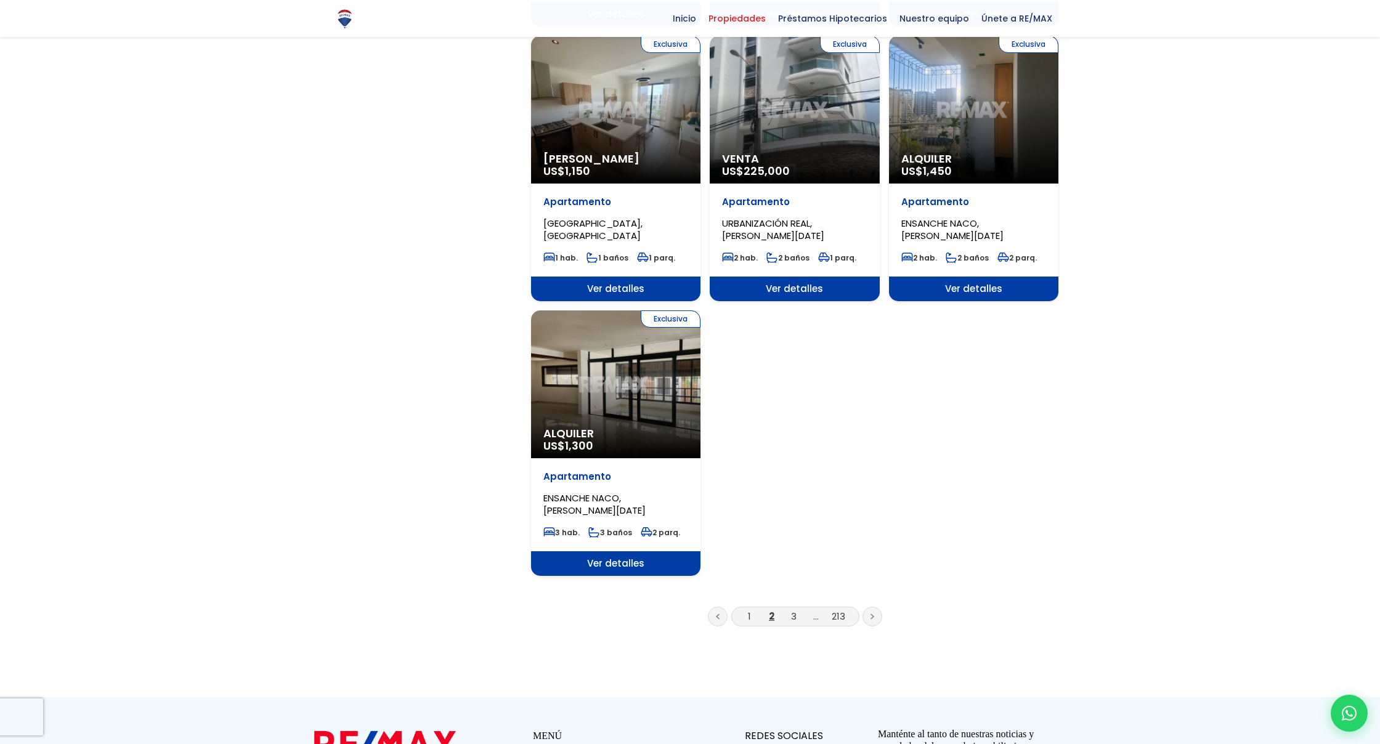
scroll to position [1273, 0]
click at [794, 609] on link "3" at bounding box center [794, 615] width 6 height 13
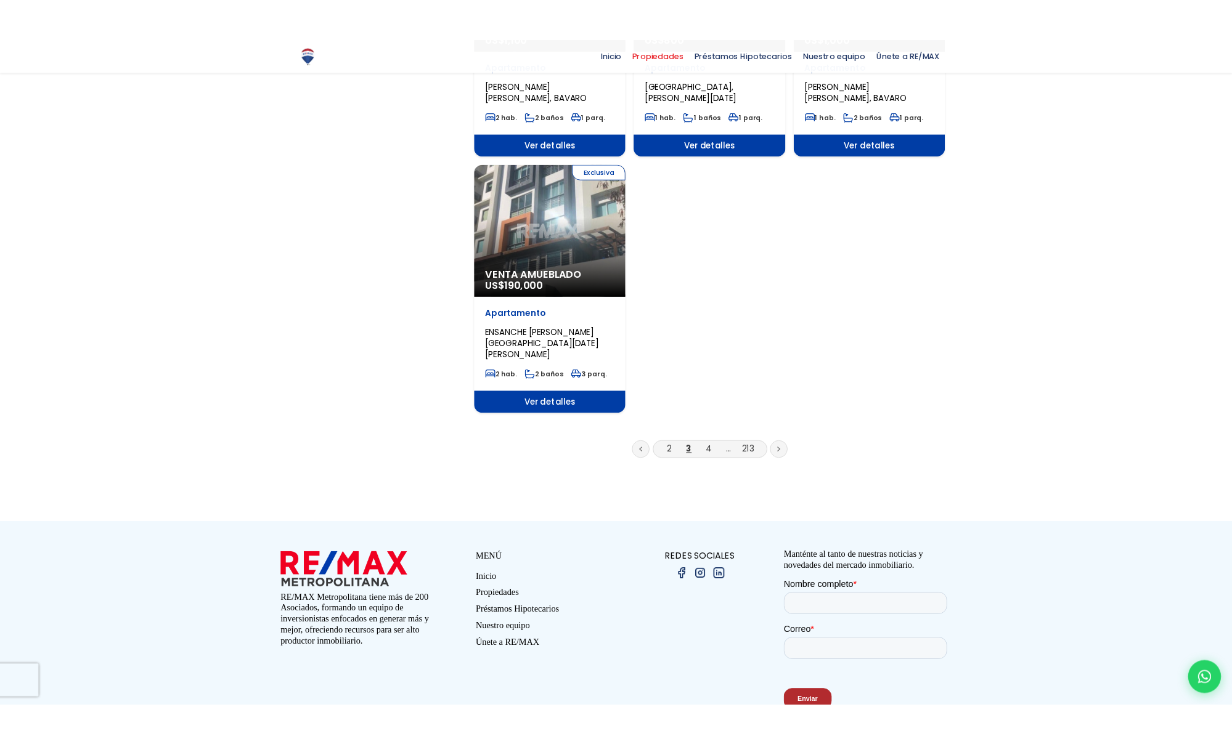
scroll to position [1432, 0]
